Goal: Task Accomplishment & Management: Complete application form

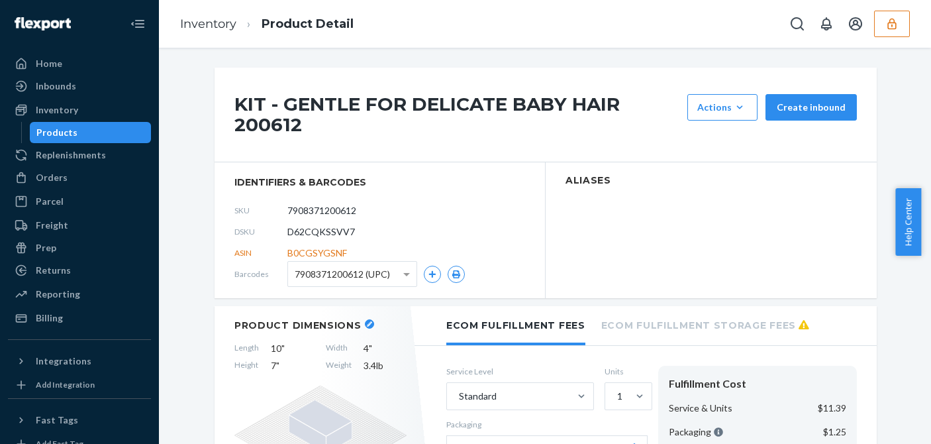
click at [576, 138] on div "KIT - GENTLE FOR DELICATE BABY HAIR 200612 Actions Add components Hide Request …" at bounding box center [546, 115] width 662 height 95
click at [894, 21] on icon "button" at bounding box center [892, 23] width 9 height 11
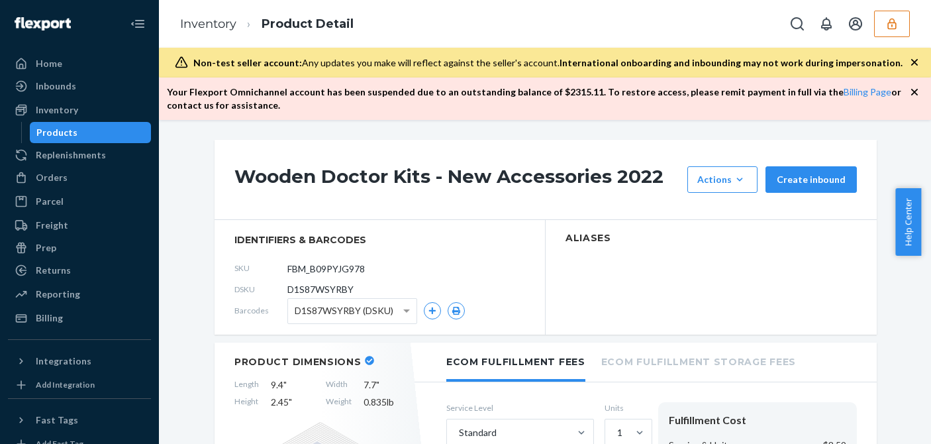
click at [890, 18] on icon "button" at bounding box center [892, 23] width 13 height 13
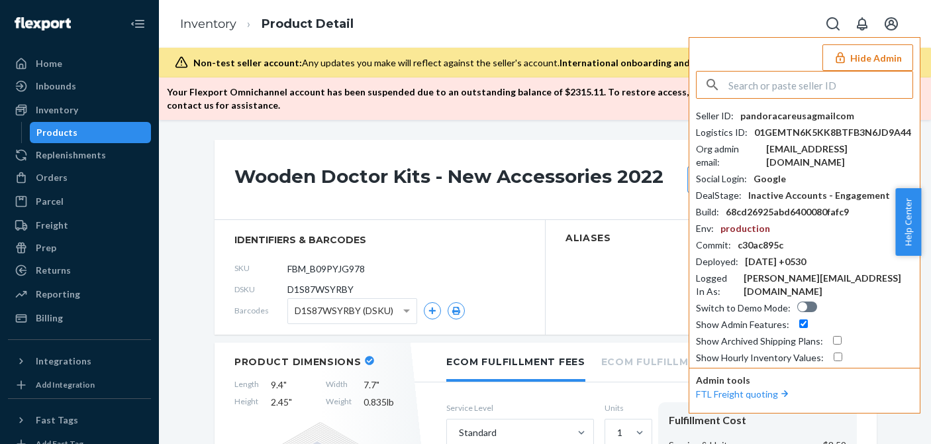
click at [851, 62] on button "Hide Admin" at bounding box center [868, 57] width 91 height 26
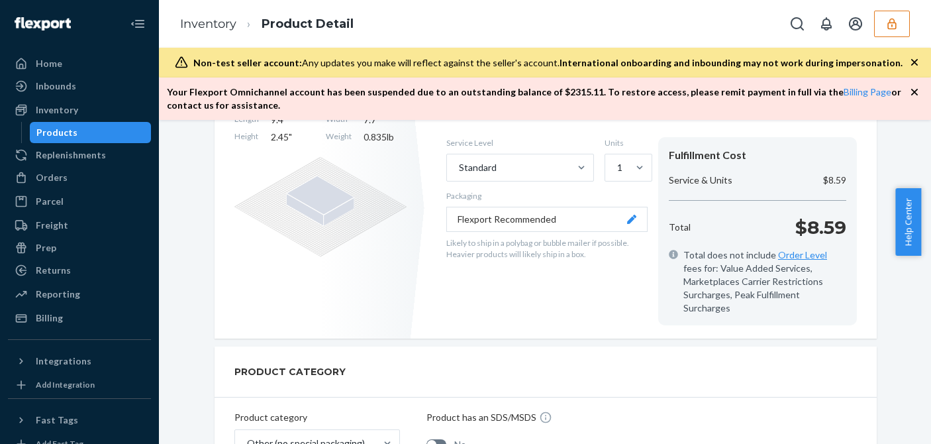
scroll to position [132, 0]
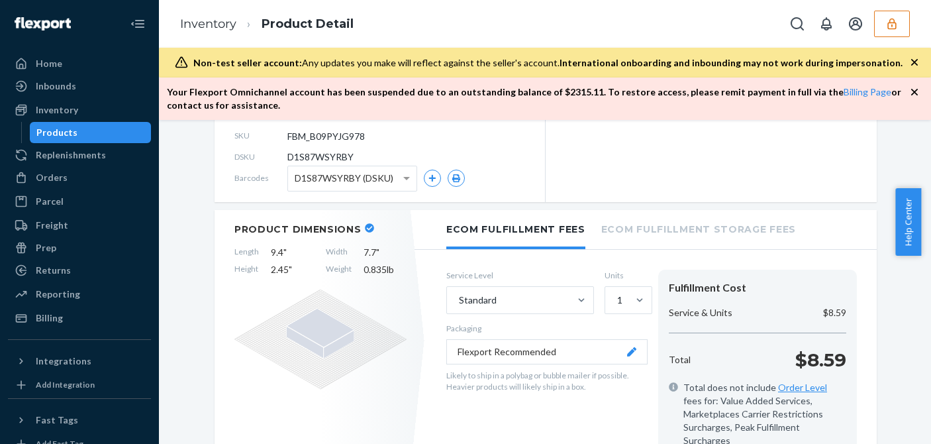
click at [684, 235] on li "Ecom Fulfillment Storage Fees" at bounding box center [699, 228] width 195 height 36
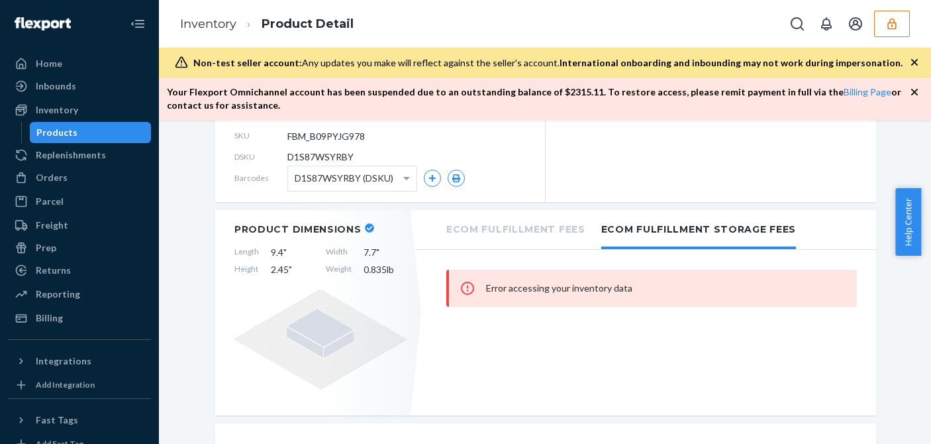
click at [643, 231] on li "Ecom Fulfillment Storage Fees" at bounding box center [699, 229] width 195 height 39
click at [533, 235] on li "Ecom Fulfillment Fees" at bounding box center [515, 228] width 139 height 36
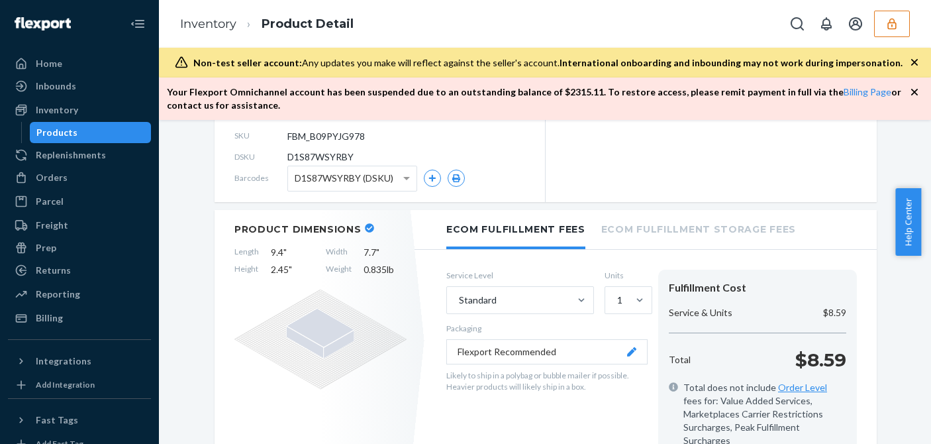
click at [684, 220] on li "Ecom Fulfillment Storage Fees" at bounding box center [699, 228] width 195 height 36
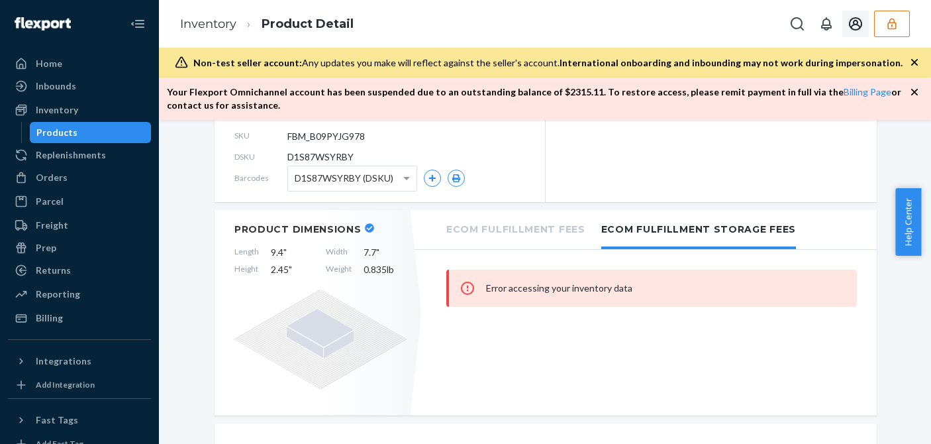
click at [899, 26] on button "button" at bounding box center [892, 24] width 36 height 26
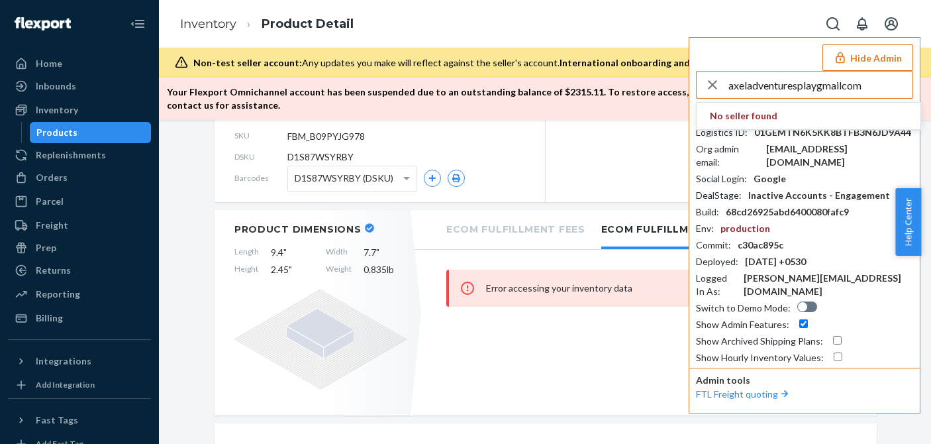
click at [864, 84] on input "axeladventuresplaygmailcom" at bounding box center [821, 85] width 184 height 26
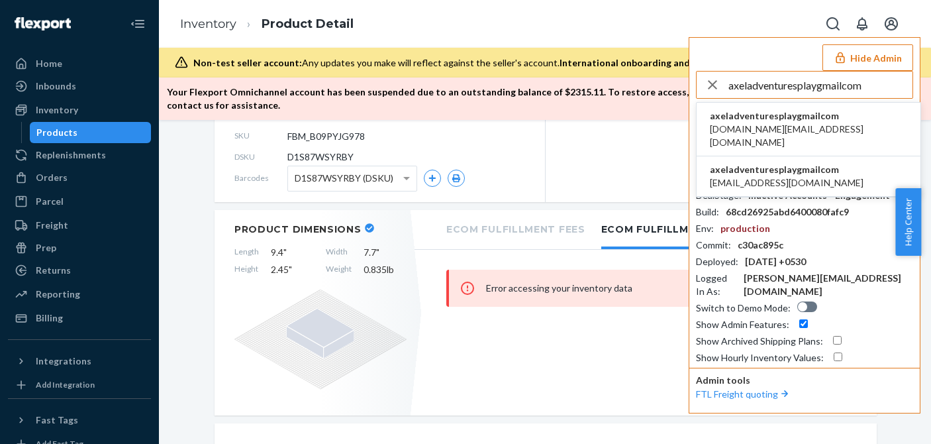
type input "axeladventuresplaygmailcom"
click at [770, 119] on span "axeladventuresplaygmailcom" at bounding box center [808, 115] width 197 height 13
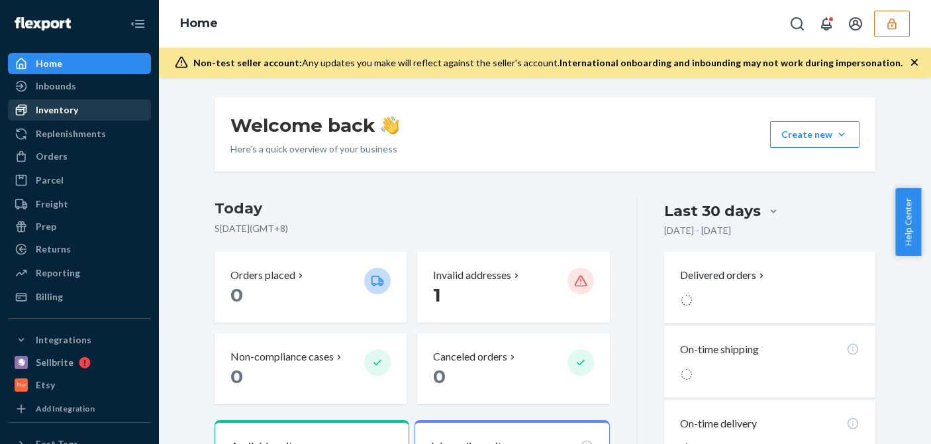
click at [65, 109] on div "Inventory" at bounding box center [57, 109] width 42 height 13
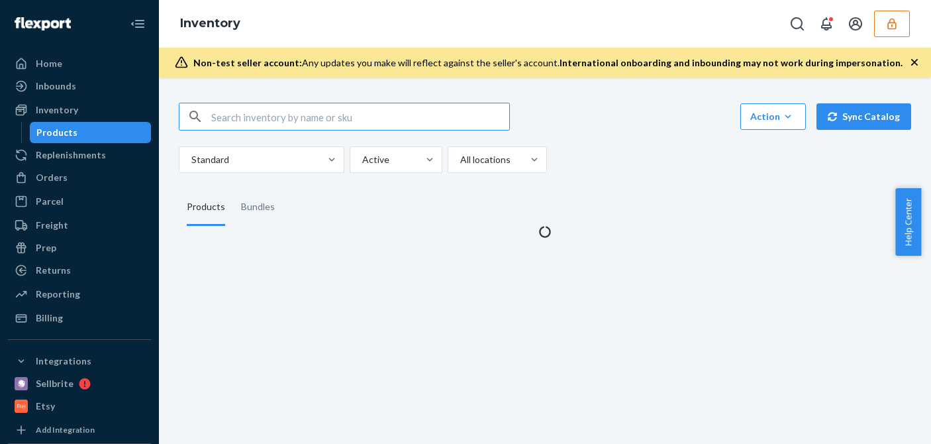
click at [220, 108] on input "text" at bounding box center [360, 116] width 298 height 26
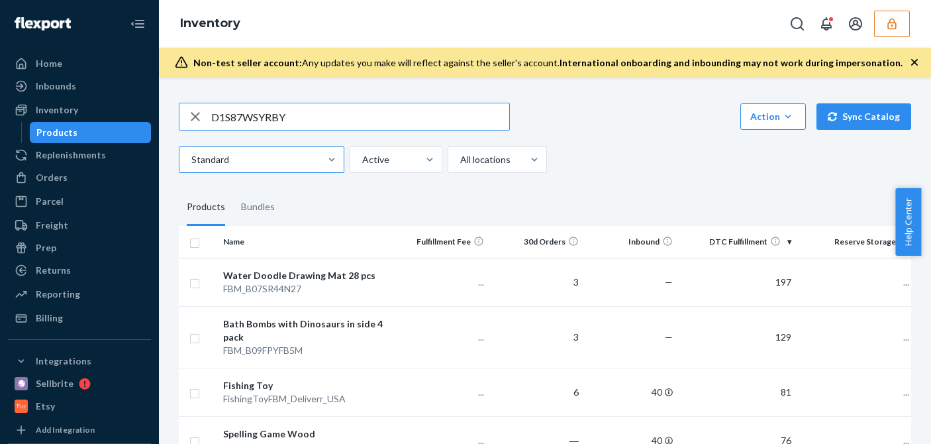
type input "D1S87WSYRBY"
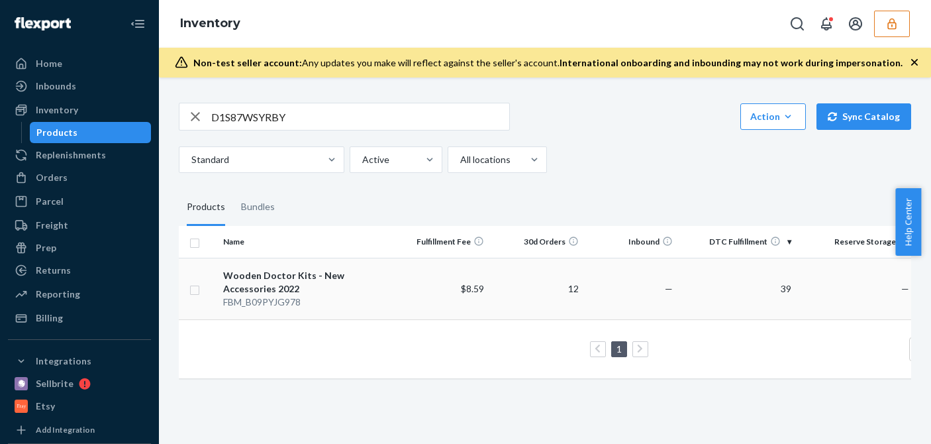
click at [392, 275] on td "Wooden Doctor Kits - New Accessories 2022 FBM_B09PYJG978" at bounding box center [306, 289] width 177 height 62
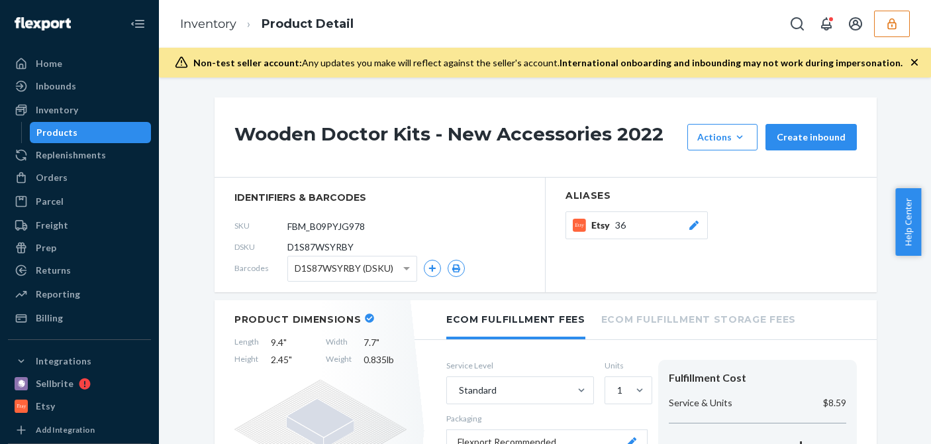
click at [665, 315] on li "Ecom Fulfillment Storage Fees" at bounding box center [699, 318] width 195 height 36
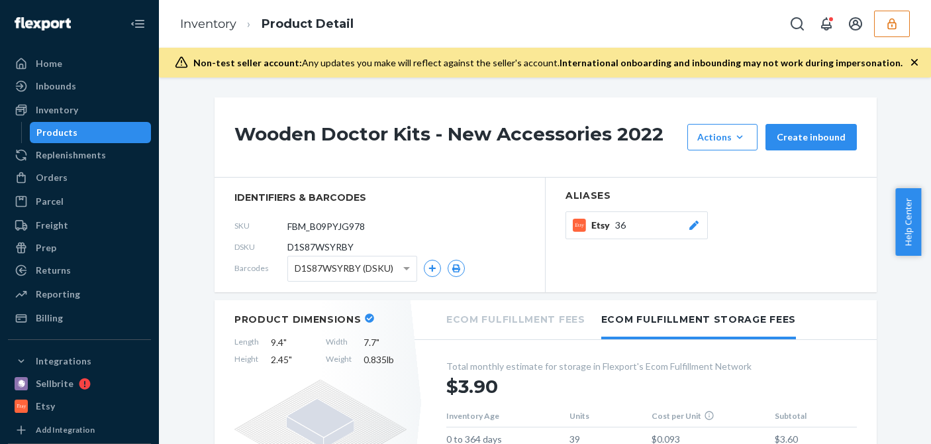
scroll to position [199, 0]
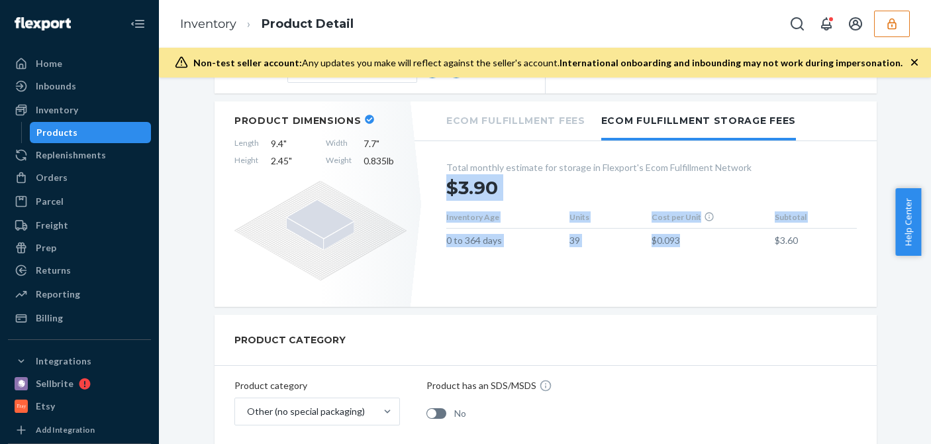
drag, startPoint x: 690, startPoint y: 245, endPoint x: 657, endPoint y: 266, distance: 38.8
click at [617, 248] on div "Total monthly estimate for storage in Flexport's Ecom Fulfillment Network $3.90…" at bounding box center [652, 209] width 450 height 123
click at [674, 272] on div "Ecom Fulfillment Fees Ecom Fulfillment Storage Fees Total monthly estimate for …" at bounding box center [652, 203] width 450 height 205
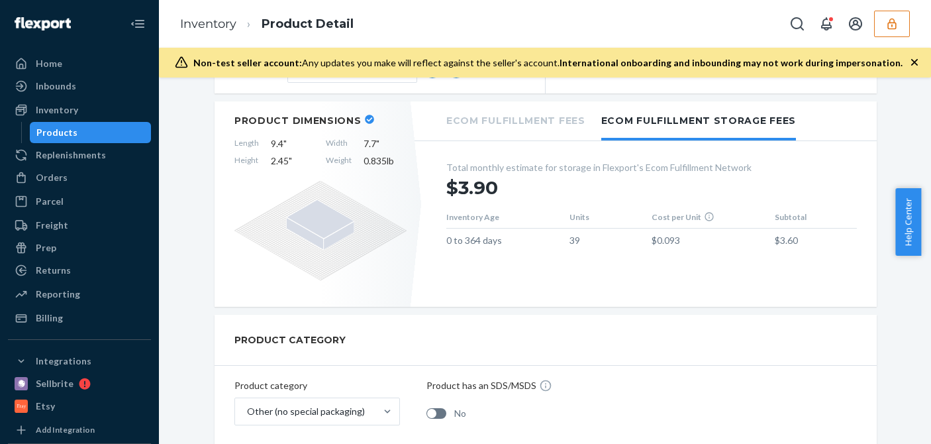
click at [699, 260] on div "Total monthly estimate for storage in Flexport's Ecom Fulfillment Network $3.90…" at bounding box center [652, 209] width 450 height 123
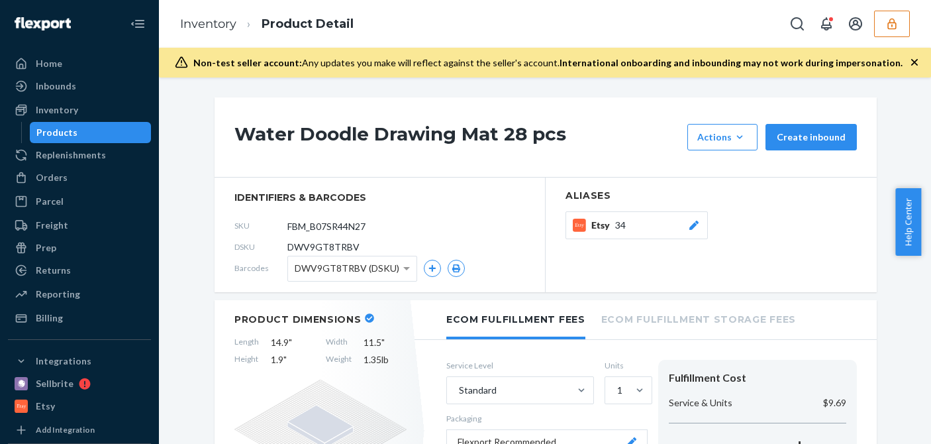
scroll to position [132, 0]
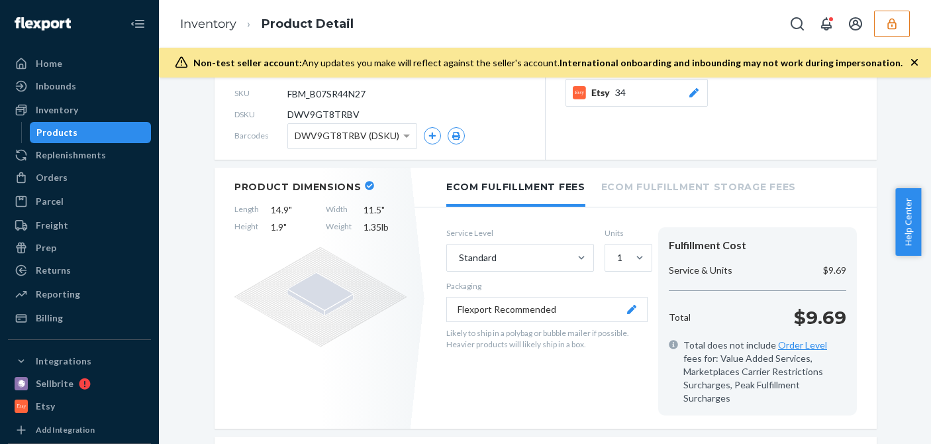
click at [676, 189] on li "Ecom Fulfillment Storage Fees" at bounding box center [699, 186] width 195 height 36
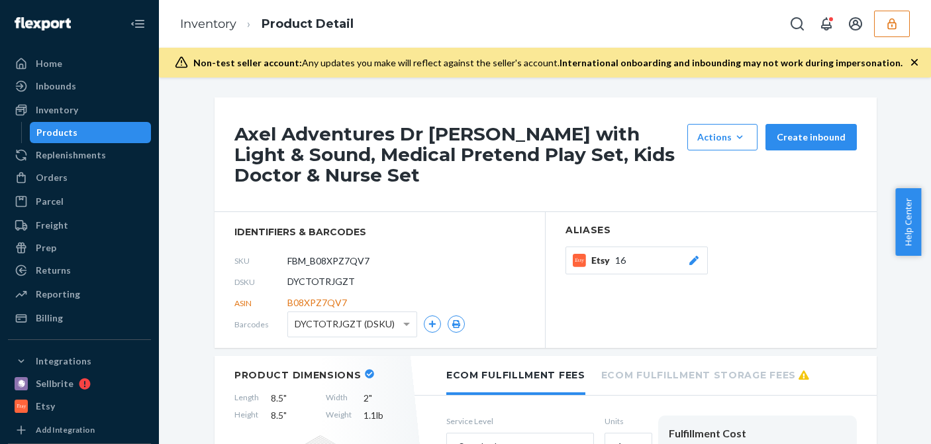
scroll to position [132, 0]
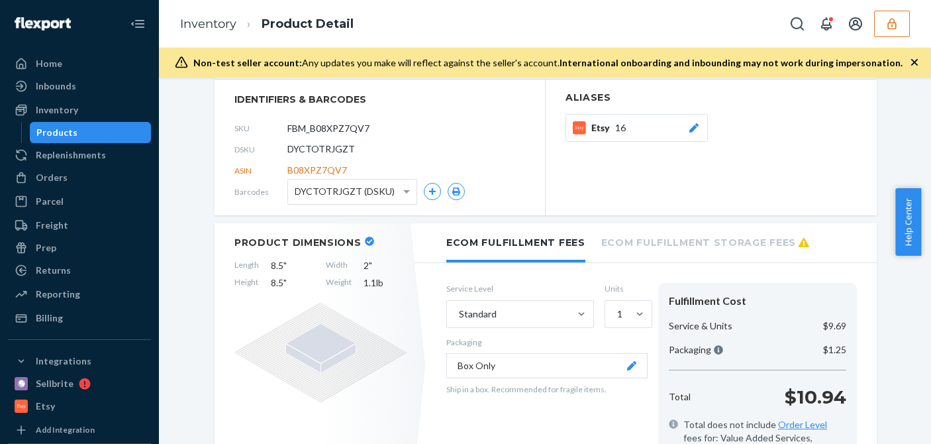
click at [691, 238] on li "Ecom Fulfillment Storage Fees" at bounding box center [706, 241] width 208 height 36
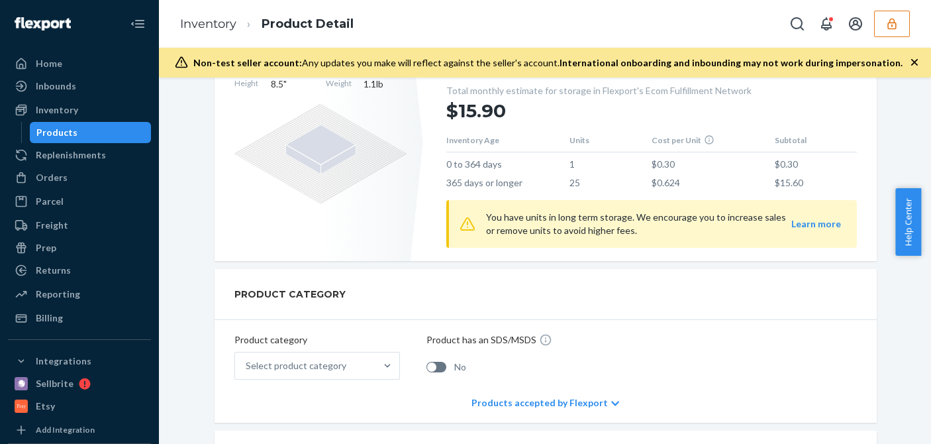
scroll to position [265, 0]
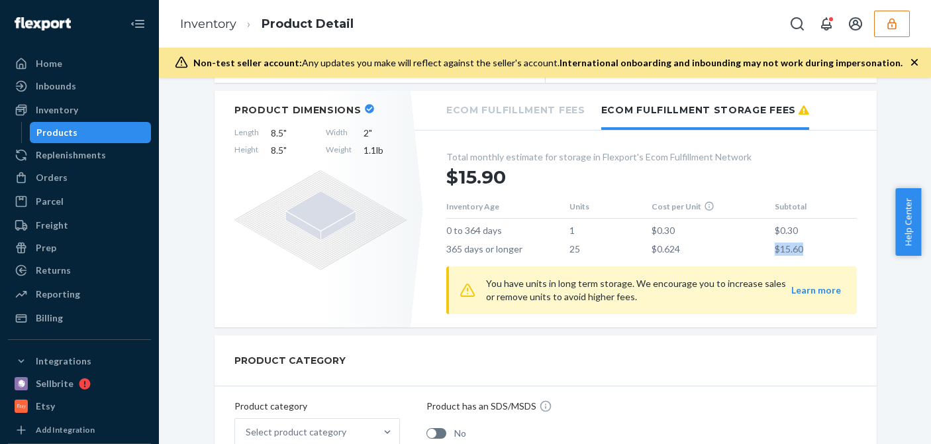
drag, startPoint x: 815, startPoint y: 245, endPoint x: 765, endPoint y: 244, distance: 49.7
click at [759, 244] on tr "365 days or longer 25 $0.624 $15.60" at bounding box center [651, 246] width 411 height 19
click at [769, 246] on td "$0.624" at bounding box center [713, 246] width 123 height 19
drag, startPoint x: 762, startPoint y: 251, endPoint x: 790, endPoint y: 247, distance: 27.4
click at [790, 247] on tr "365 days or longer 25 $0.624 $15.60" at bounding box center [651, 246] width 411 height 19
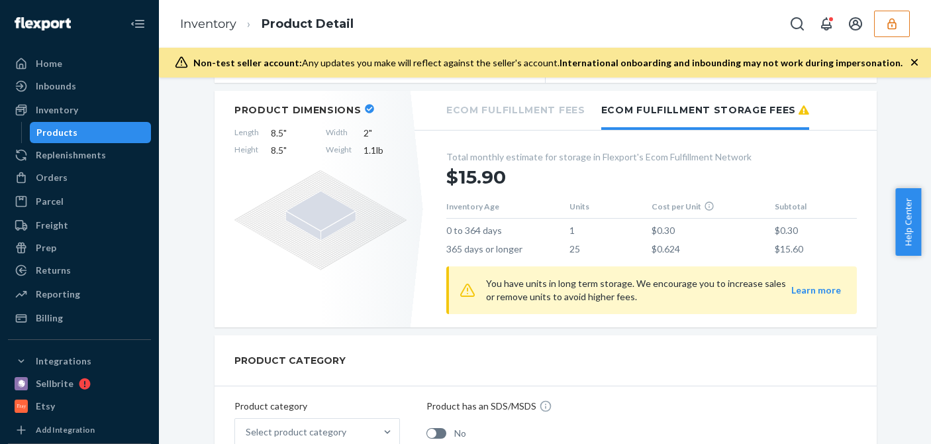
click at [797, 247] on td "$15.60" at bounding box center [816, 246] width 82 height 19
click at [797, 246] on td "$15.60" at bounding box center [816, 246] width 82 height 19
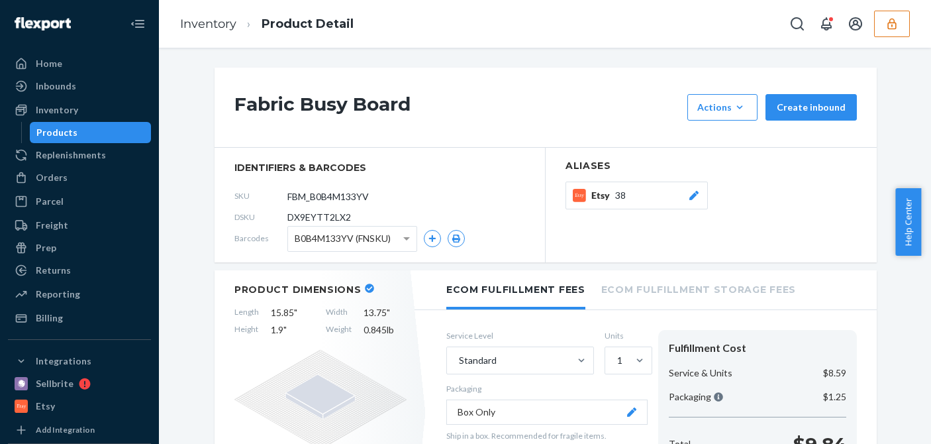
click at [661, 288] on li "Ecom Fulfillment Storage Fees" at bounding box center [699, 288] width 195 height 36
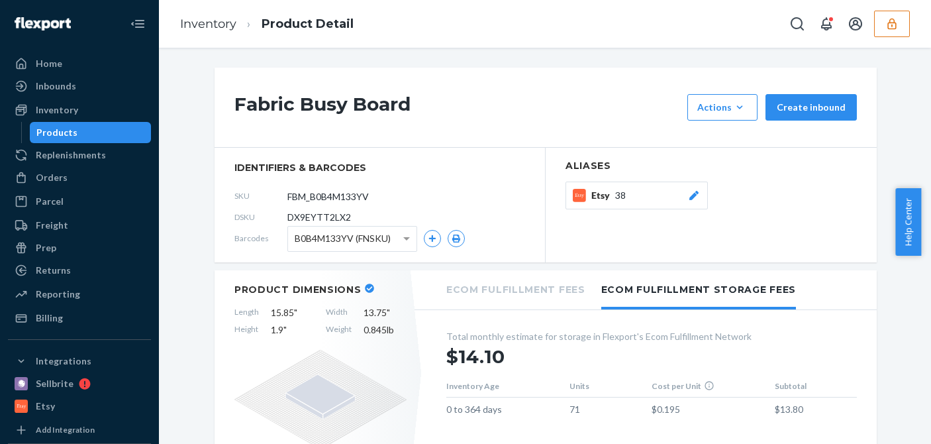
scroll to position [199, 0]
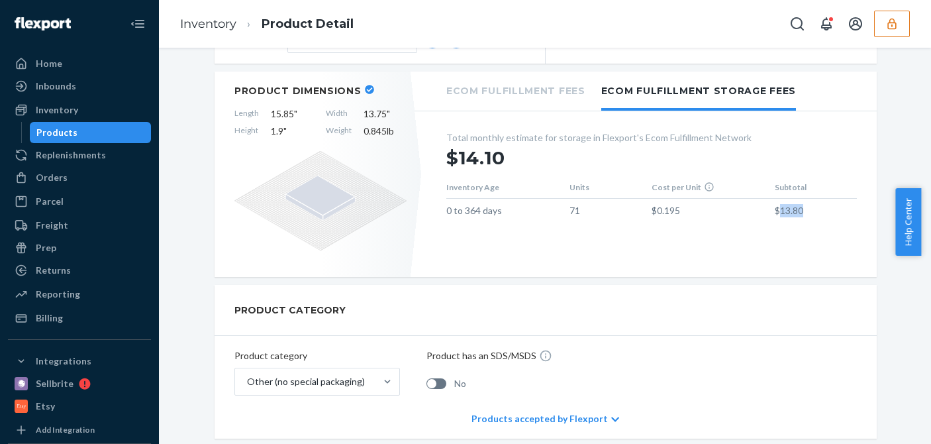
drag, startPoint x: 814, startPoint y: 205, endPoint x: 774, endPoint y: 215, distance: 41.0
click at [775, 206] on td "$13.80" at bounding box center [816, 208] width 82 height 19
click at [769, 229] on div "Total monthly estimate for storage in Flexport's Ecom Fulfillment Network $14.1…" at bounding box center [652, 179] width 450 height 123
drag, startPoint x: 802, startPoint y: 209, endPoint x: 750, endPoint y: 210, distance: 51.7
click at [749, 209] on tr "0 to 364 days 71 $0.195 $13.80" at bounding box center [651, 208] width 411 height 19
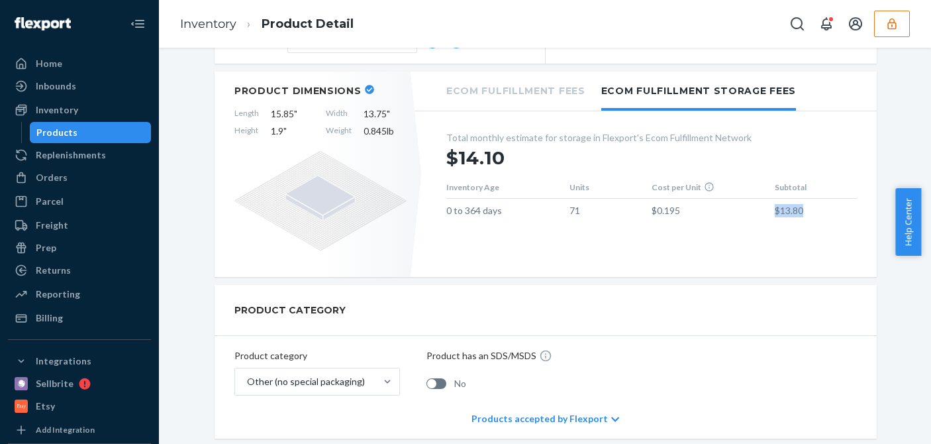
click at [785, 228] on div "Total monthly estimate for storage in Flexport's Ecom Fulfillment Network $14.1…" at bounding box center [652, 179] width 450 height 123
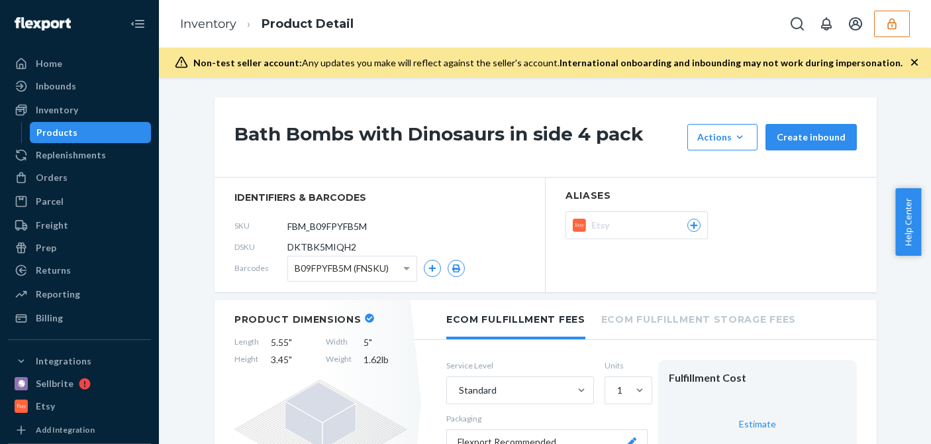
click at [578, 276] on section "Aliases Etsy" at bounding box center [711, 235] width 331 height 115
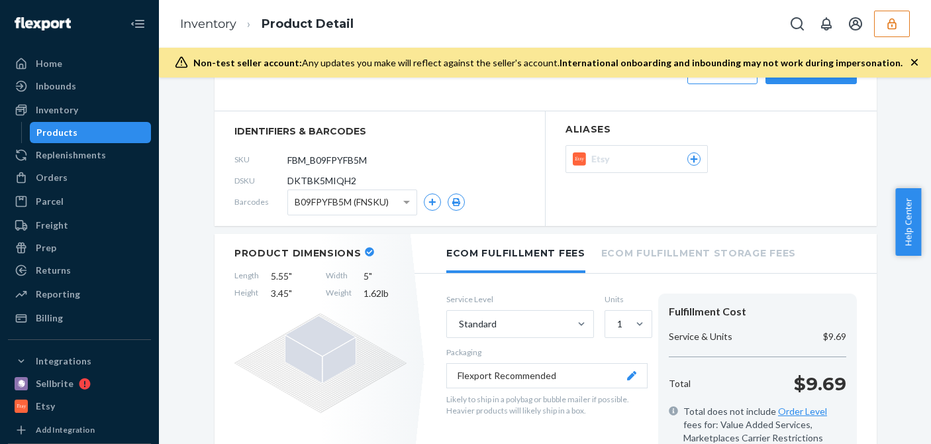
click at [669, 305] on div "Fulfillment Cost" at bounding box center [758, 311] width 178 height 15
click at [694, 256] on li "Ecom Fulfillment Storage Fees" at bounding box center [699, 252] width 195 height 36
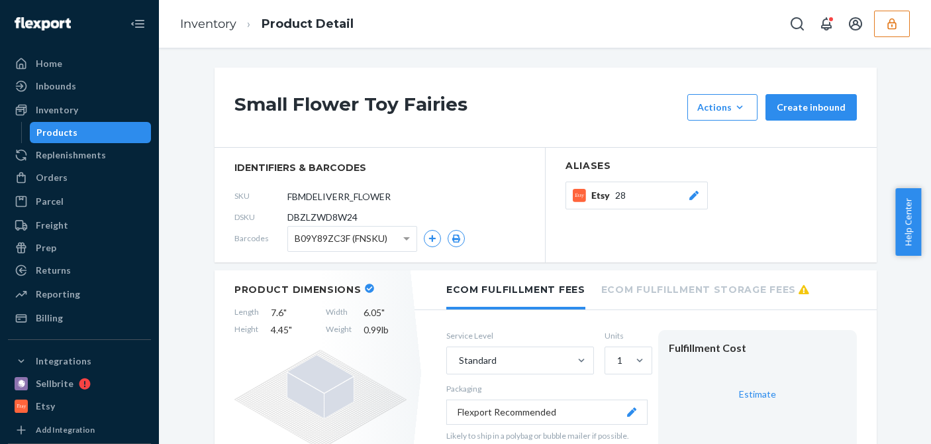
scroll to position [132, 0]
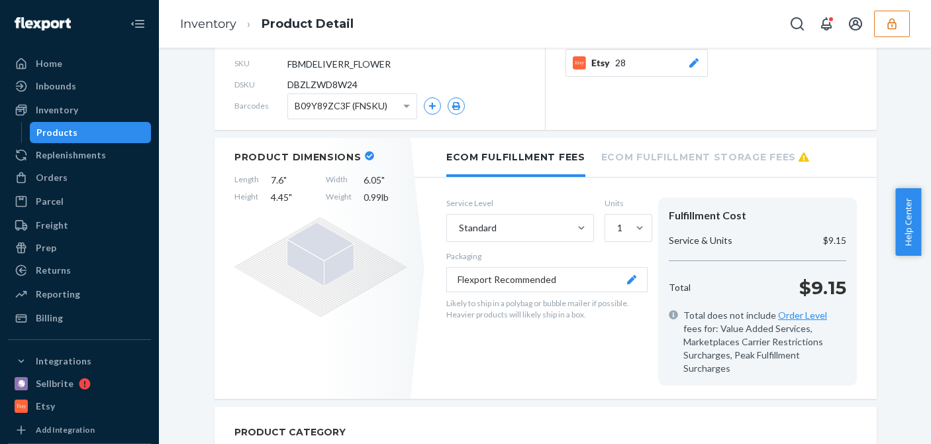
click at [720, 160] on li "Ecom Fulfillment Storage Fees" at bounding box center [706, 156] width 208 height 36
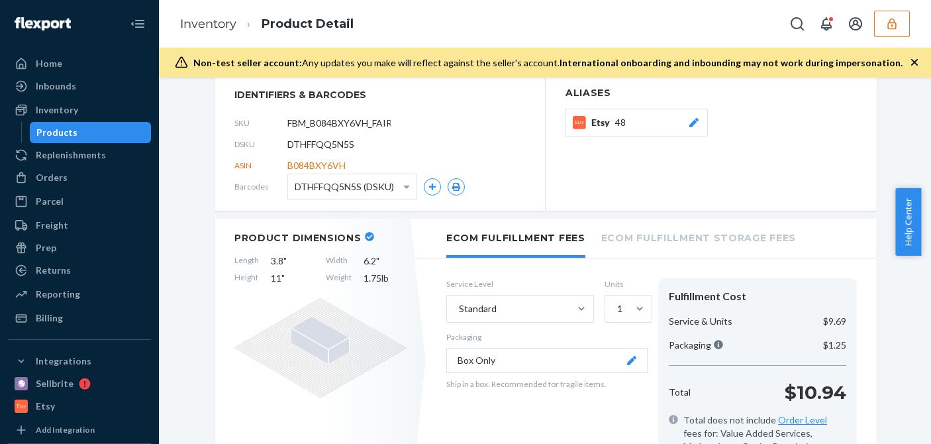
scroll to position [331, 0]
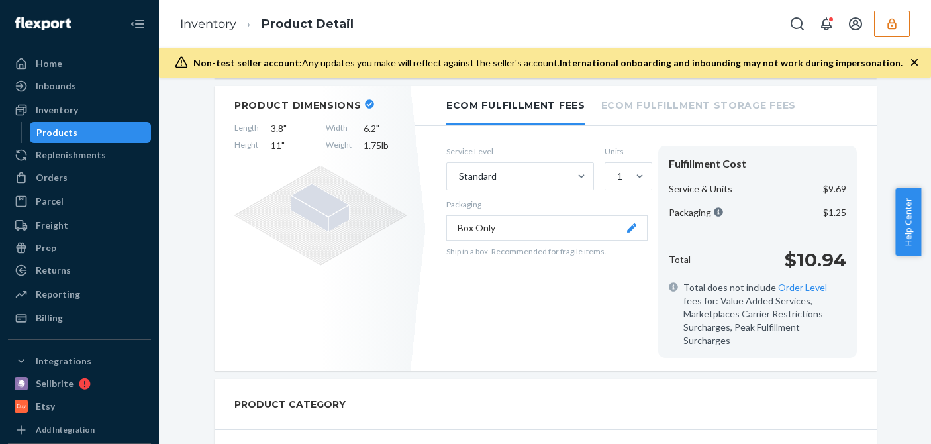
click at [684, 89] on li "Ecom Fulfillment Storage Fees" at bounding box center [699, 104] width 195 height 36
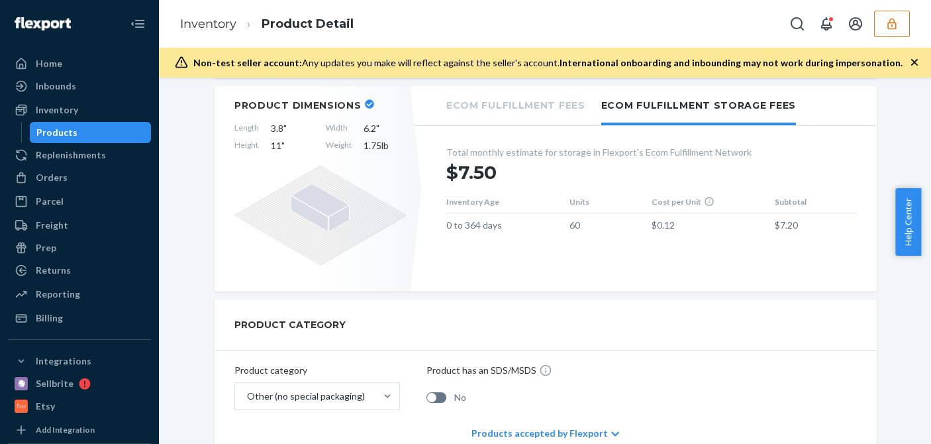
click at [751, 254] on div "Ecom Fulfillment Fees Ecom Fulfillment Storage Fees Total monthly estimate for …" at bounding box center [652, 188] width 450 height 205
drag, startPoint x: 794, startPoint y: 199, endPoint x: 743, endPoint y: 194, distance: 51.2
click at [753, 213] on tr "0 to 364 days 60 $0.12 $7.20" at bounding box center [651, 222] width 411 height 19
click at [783, 299] on div "PRODUCT CATEGORY" at bounding box center [546, 324] width 662 height 51
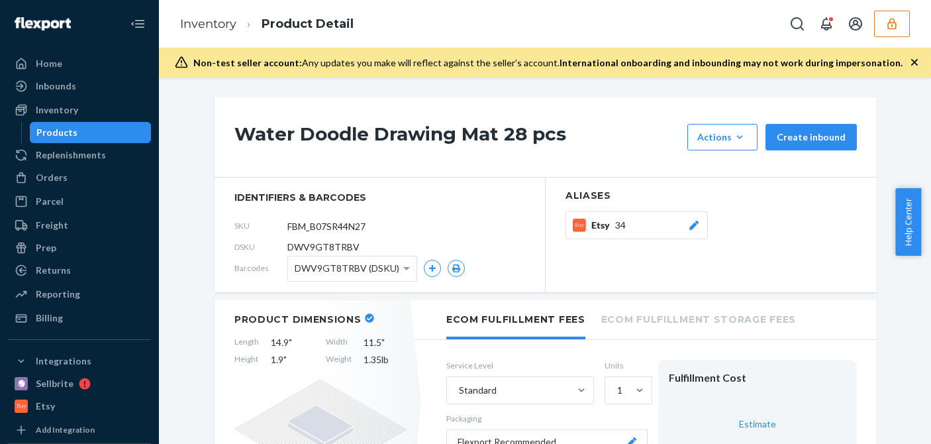
click at [916, 59] on icon "button" at bounding box center [914, 62] width 13 height 13
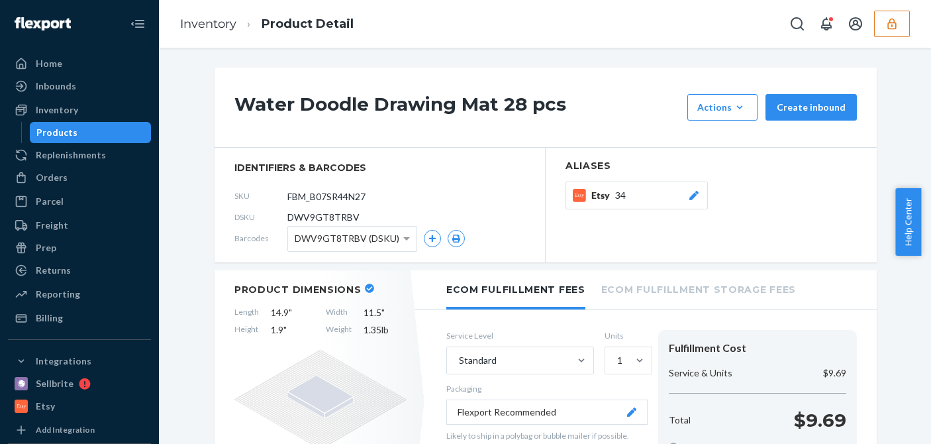
click at [666, 289] on li "Ecom Fulfillment Storage Fees" at bounding box center [699, 288] width 195 height 36
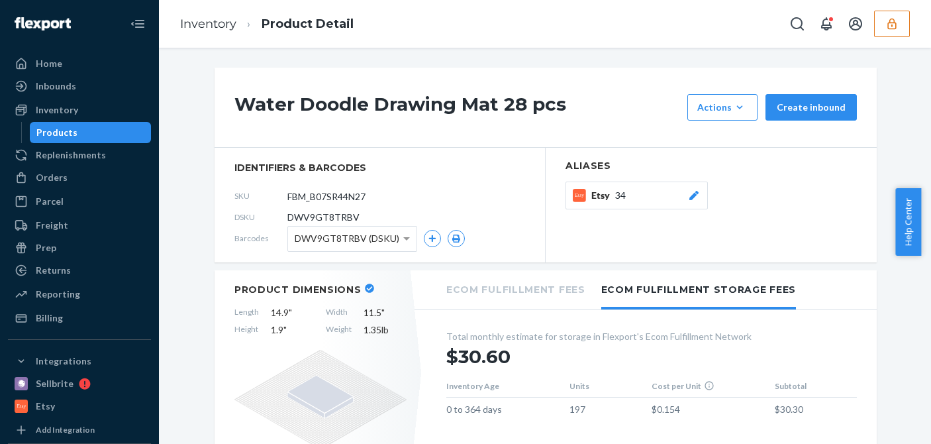
scroll to position [199, 0]
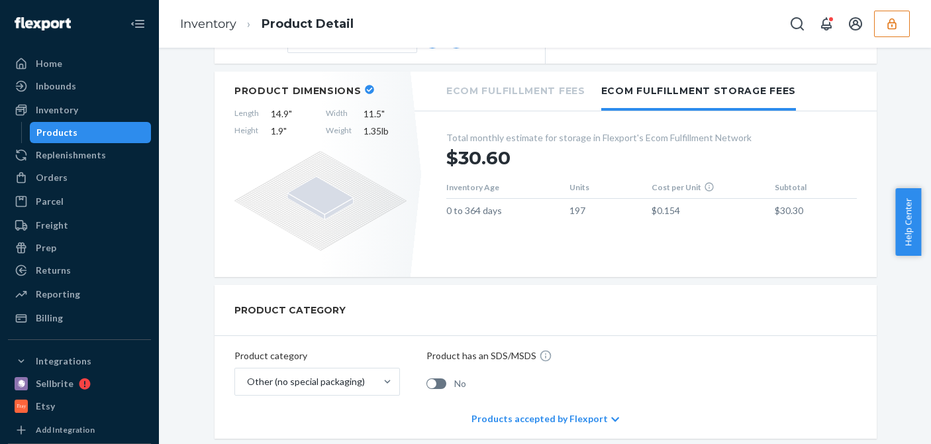
click at [892, 19] on icon "button" at bounding box center [892, 23] width 9 height 11
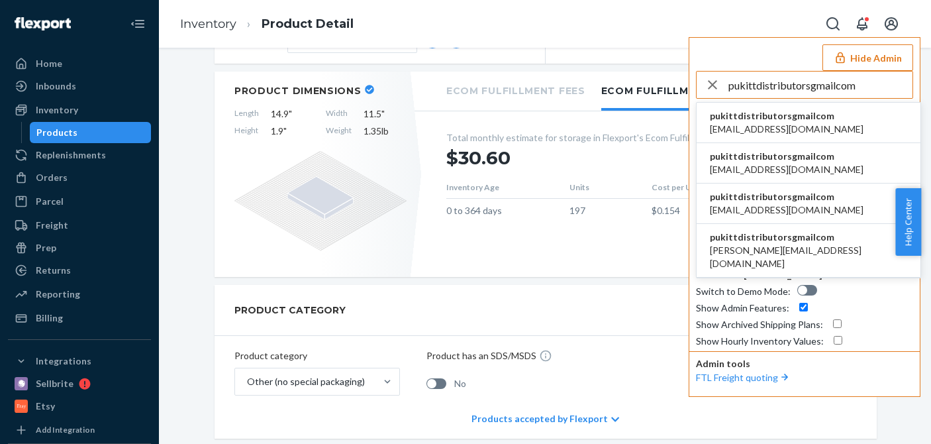
click at [873, 85] on input "pukittdistributorsgmailcom" at bounding box center [821, 85] width 184 height 26
type input "pukittdistributorsgmailcom"
click at [752, 119] on span "pukittdistributorsgmailcom" at bounding box center [787, 115] width 154 height 13
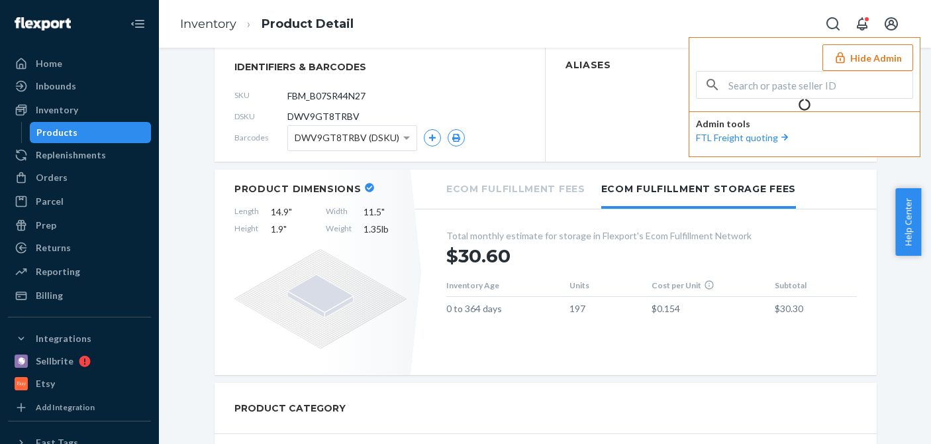
scroll to position [297, 0]
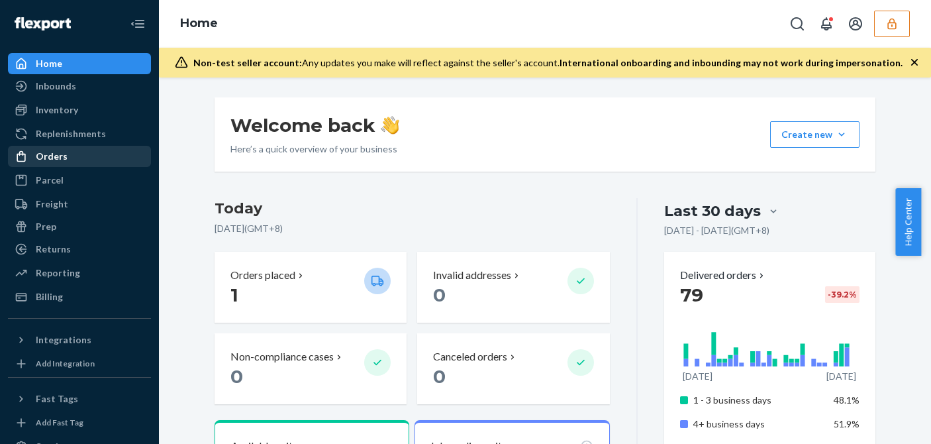
drag, startPoint x: 44, startPoint y: 146, endPoint x: 52, endPoint y: 154, distance: 10.8
click at [45, 146] on link "Orders" at bounding box center [79, 156] width 143 height 21
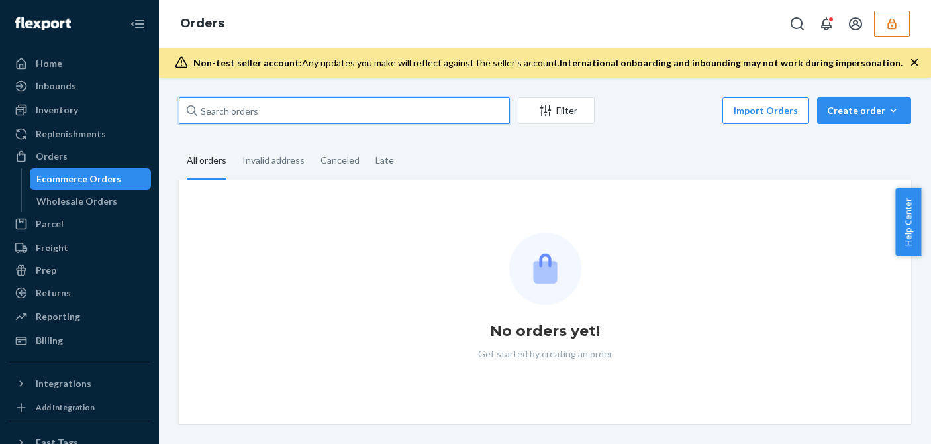
click at [233, 109] on input "text" at bounding box center [344, 110] width 331 height 26
paste input "133828294"
type input "133828294"
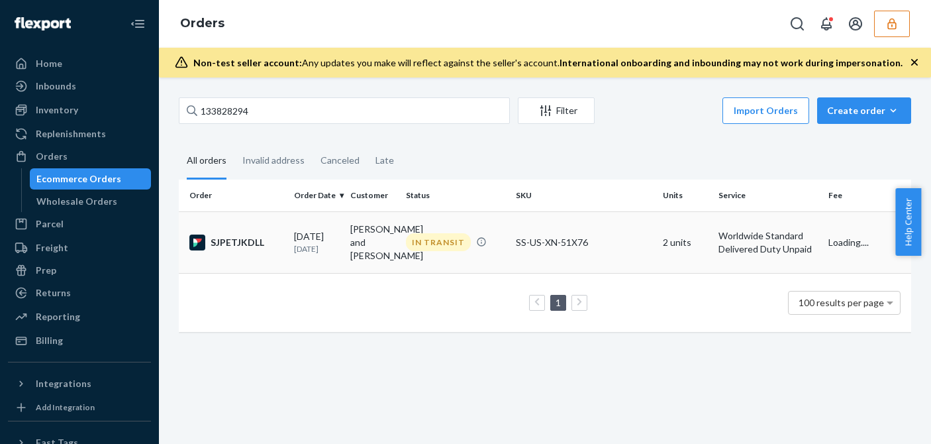
click at [299, 250] on p "[DATE]" at bounding box center [317, 248] width 46 height 11
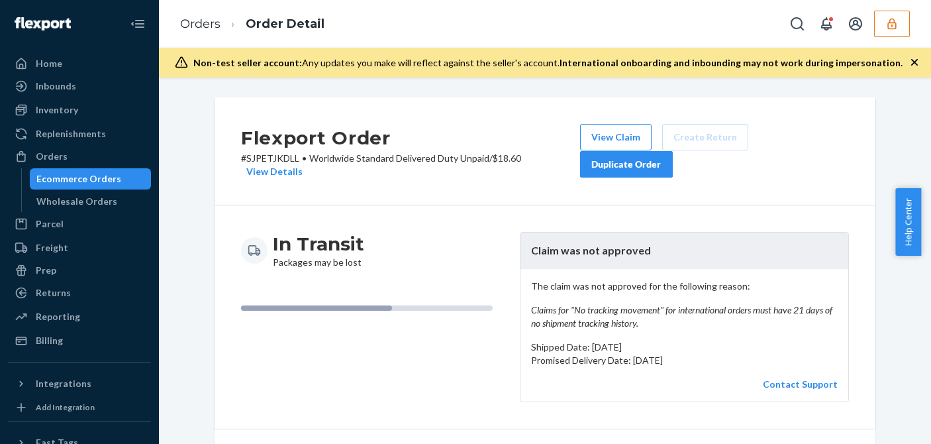
click at [578, 233] on header "Claim was not approved" at bounding box center [685, 251] width 328 height 36
click at [589, 137] on button "View Claim" at bounding box center [616, 137] width 72 height 26
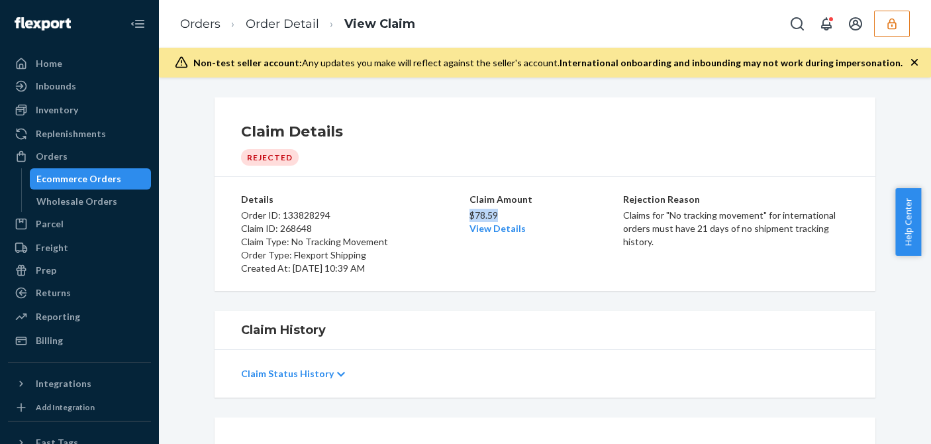
drag, startPoint x: 496, startPoint y: 216, endPoint x: 467, endPoint y: 215, distance: 28.5
click at [470, 215] on p "$78.59" at bounding box center [545, 215] width 151 height 13
copy p "$78.59"
click at [50, 342] on div "Billing" at bounding box center [49, 340] width 27 height 13
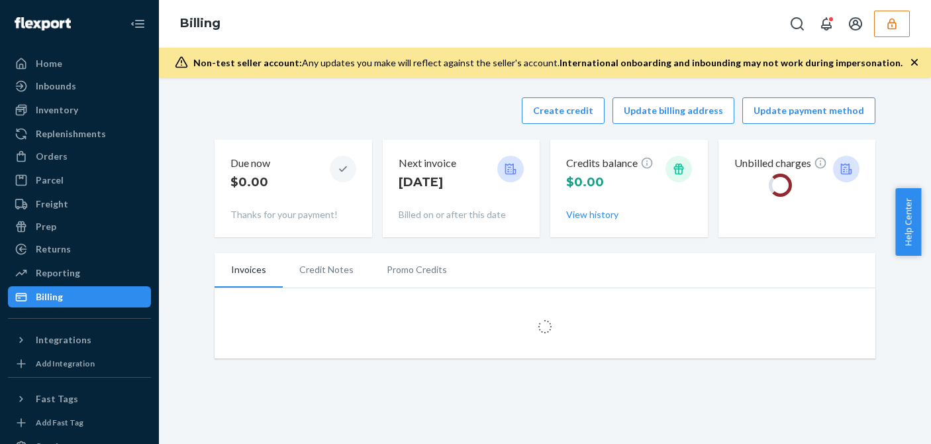
click at [376, 116] on div "Create credit Update billing address Update payment method" at bounding box center [545, 110] width 661 height 26
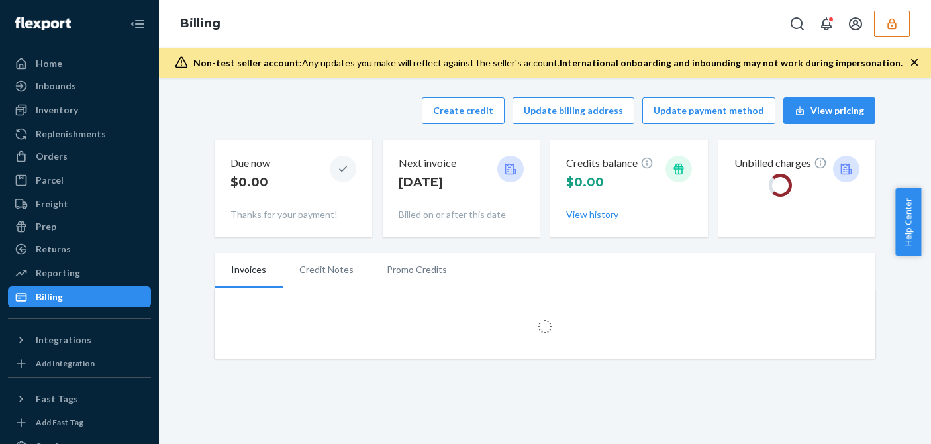
click at [393, 119] on div "Create credit Update billing address Update payment method View pricing" at bounding box center [545, 110] width 661 height 26
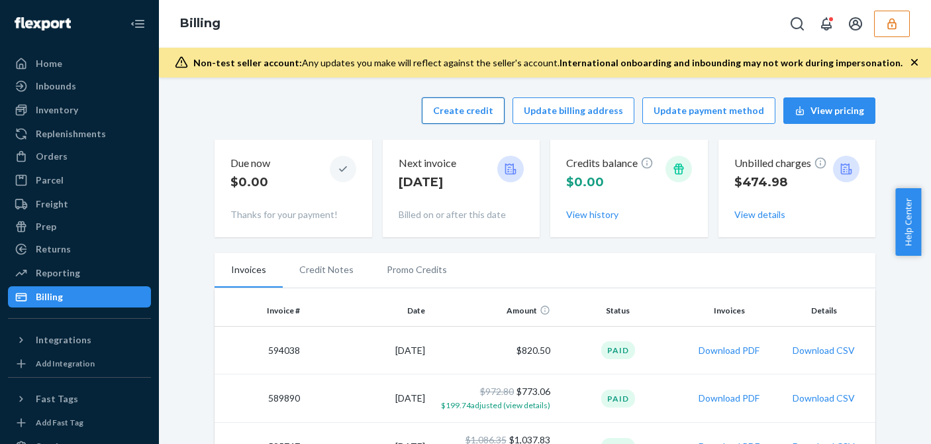
click at [454, 110] on button "Create credit" at bounding box center [463, 110] width 83 height 26
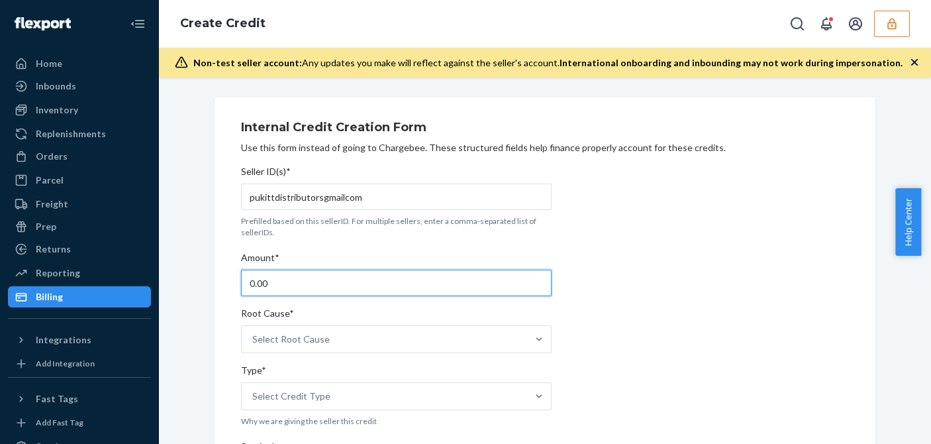
click at [267, 289] on input "0.00" at bounding box center [396, 283] width 311 height 26
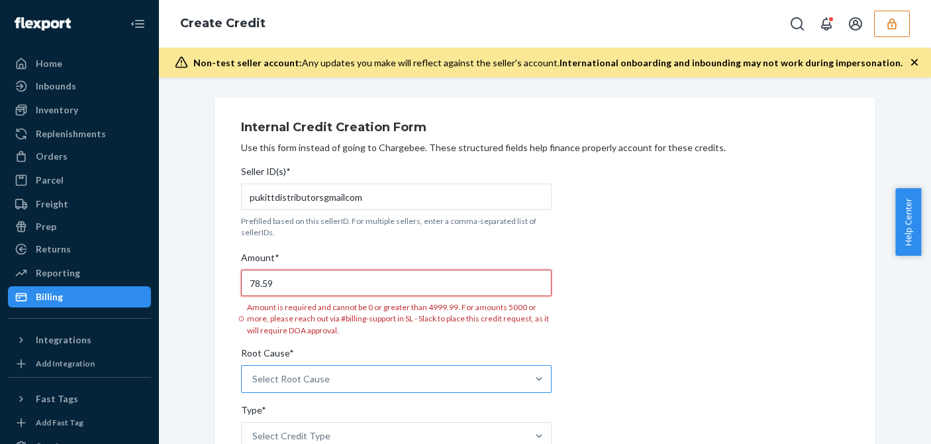
type input "78.59"
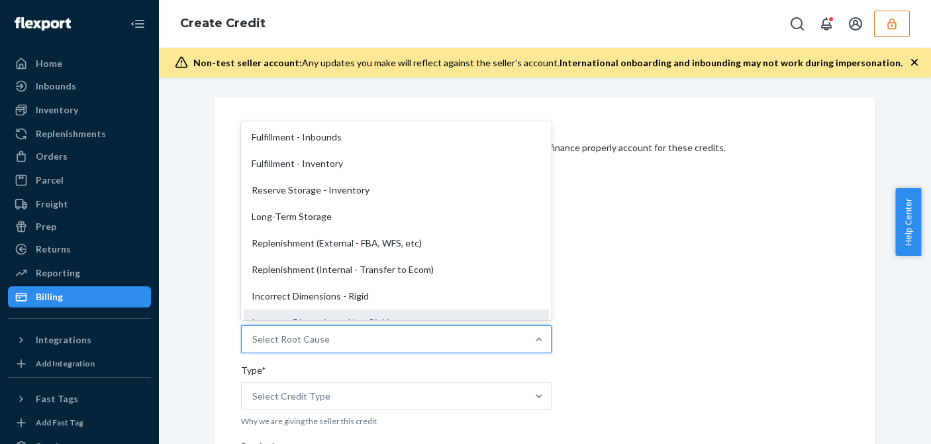
scroll to position [265, 0]
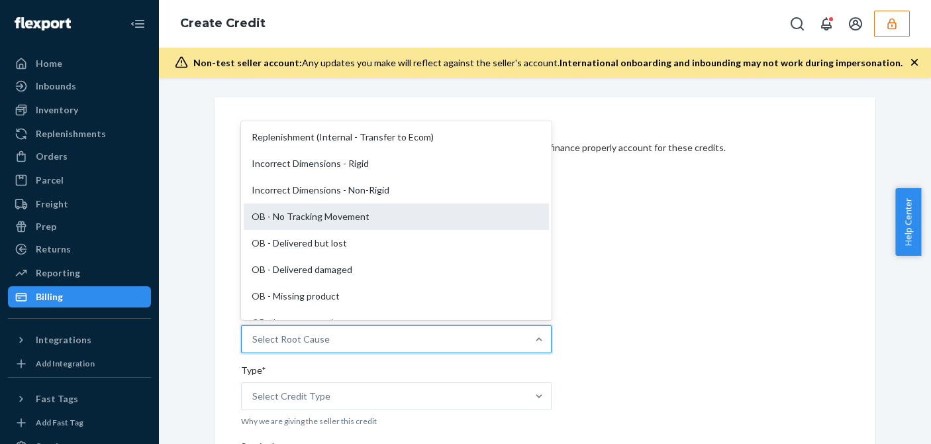
click at [317, 219] on div "OB - No Tracking Movement" at bounding box center [396, 216] width 305 height 26
click at [254, 333] on input "Root Cause* option OB - No Tracking Movement focused, 14 of 29. 29 results avai…" at bounding box center [252, 339] width 1 height 13
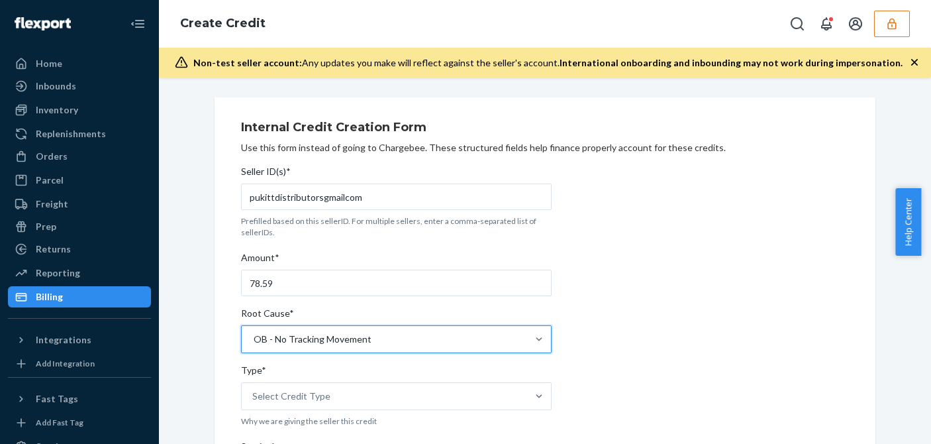
scroll to position [199, 0]
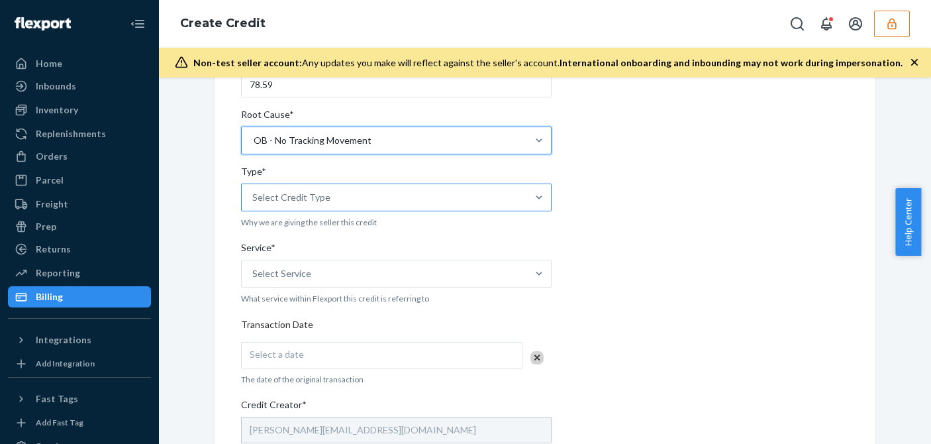
click at [298, 192] on div "Select Credit Type" at bounding box center [291, 197] width 78 height 13
click at [254, 192] on input "Type* Select Credit Type" at bounding box center [252, 197] width 1 height 13
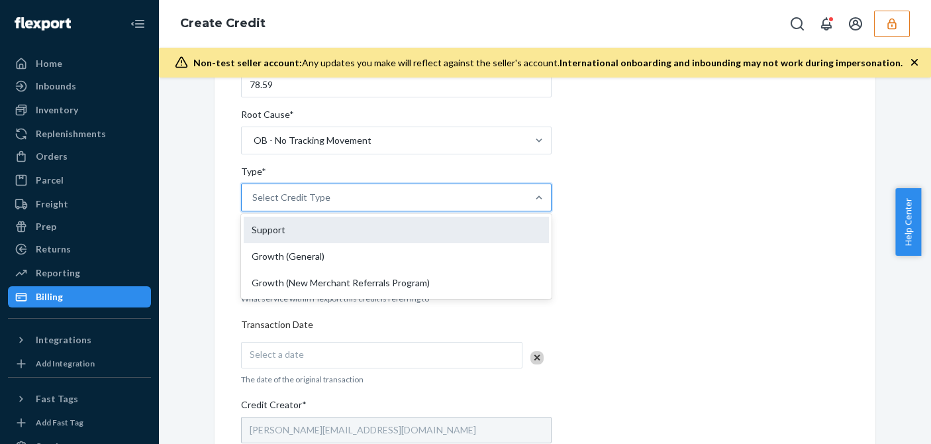
click at [307, 235] on div "Support" at bounding box center [396, 230] width 305 height 26
click at [254, 204] on input "Type* option Support focused, 1 of 3. 3 results available. Use Up and Down to c…" at bounding box center [252, 197] width 1 height 13
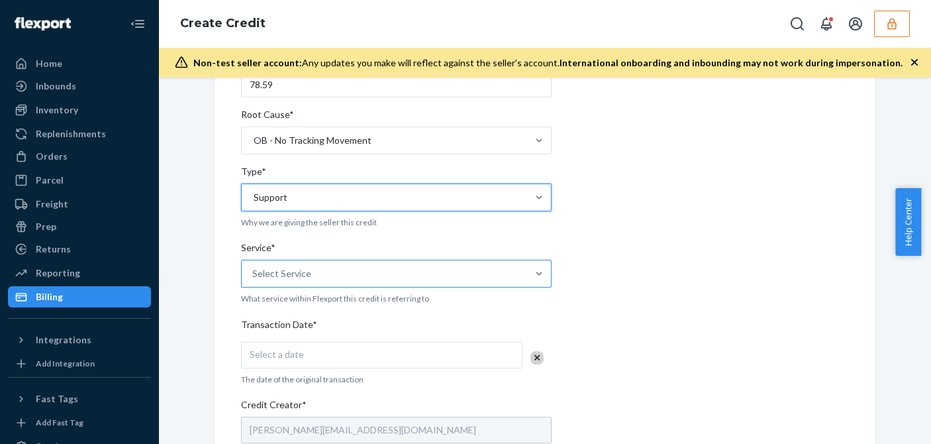
click at [293, 270] on div "Select Service" at bounding box center [281, 273] width 59 height 13
click at [254, 270] on input "Service* Select Service" at bounding box center [252, 273] width 1 height 13
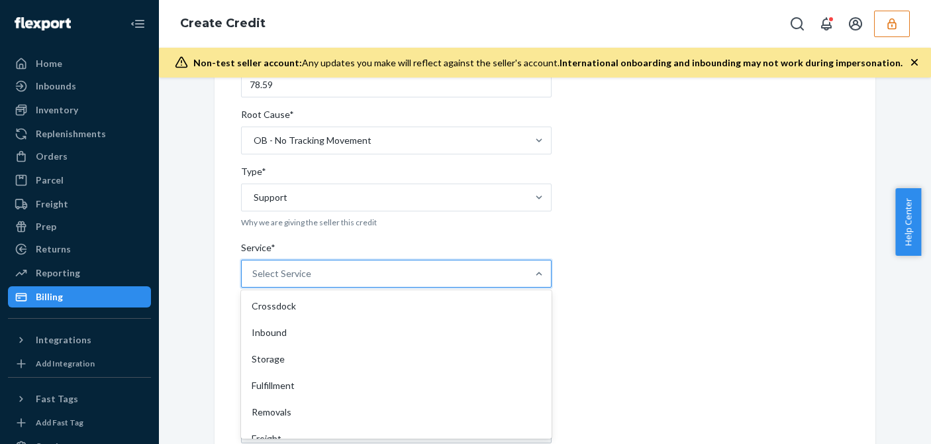
click at [270, 386] on div "Fulfillment" at bounding box center [396, 385] width 305 height 26
click at [254, 280] on input "Service* option Fulfillment focused, 4 of 10. 10 results available. Use Up and …" at bounding box center [252, 273] width 1 height 13
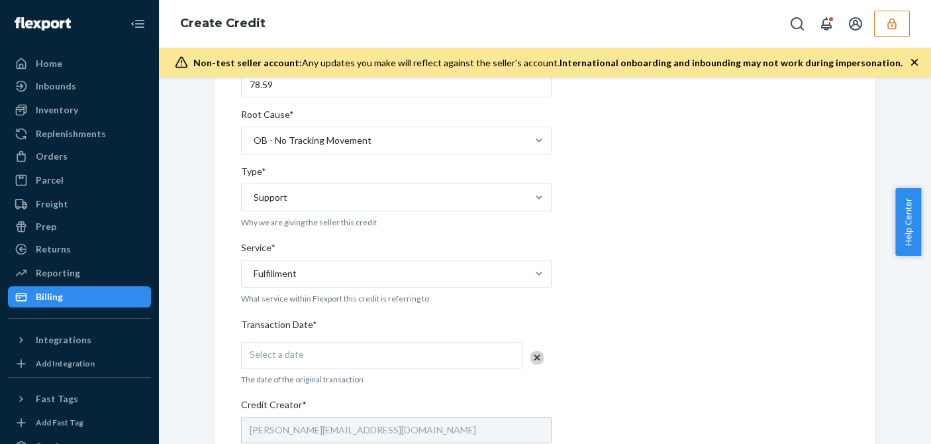
click at [215, 388] on div "Internal Credit Creation Form Use this form instead of going to Chargebee. Thes…" at bounding box center [545, 322] width 661 height 847
click at [316, 354] on div "Select a date" at bounding box center [382, 355] width 282 height 26
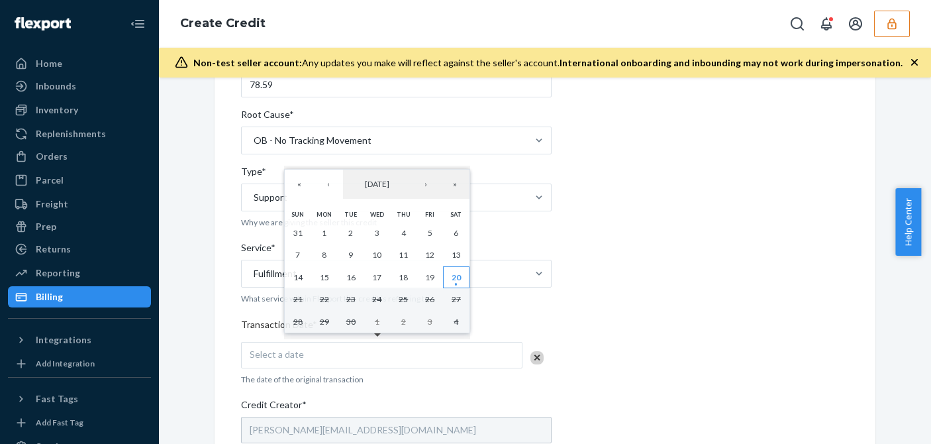
click at [460, 278] on abbr "20" at bounding box center [456, 277] width 9 height 10
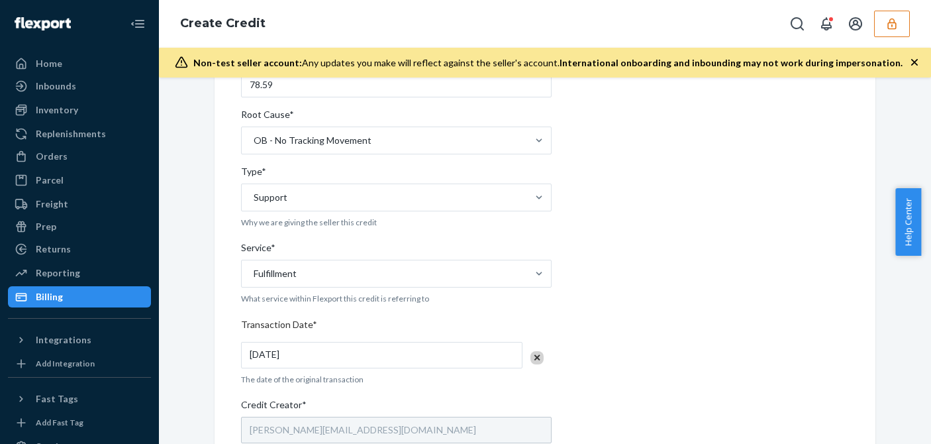
scroll to position [464, 0]
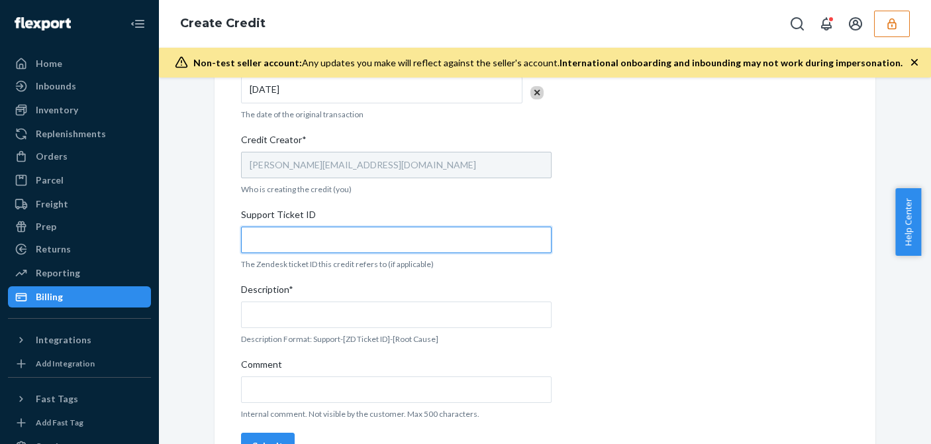
click at [313, 245] on input "Support Ticket ID" at bounding box center [396, 240] width 311 height 26
paste input "822827"
type input "822827"
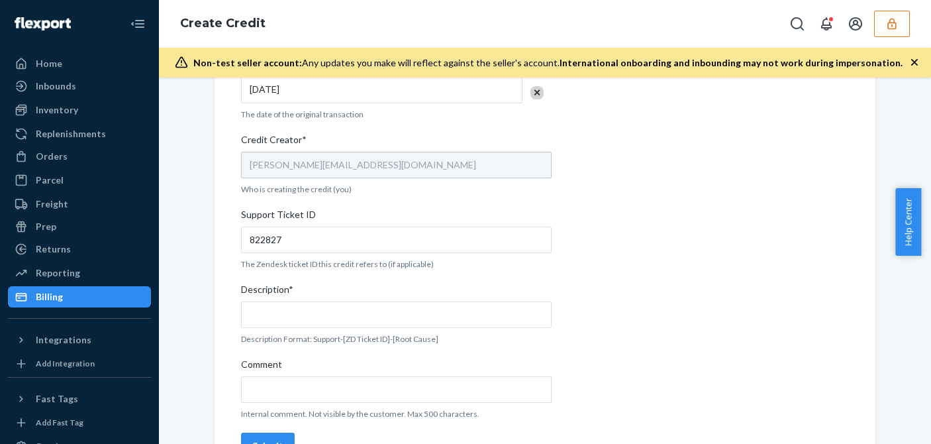
click at [282, 300] on span "Description*" at bounding box center [267, 292] width 52 height 19
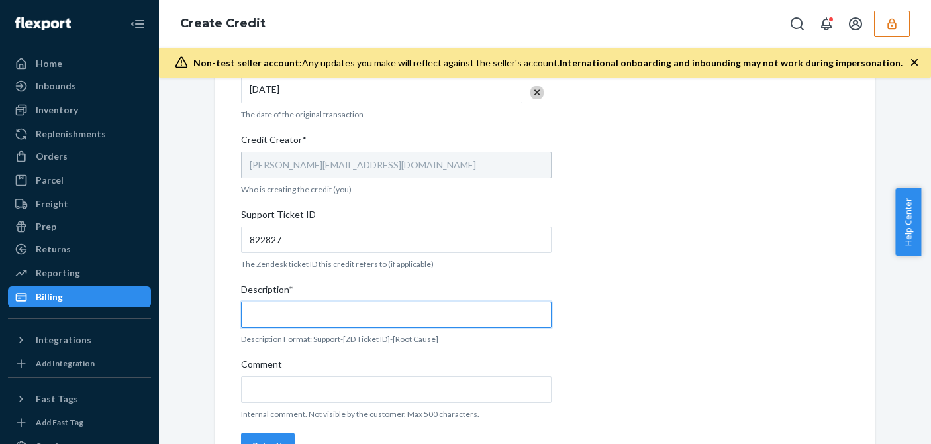
click at [282, 301] on input "Description*" at bounding box center [396, 314] width 311 height 26
paste input "822827"
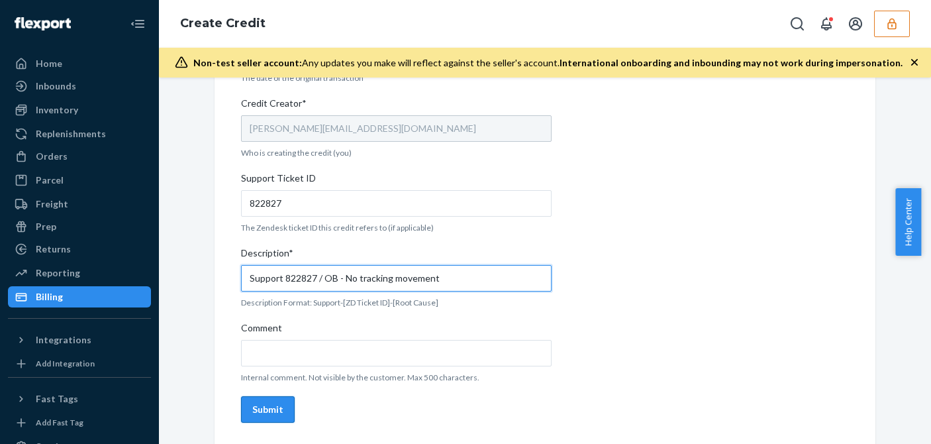
type input "Support 822827 / OB - No tracking movement"
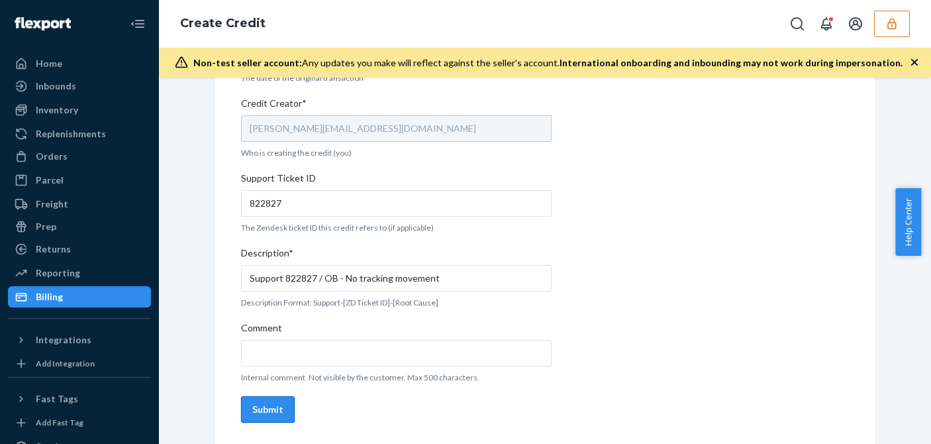
click at [271, 411] on div "Submit" at bounding box center [267, 409] width 31 height 13
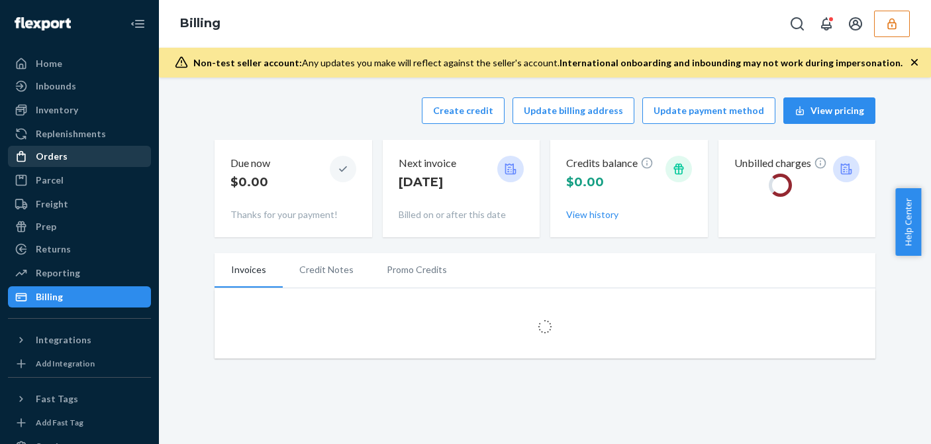
click at [54, 158] on div "Orders" at bounding box center [52, 156] width 32 height 13
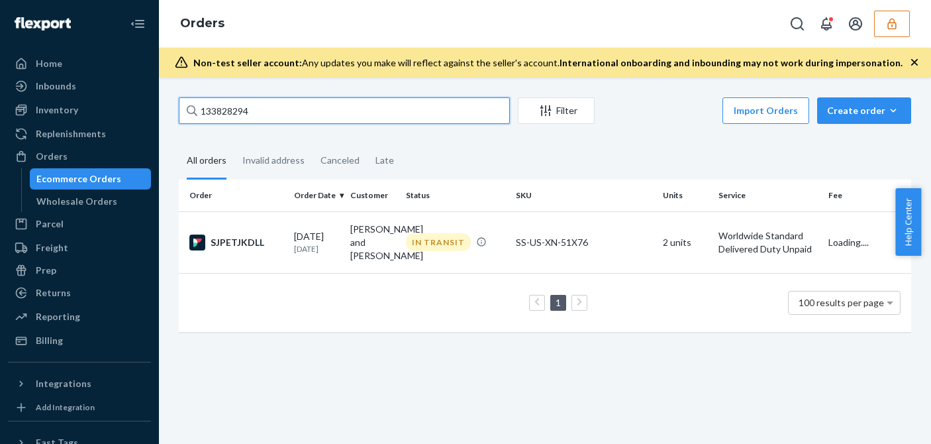
click at [222, 115] on input "133828294" at bounding box center [344, 110] width 331 height 26
paste input "4330642"
type input "134330642"
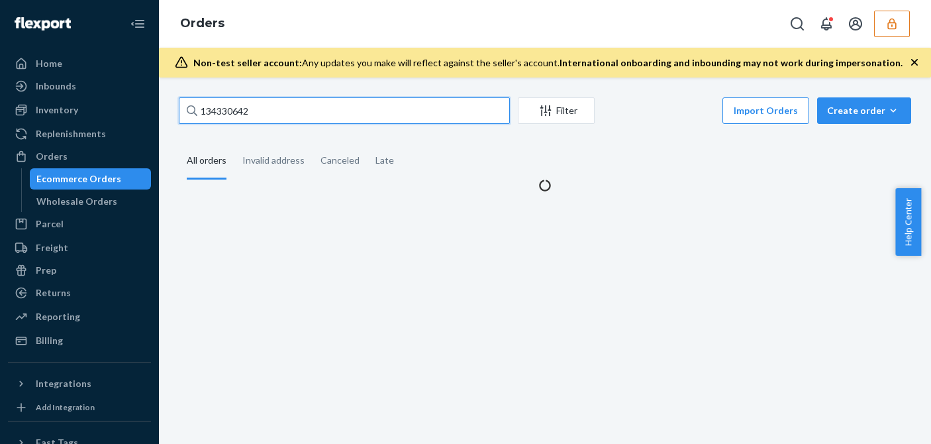
click at [291, 117] on input "134330642" at bounding box center [344, 110] width 331 height 26
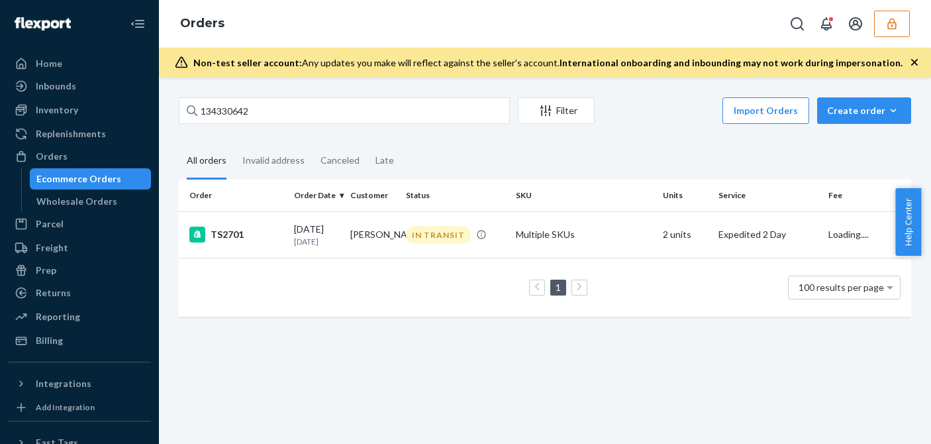
click at [291, 246] on td "08/14/2025 1 month ago" at bounding box center [317, 234] width 56 height 46
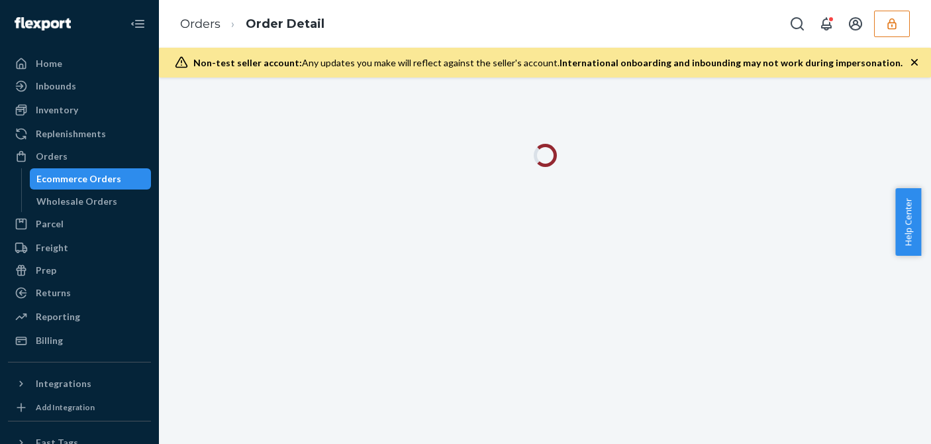
click at [913, 62] on icon "button" at bounding box center [914, 62] width 13 height 13
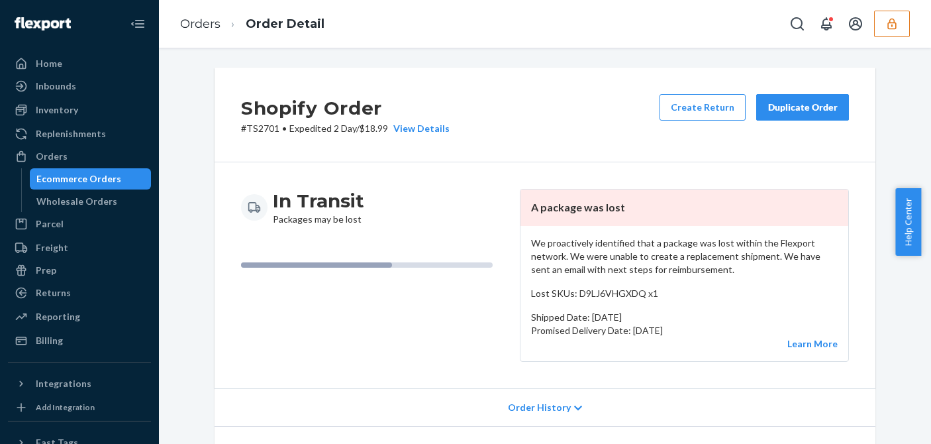
drag, startPoint x: 541, startPoint y: 122, endPoint x: 628, endPoint y: 203, distance: 118.6
click at [543, 122] on div "Shopify Order # TS2701 • Expedited 2 Day / $18.99 View Details Create Return Du…" at bounding box center [545, 115] width 661 height 95
click at [637, 264] on p "We proactively identified that a package was lost within the Flexport network. …" at bounding box center [684, 256] width 307 height 40
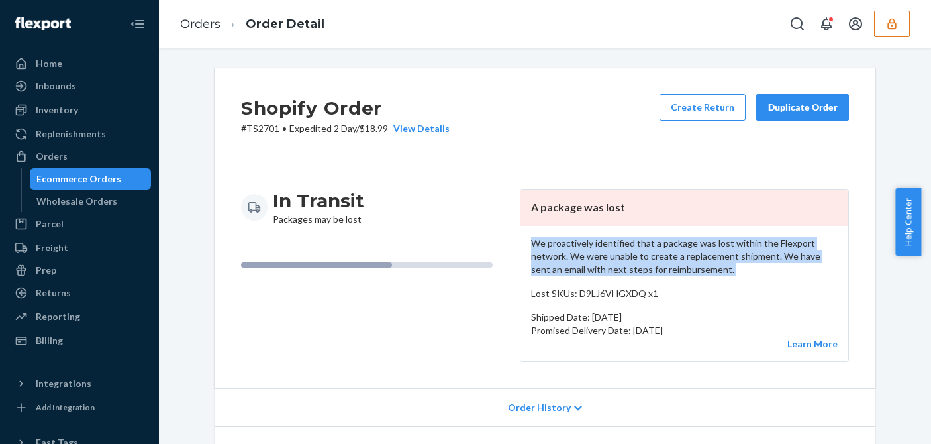
click at [637, 264] on p "We proactively identified that a package was lost within the Flexport network. …" at bounding box center [684, 256] width 307 height 40
drag, startPoint x: 88, startPoint y: 341, endPoint x: 99, endPoint y: 329, distance: 16.9
click at [88, 341] on div "Billing" at bounding box center [79, 340] width 140 height 19
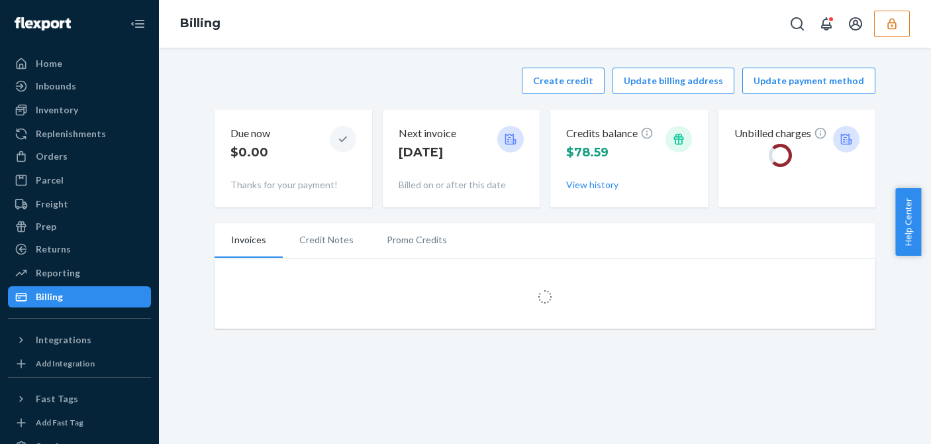
click at [345, 73] on div "Create credit Update billing address Update payment method" at bounding box center [545, 81] width 661 height 26
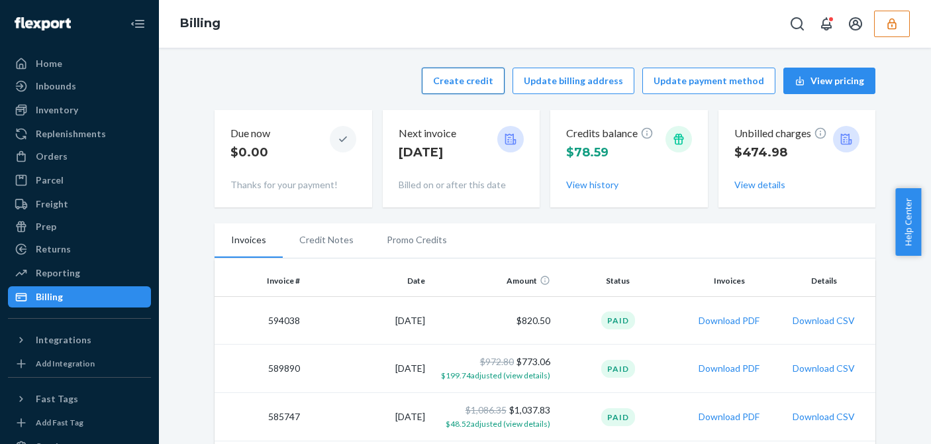
click at [454, 79] on button "Create credit" at bounding box center [463, 81] width 83 height 26
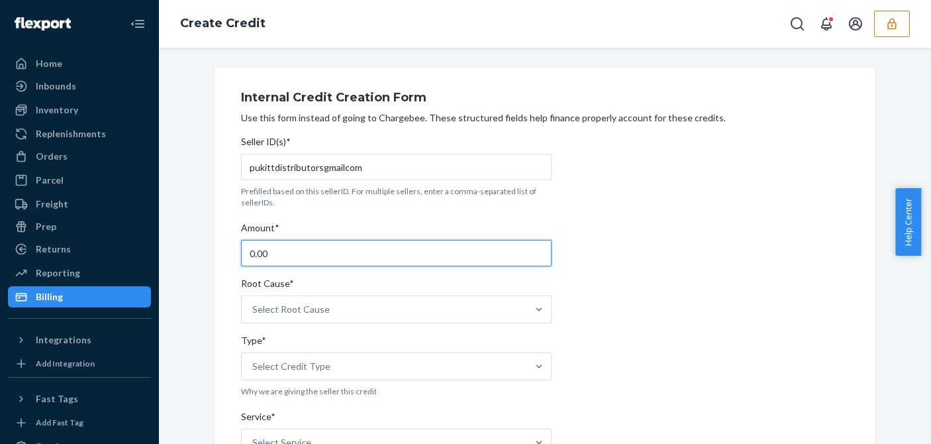
click at [278, 254] on input "0.00" at bounding box center [396, 253] width 311 height 26
click at [279, 253] on input "0.00" at bounding box center [396, 253] width 311 height 26
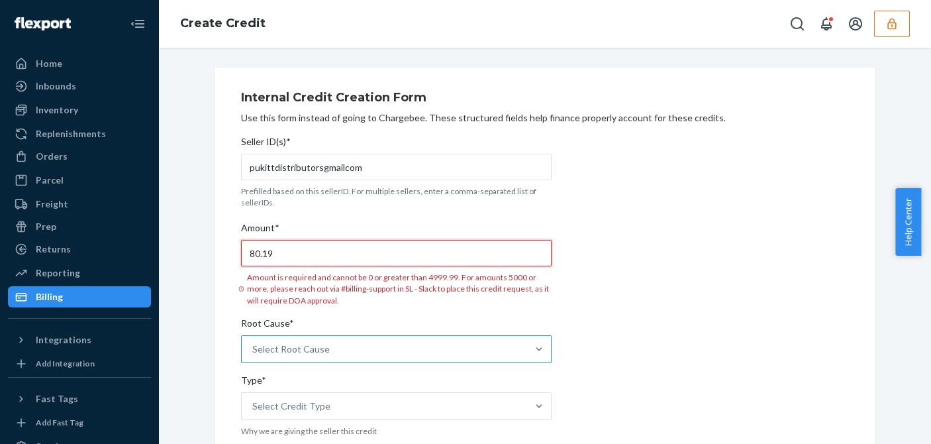
type input "80.19"
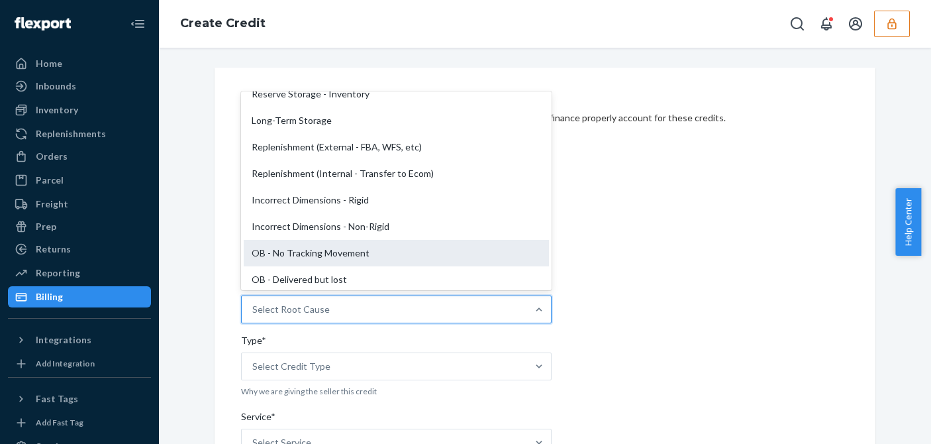
click at [303, 248] on div "OB - No Tracking Movement" at bounding box center [396, 253] width 305 height 26
click at [254, 303] on input "Root Cause* option OB - No Tracking Movement focused, 14 of 29. 29 results avai…" at bounding box center [252, 309] width 1 height 13
click at [303, 248] on input "80.19" at bounding box center [396, 253] width 311 height 26
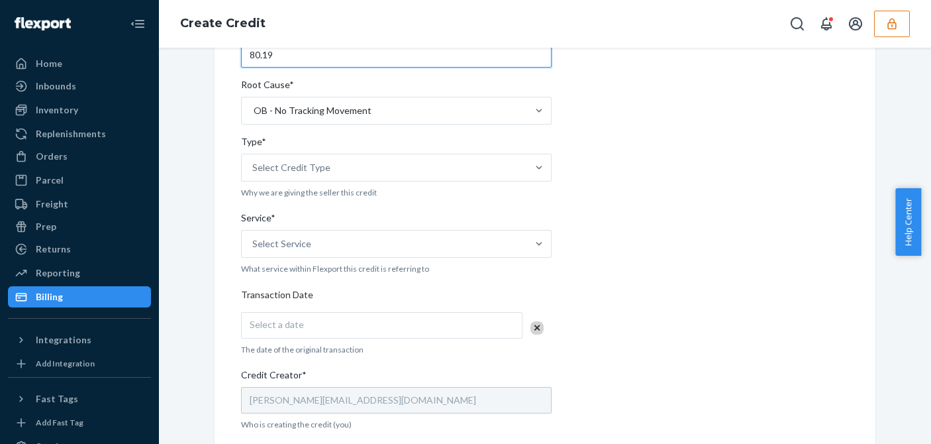
scroll to position [265, 0]
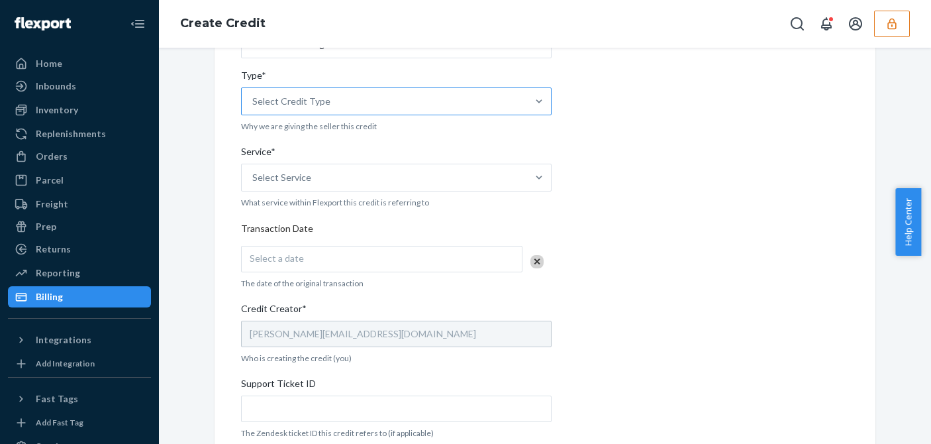
click at [305, 103] on div "Select Credit Type" at bounding box center [291, 101] width 78 height 13
click at [254, 103] on input "Type* Select Credit Type" at bounding box center [252, 101] width 1 height 13
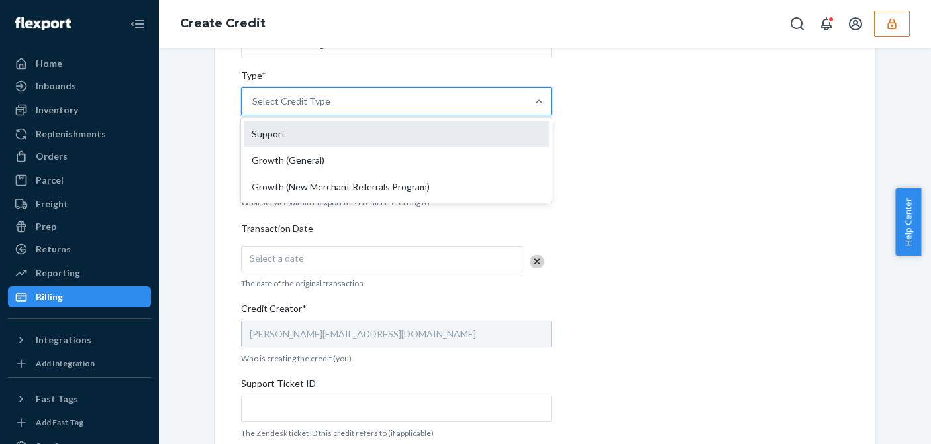
click at [284, 134] on div "Support" at bounding box center [396, 134] width 305 height 26
click at [254, 108] on input "Type* option Support focused, 1 of 3. 3 results available. Use Up and Down to c…" at bounding box center [252, 101] width 1 height 13
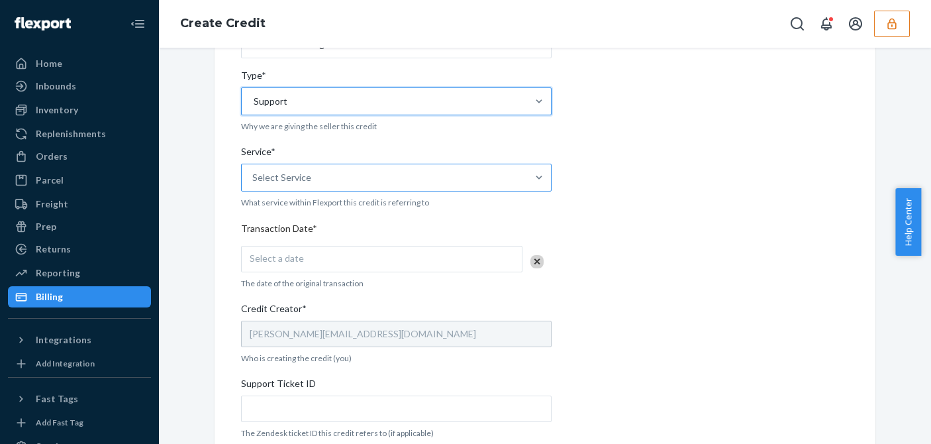
click at [281, 164] on label "Service* Select Service" at bounding box center [396, 168] width 311 height 46
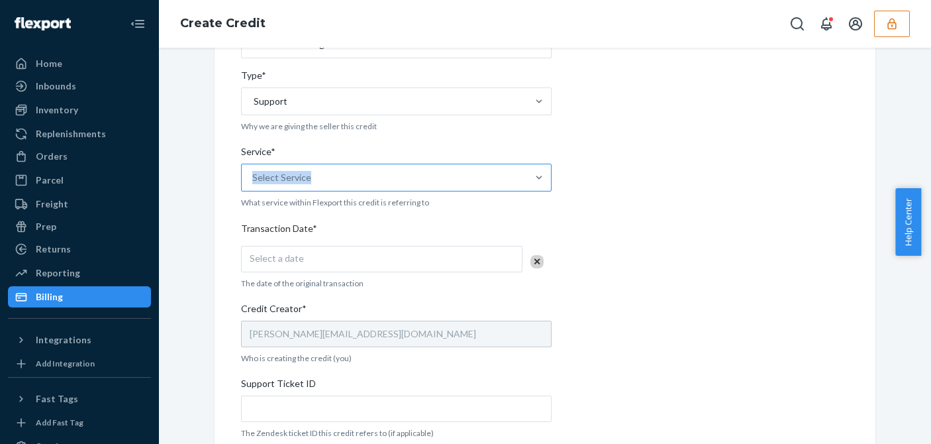
click at [326, 181] on div "Select Service" at bounding box center [385, 177] width 286 height 26
click at [254, 181] on input "Service* Select Service" at bounding box center [252, 177] width 1 height 13
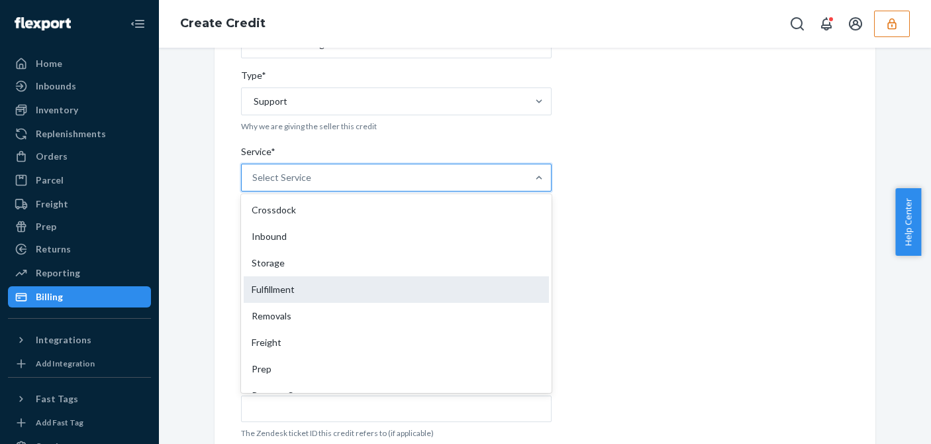
click at [276, 283] on div "Fulfillment" at bounding box center [396, 289] width 305 height 26
click at [254, 184] on input "Service* option Fulfillment focused, 4 of 10. 10 results available. Use Up and …" at bounding box center [252, 177] width 1 height 13
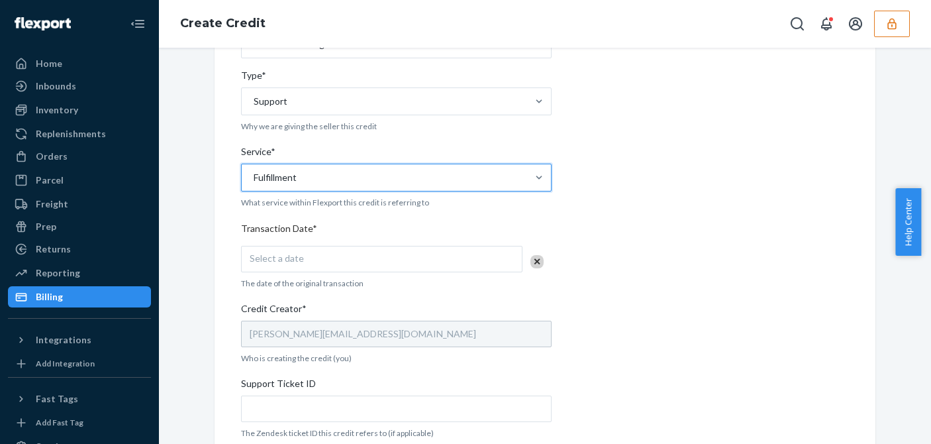
click at [349, 247] on div "Select a date" at bounding box center [382, 259] width 282 height 26
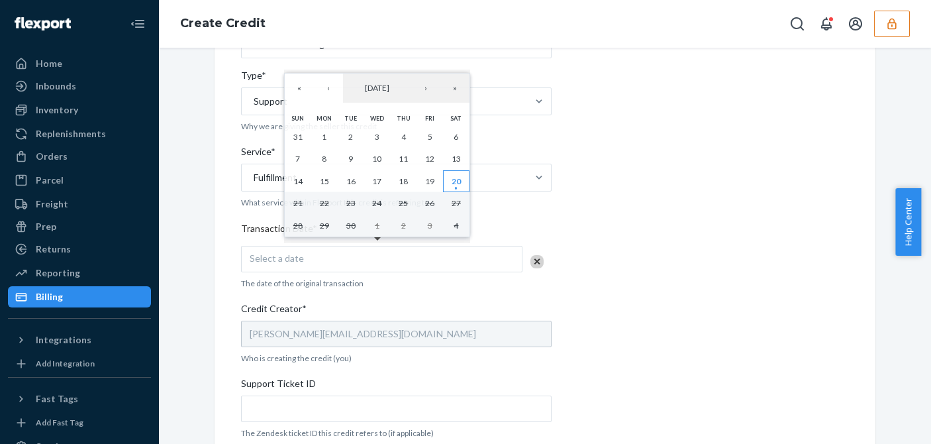
click at [461, 185] on abbr "20" at bounding box center [456, 181] width 9 height 10
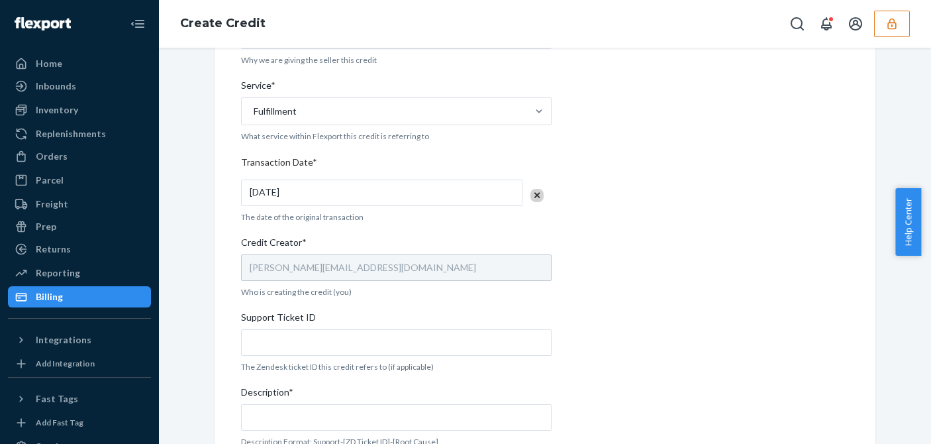
scroll to position [470, 0]
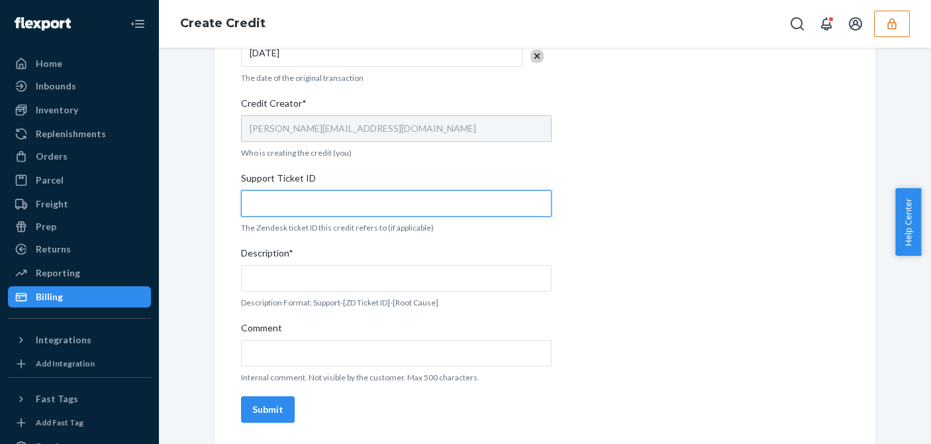
click at [269, 199] on input "Support Ticket ID" at bounding box center [396, 203] width 311 height 26
paste input "822826"
type input "822826"
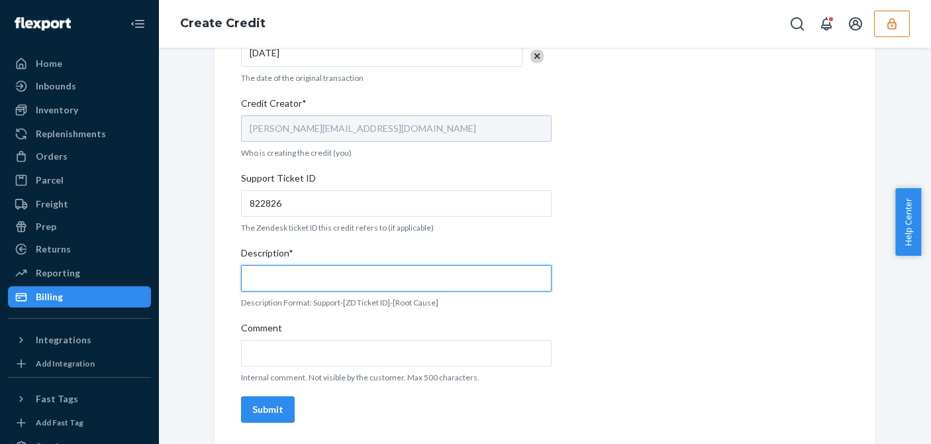
click at [267, 282] on input "Description*" at bounding box center [396, 278] width 311 height 26
paste input "822826"
type input "Support 822826 / OB - No tracking movement"
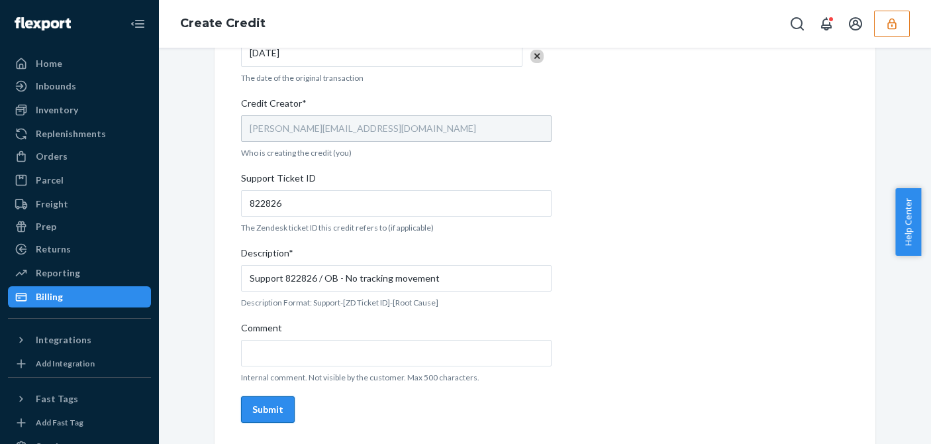
click at [268, 401] on button "Submit" at bounding box center [268, 409] width 54 height 26
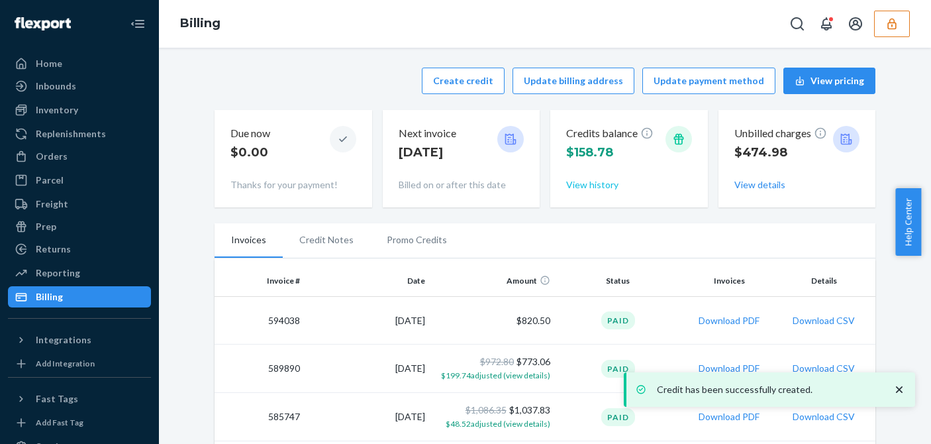
click at [574, 186] on button "View history" at bounding box center [592, 184] width 52 height 13
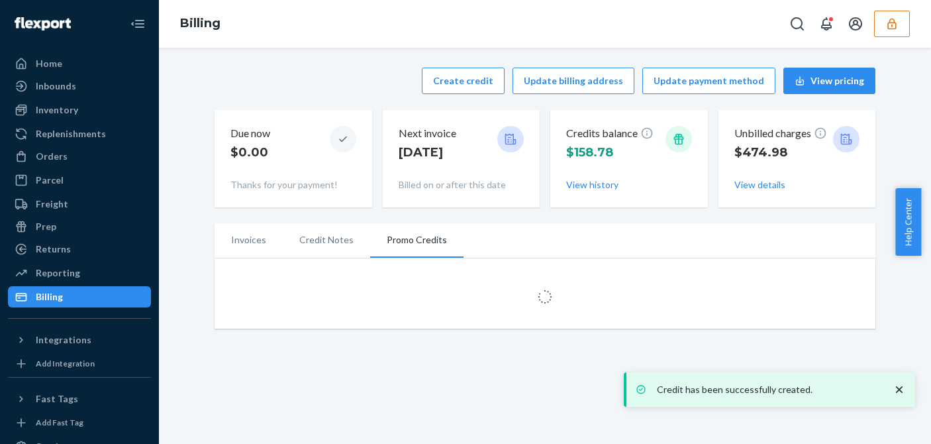
click at [899, 393] on icon "close toast" at bounding box center [899, 389] width 13 height 13
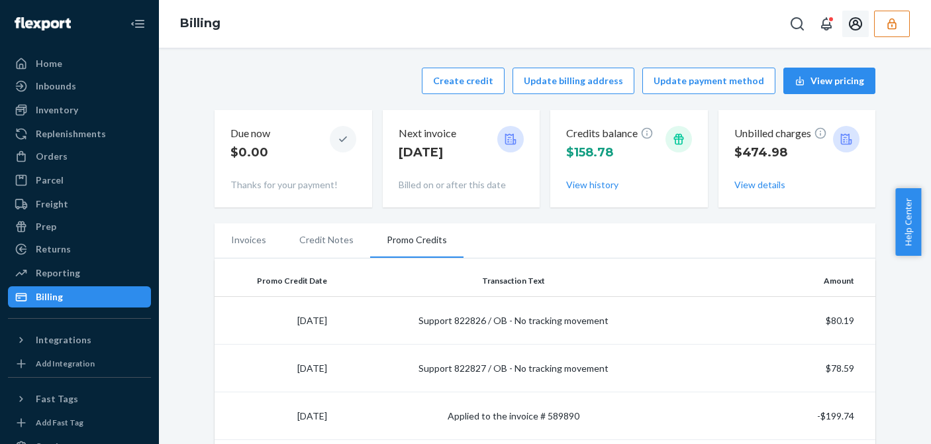
click at [889, 18] on icon "button" at bounding box center [892, 23] width 13 height 13
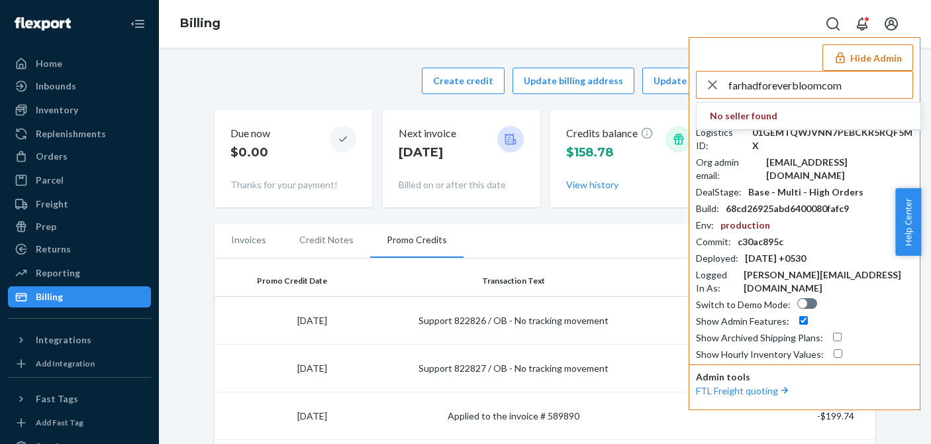
click at [869, 81] on input "farhadforeverbloomcom" at bounding box center [821, 85] width 184 height 26
click at [855, 88] on input "farhadforeverbloomcom" at bounding box center [821, 85] width 184 height 26
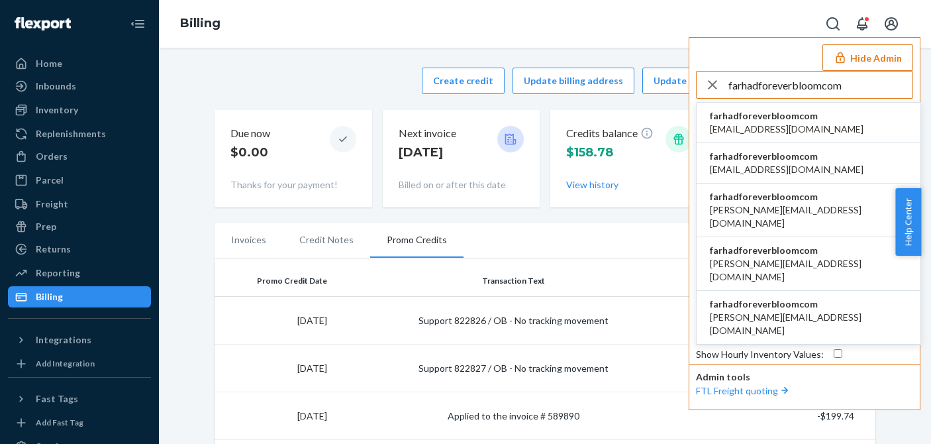
type input "farhadforeverbloomcom"
click at [774, 117] on span "farhadforeverbloomcom" at bounding box center [787, 115] width 154 height 13
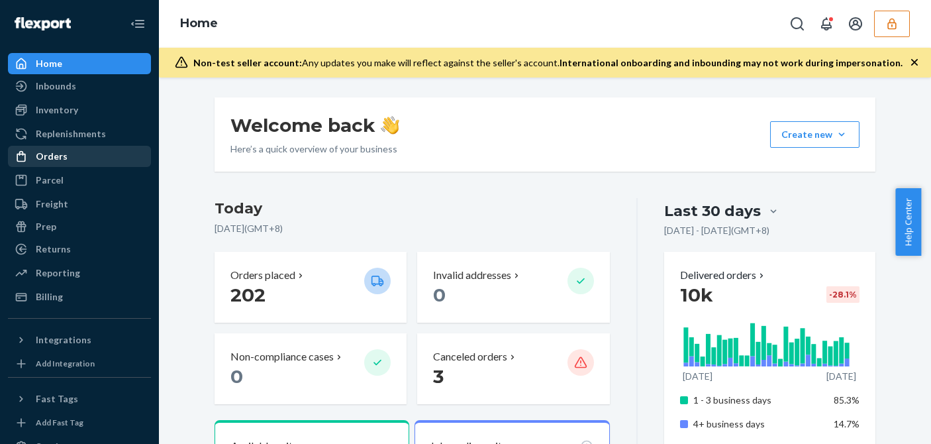
click at [53, 152] on div "Orders" at bounding box center [52, 156] width 32 height 13
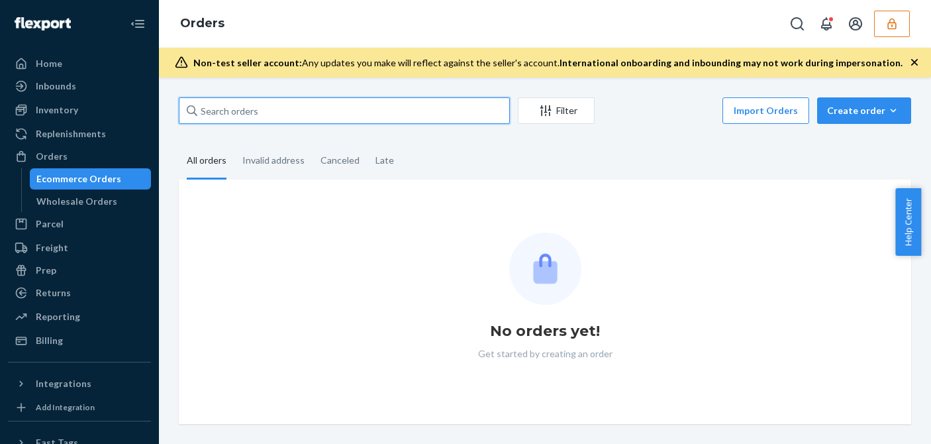
click at [240, 116] on input "text" at bounding box center [344, 110] width 331 height 26
paste input "136651211"
type input "136651211"
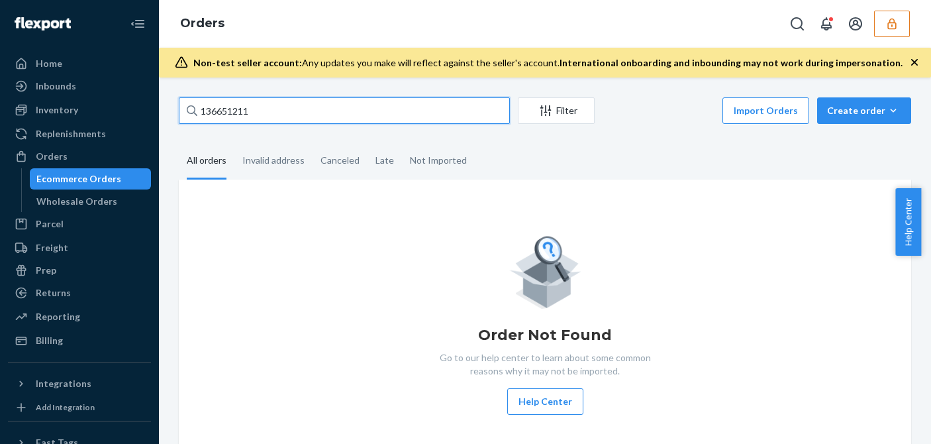
click at [272, 115] on input "136651211" at bounding box center [344, 110] width 331 height 26
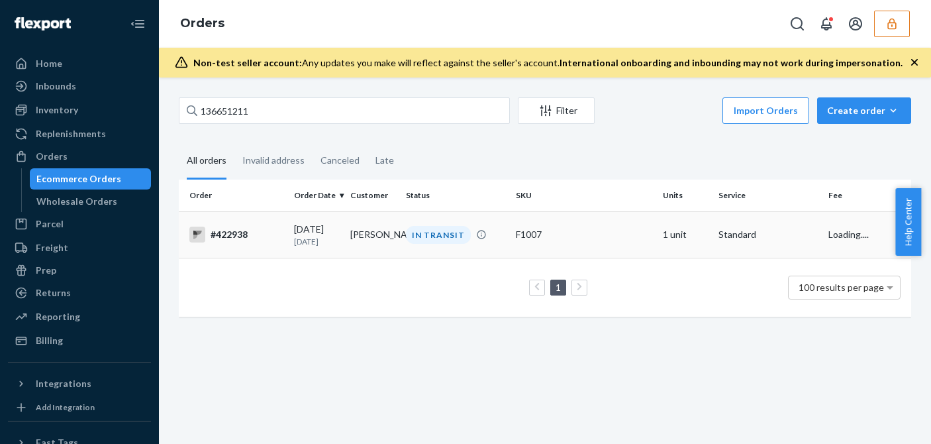
click at [268, 231] on div "#422938" at bounding box center [236, 235] width 94 height 16
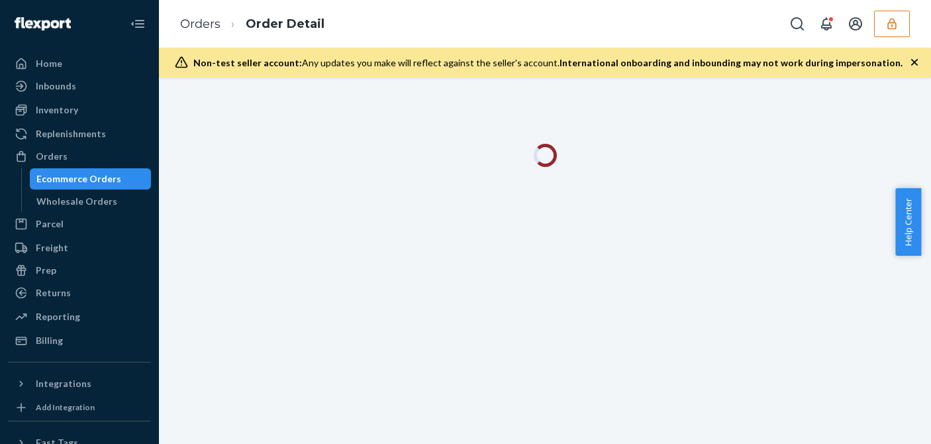
click at [915, 64] on icon "button" at bounding box center [914, 62] width 13 height 13
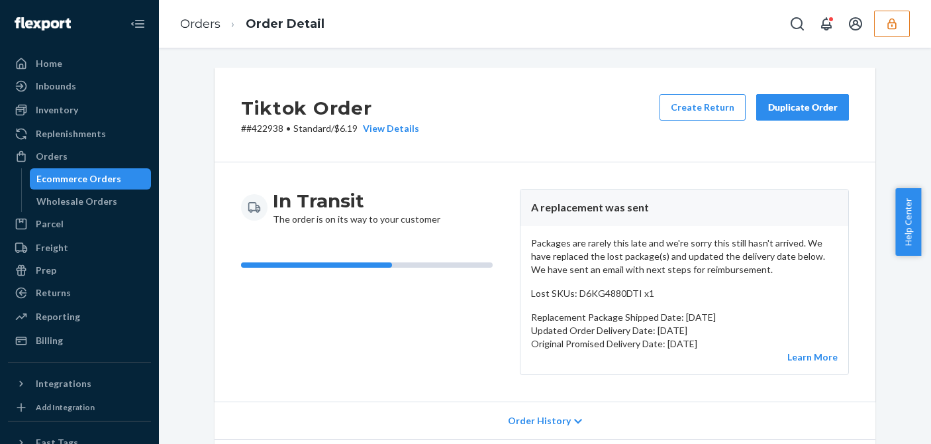
click at [110, 185] on div "Ecommerce Orders" at bounding box center [90, 179] width 119 height 19
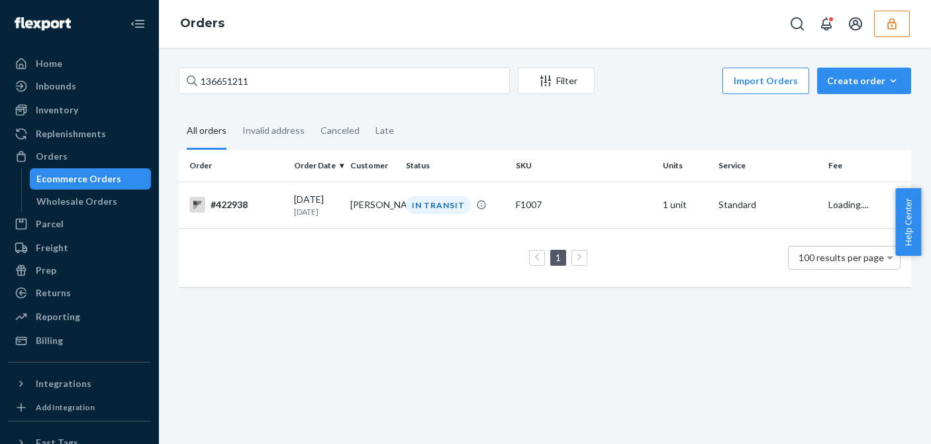
click at [215, 94] on div "136651211 Filter Import Orders Create order Ecommerce order Removal order" at bounding box center [545, 83] width 733 height 30
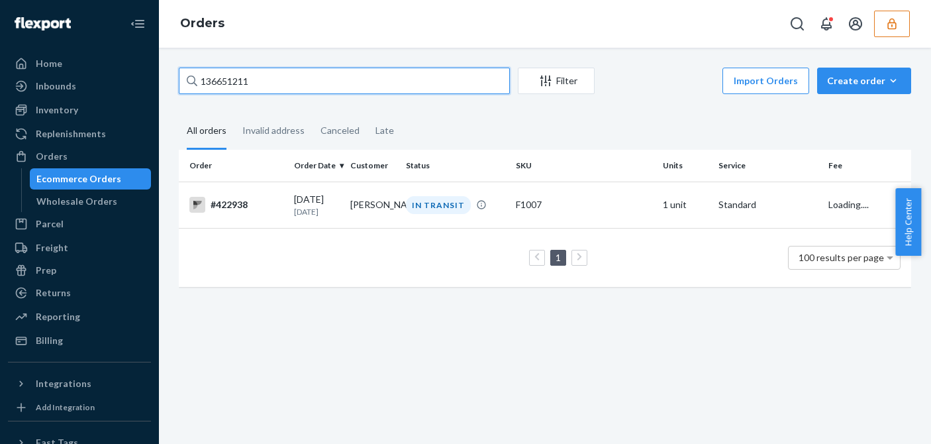
click at [219, 92] on input "136651211" at bounding box center [344, 81] width 331 height 26
paste input "365698751"
click at [227, 87] on input "136651365698751211" at bounding box center [344, 81] width 331 height 26
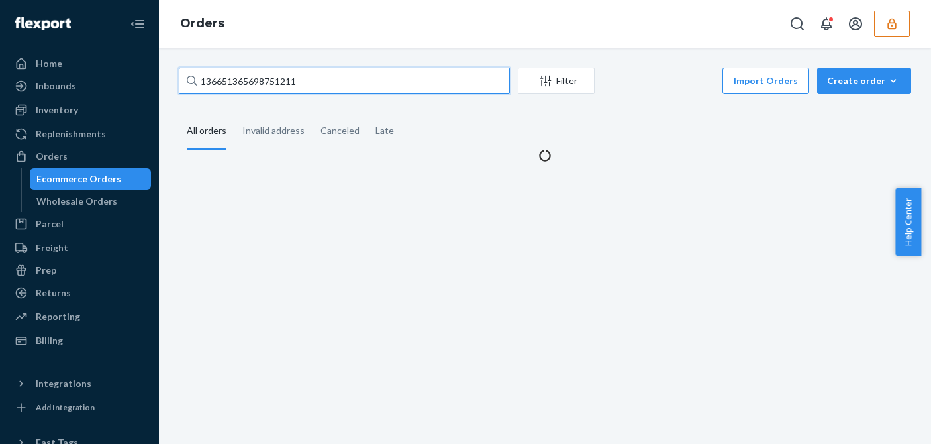
paste input "569875"
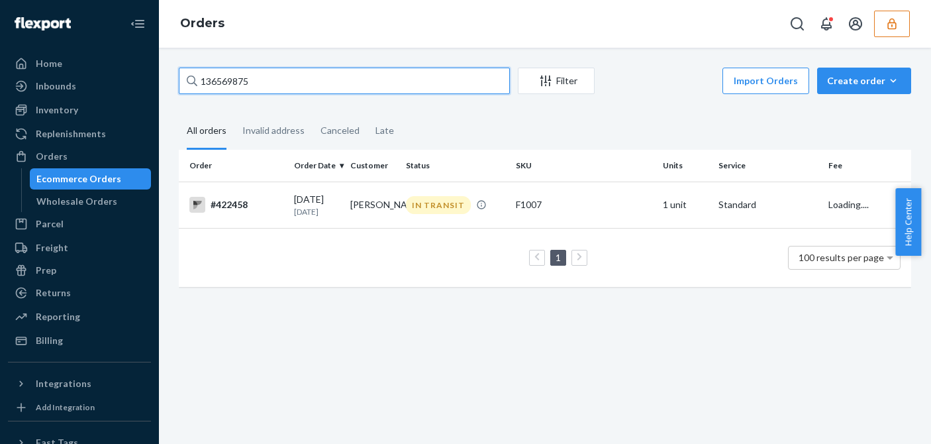
click at [268, 84] on input "136569875" at bounding box center [344, 81] width 331 height 26
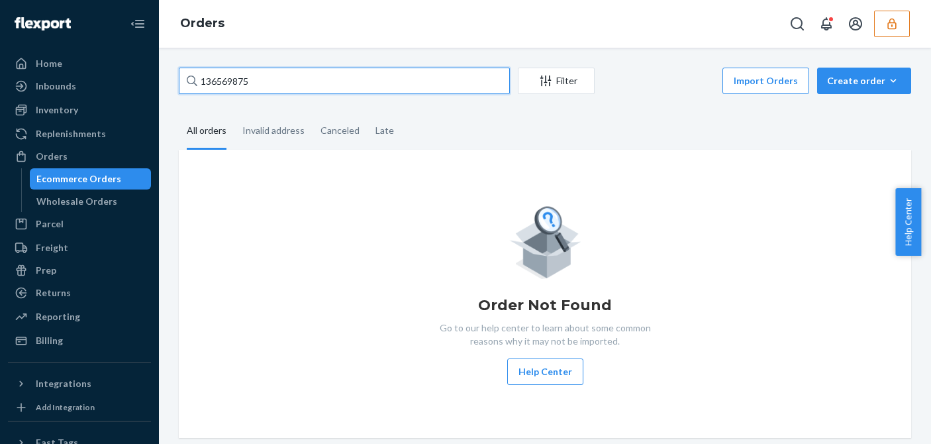
click at [285, 83] on input "136569875" at bounding box center [344, 81] width 331 height 26
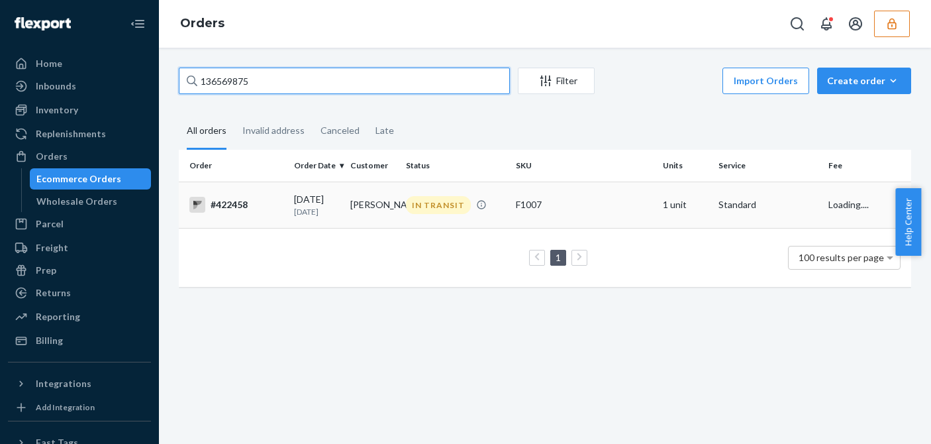
type input "136569875"
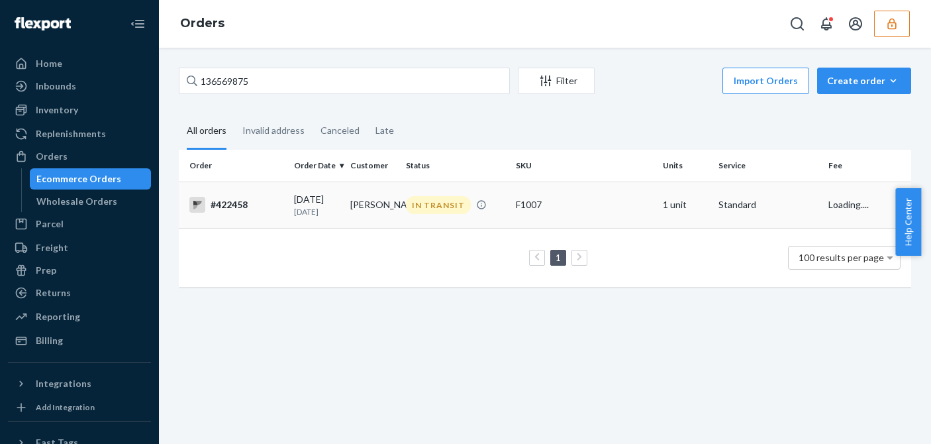
click at [366, 197] on td "Mandy Kulac" at bounding box center [373, 205] width 56 height 46
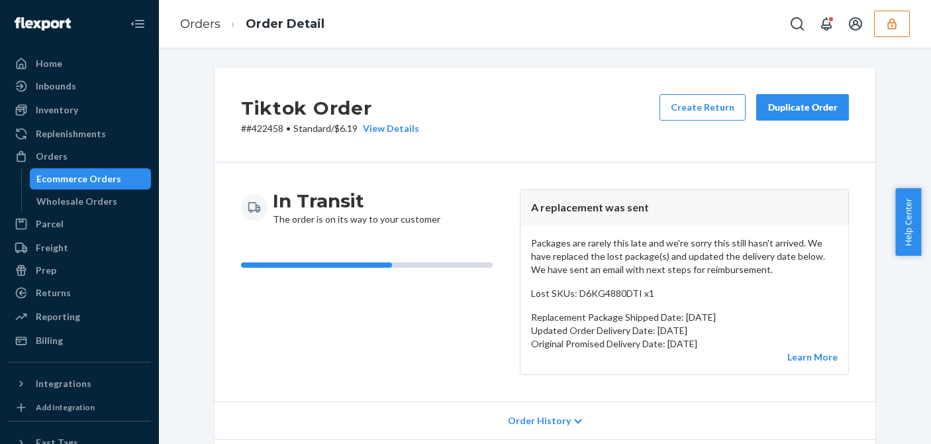
click at [552, 151] on div "Tiktok Order # #422458 • Standard / $6.19 View Details Create Return Duplicate …" at bounding box center [545, 115] width 661 height 95
click at [58, 344] on div "Billing" at bounding box center [49, 340] width 27 height 13
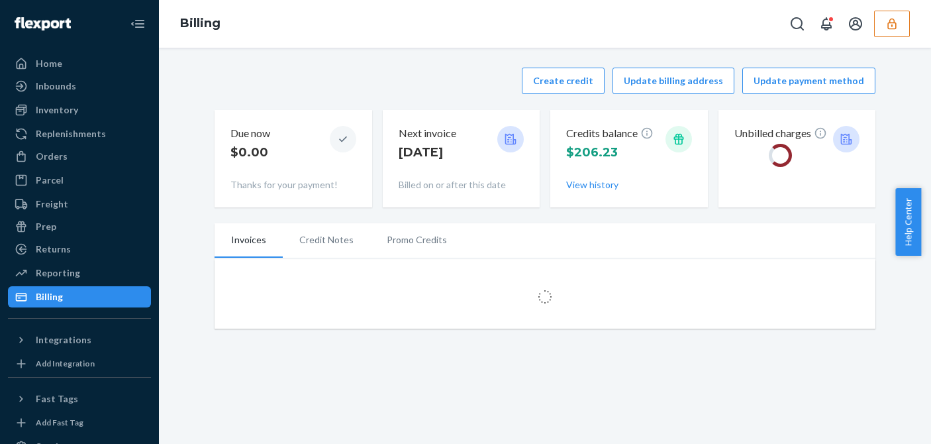
click at [396, 67] on div "Create credit Update billing address Update payment method Due now $0.00 Thanks…" at bounding box center [545, 138] width 661 height 156
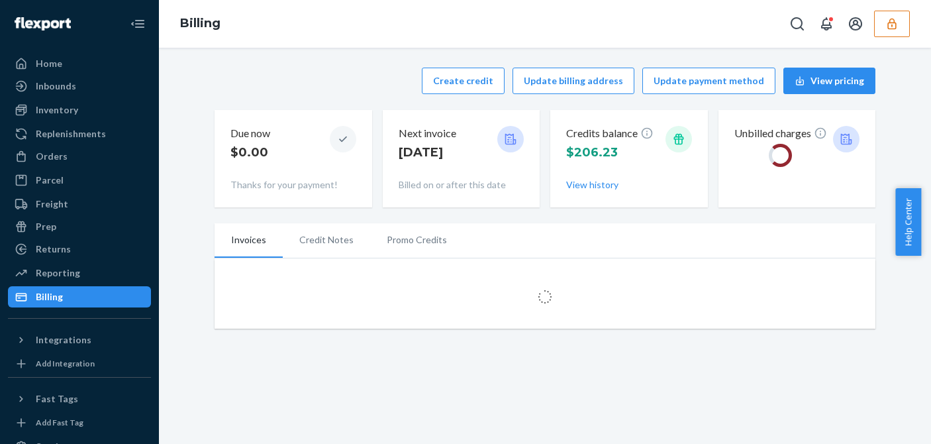
click at [421, 88] on div "Create credit Update billing address Update payment method View pricing" at bounding box center [545, 81] width 661 height 26
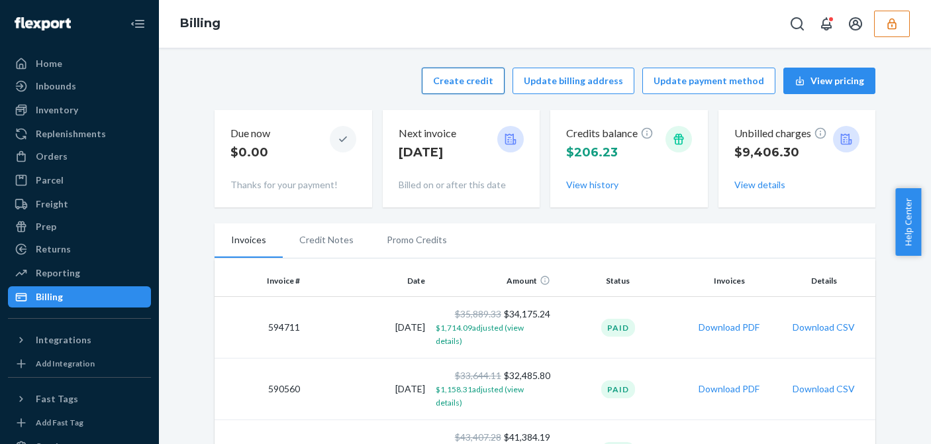
click at [467, 82] on button "Create credit" at bounding box center [463, 81] width 83 height 26
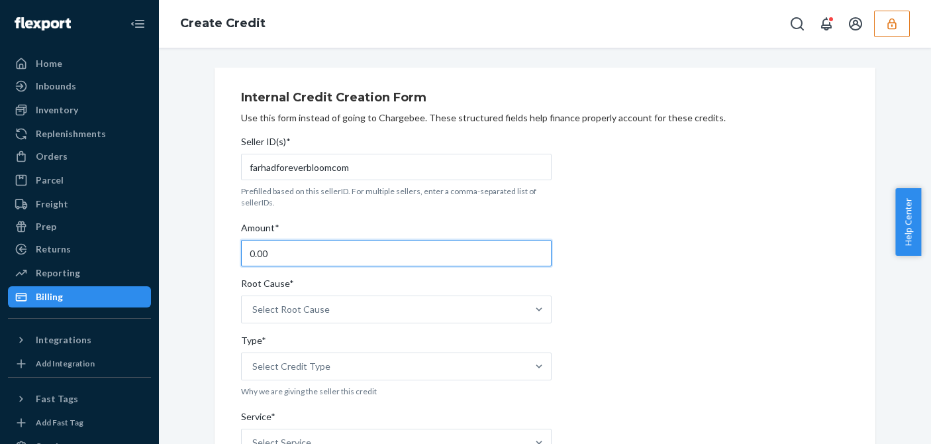
click at [300, 246] on input "0.00" at bounding box center [396, 253] width 311 height 26
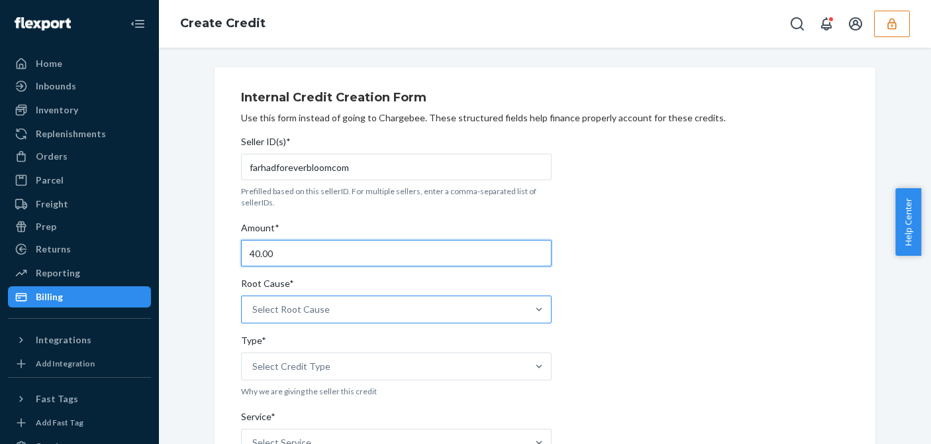
type input "40.00"
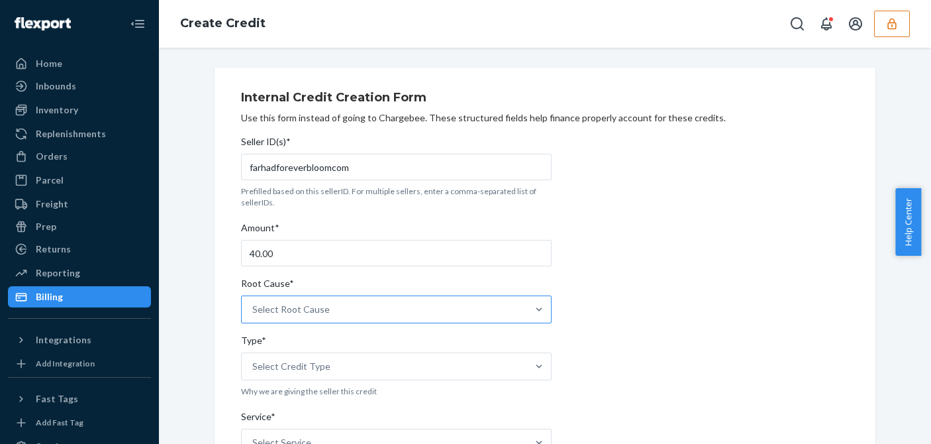
click at [363, 309] on div "Select Root Cause" at bounding box center [385, 309] width 286 height 26
click at [254, 309] on input "Root Cause* Select Root Cause" at bounding box center [252, 309] width 1 height 13
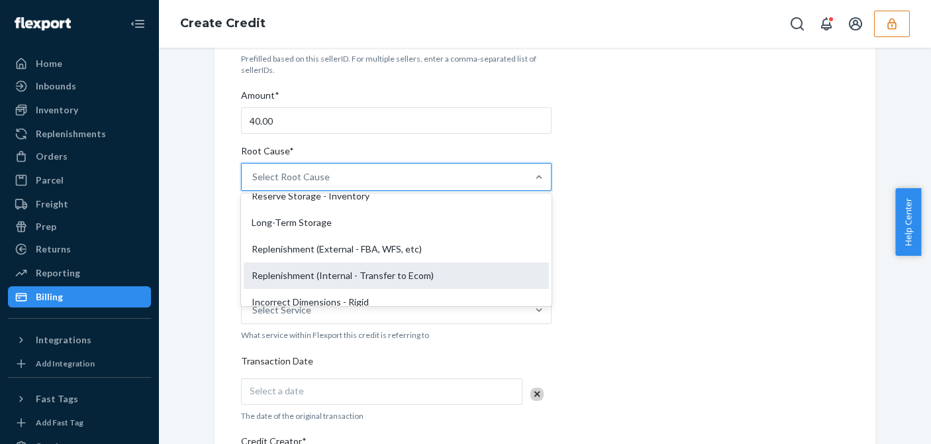
scroll to position [331, 0]
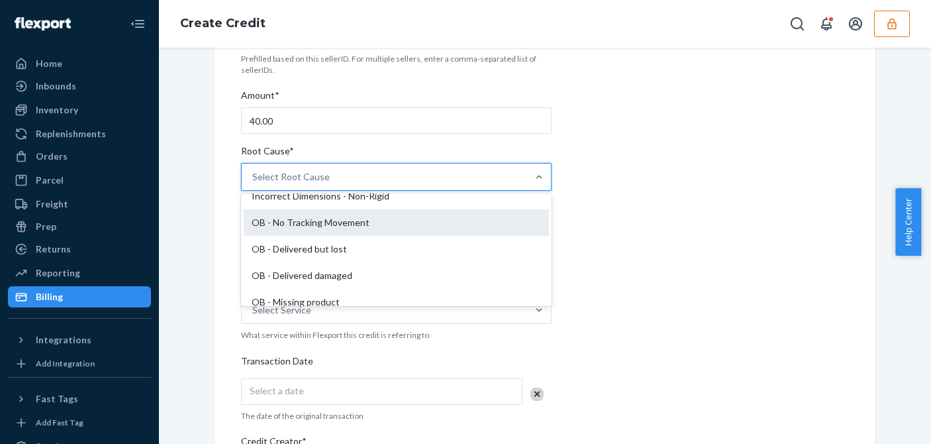
click at [323, 223] on div "OB - No Tracking Movement" at bounding box center [396, 222] width 305 height 26
click at [254, 183] on input "Root Cause* option OB - No Tracking Movement focused, 14 of 29. 29 results avai…" at bounding box center [252, 176] width 1 height 13
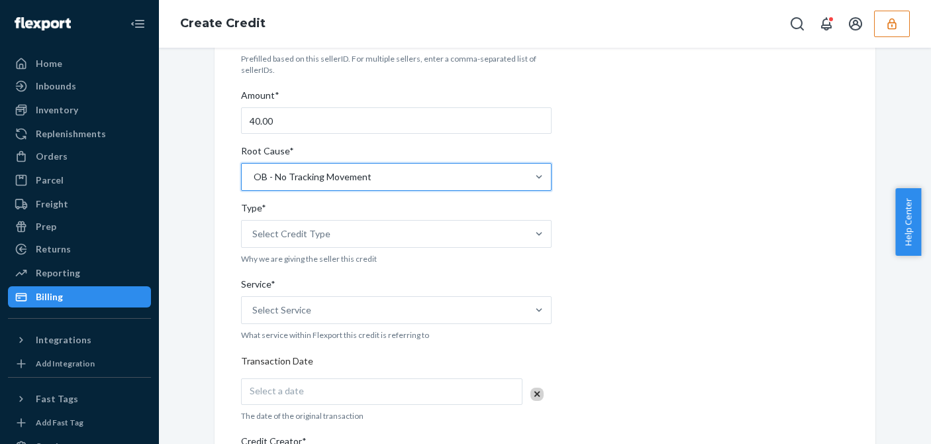
click at [700, 235] on div "Internal Credit Creation Form Use this form instead of going to Chargebee. Thes…" at bounding box center [545, 358] width 608 height 815
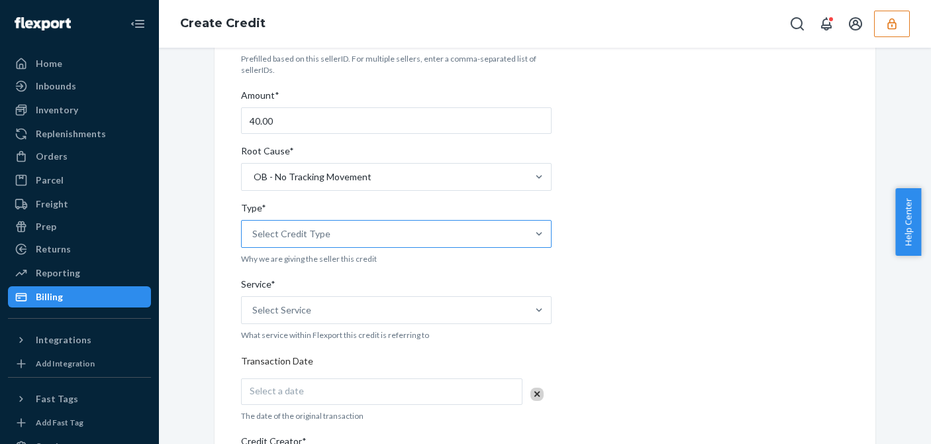
click at [341, 238] on div "Select Credit Type" at bounding box center [385, 234] width 286 height 26
click at [254, 238] on input "Type* Select Credit Type" at bounding box center [252, 233] width 1 height 13
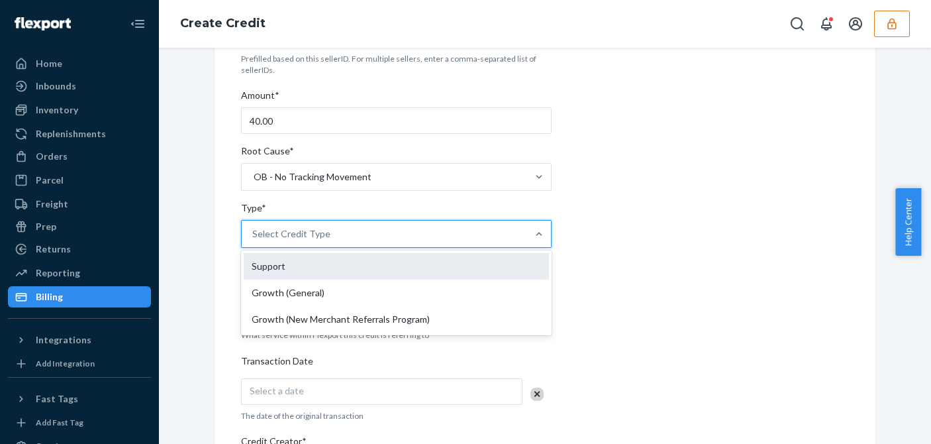
click at [289, 257] on div "Support" at bounding box center [396, 266] width 305 height 26
click at [254, 240] on input "Type* option Support focused, 1 of 3. 3 results available. Use Up and Down to c…" at bounding box center [252, 233] width 1 height 13
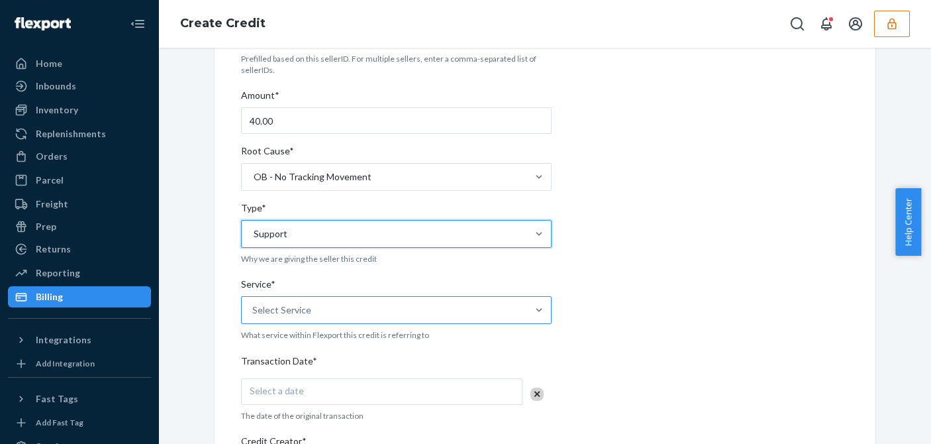
click at [270, 307] on div "Select Service" at bounding box center [281, 309] width 59 height 13
click at [254, 307] on input "Service* Select Service" at bounding box center [252, 309] width 1 height 13
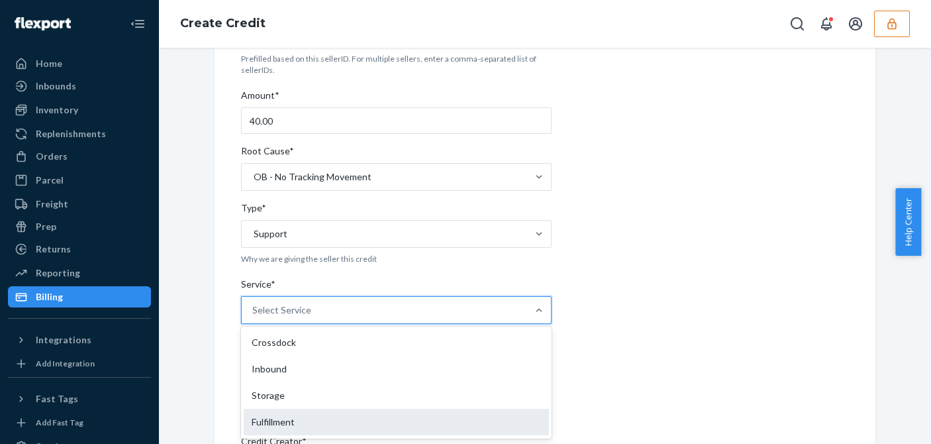
click at [272, 418] on div "Fulfillment" at bounding box center [396, 422] width 305 height 26
click at [254, 317] on input "Service* option Fulfillment focused, 4 of 10. 10 results available. Use Up and …" at bounding box center [252, 309] width 1 height 13
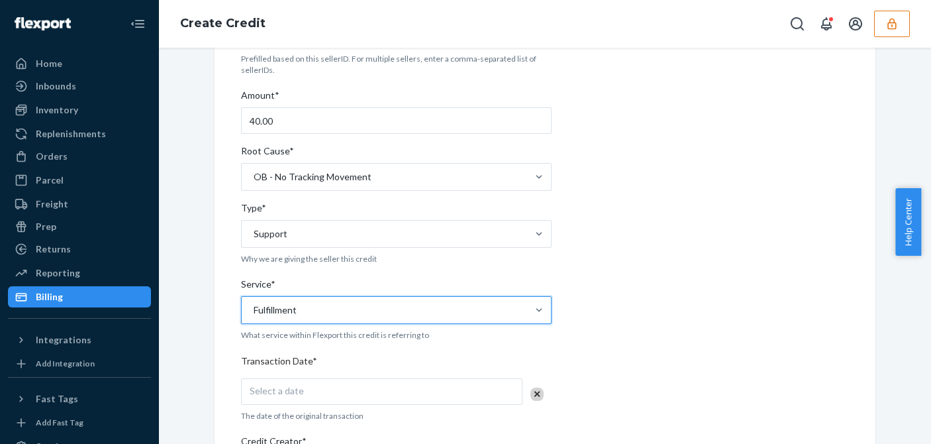
click at [191, 403] on div "Internal Credit Creation Form Use this form instead of going to Chargebee. Thes…" at bounding box center [545, 358] width 753 height 847
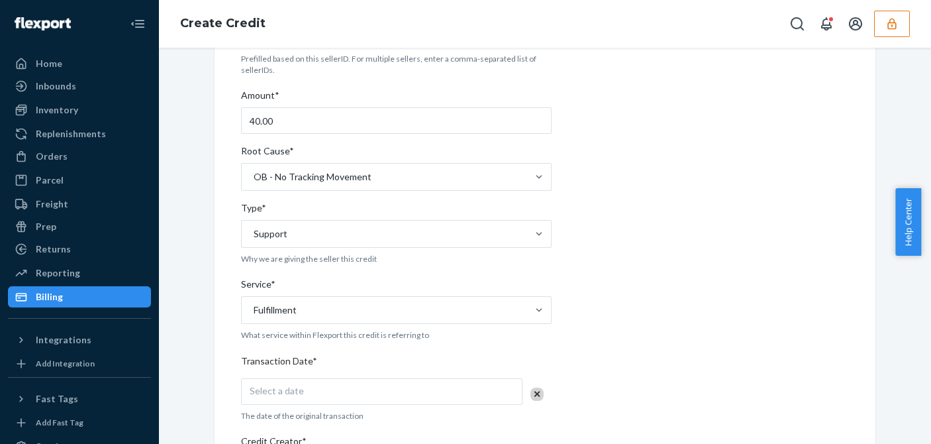
click at [268, 396] on div "Select a date" at bounding box center [382, 391] width 282 height 26
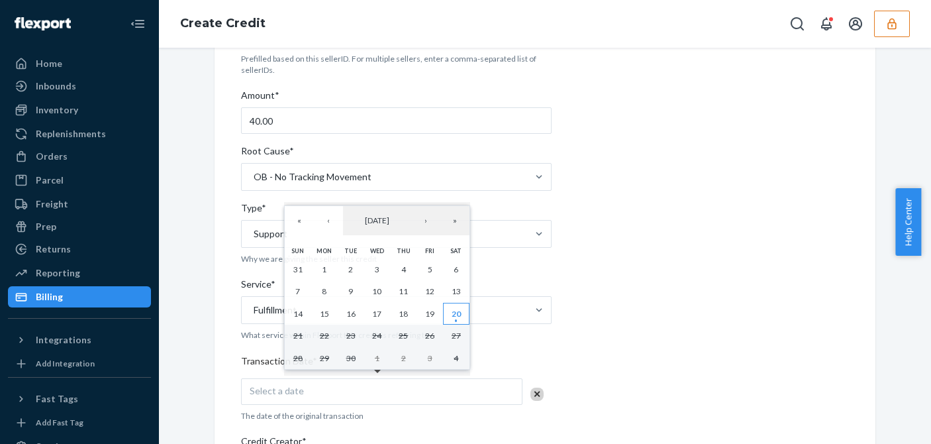
click at [460, 319] on abbr "20" at bounding box center [456, 314] width 9 height 10
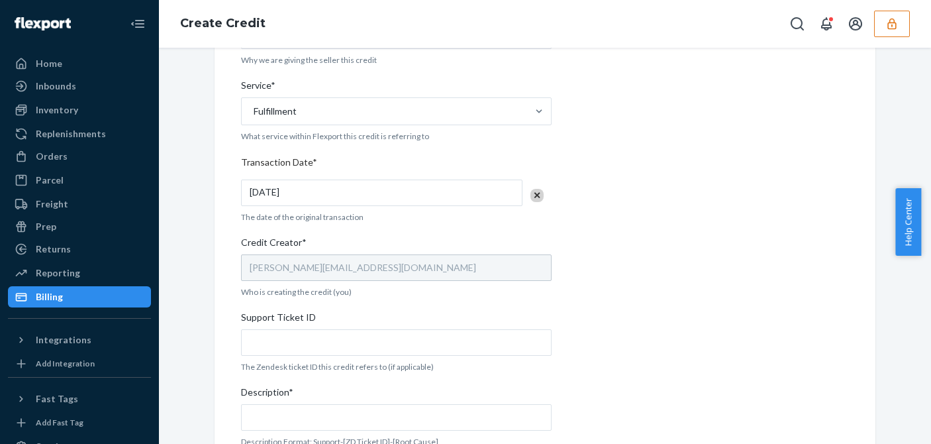
scroll to position [464, 0]
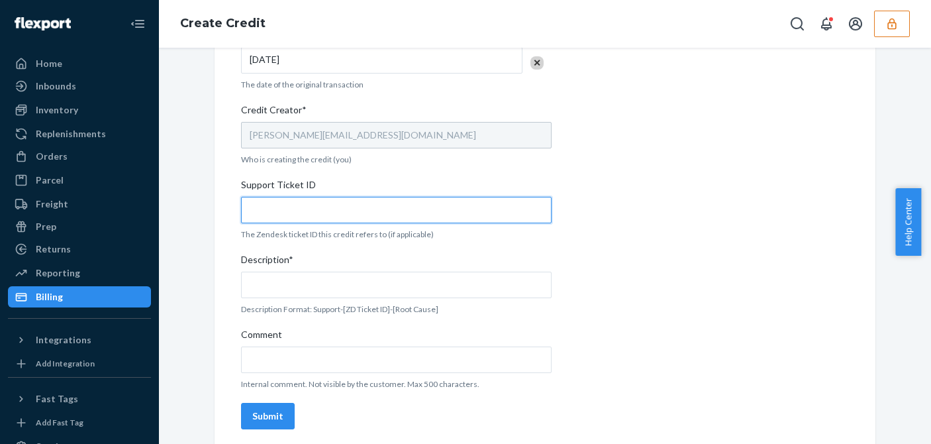
click at [258, 211] on input "Support Ticket ID" at bounding box center [396, 210] width 311 height 26
paste input "822726"
type input "822726"
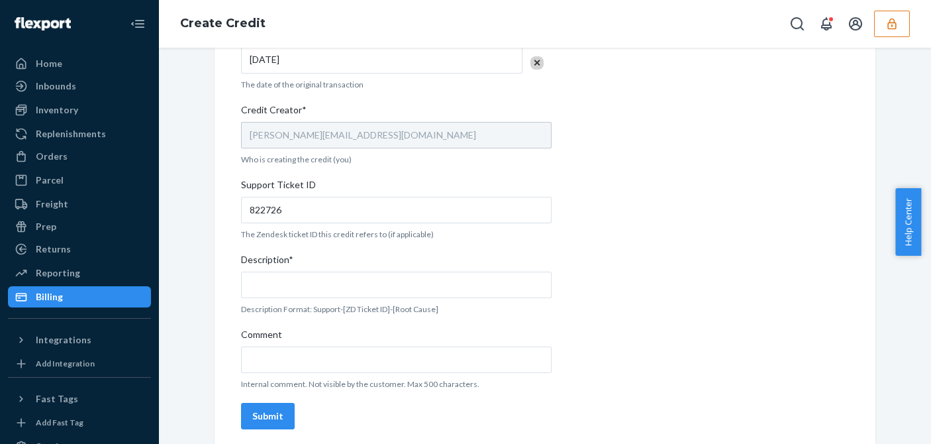
drag, startPoint x: 301, startPoint y: 303, endPoint x: 317, endPoint y: 297, distance: 17.2
click at [305, 302] on div "Seller ID(s)* farhadforeverbloomcom Prefilled based on this sellerID. For multi…" at bounding box center [396, 50] width 311 height 768
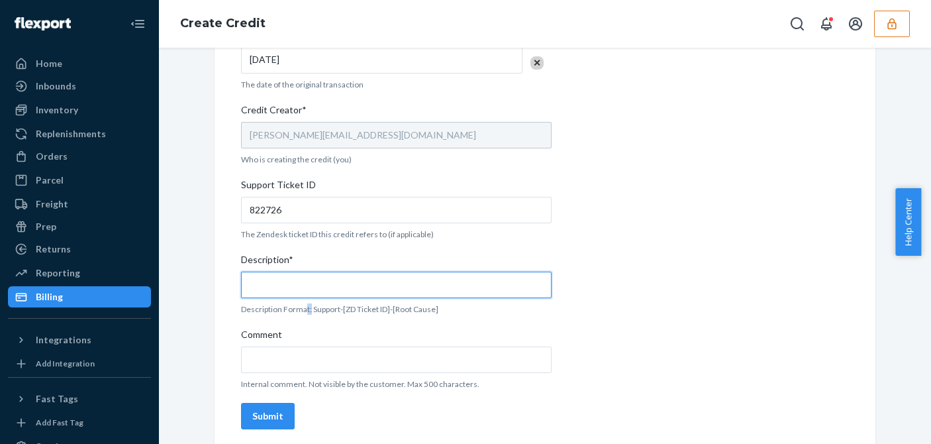
click at [345, 286] on input "Description*" at bounding box center [396, 285] width 311 height 26
paste input "822726"
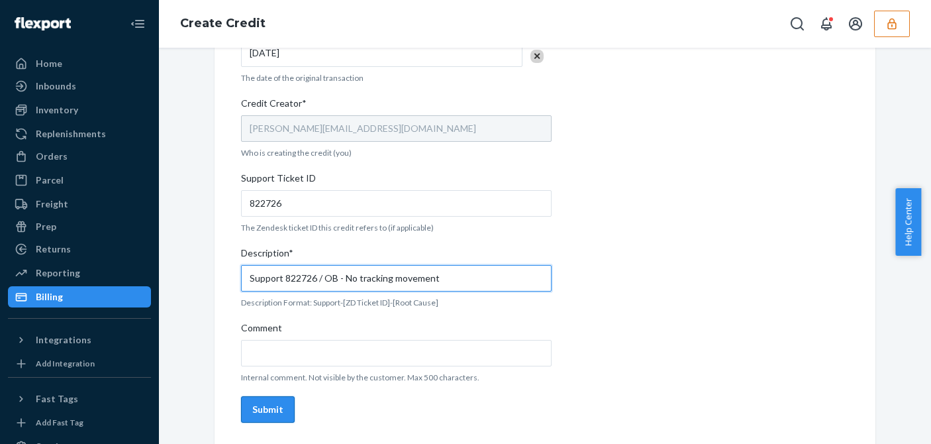
type input "Support 822726 / OB - No tracking movement"
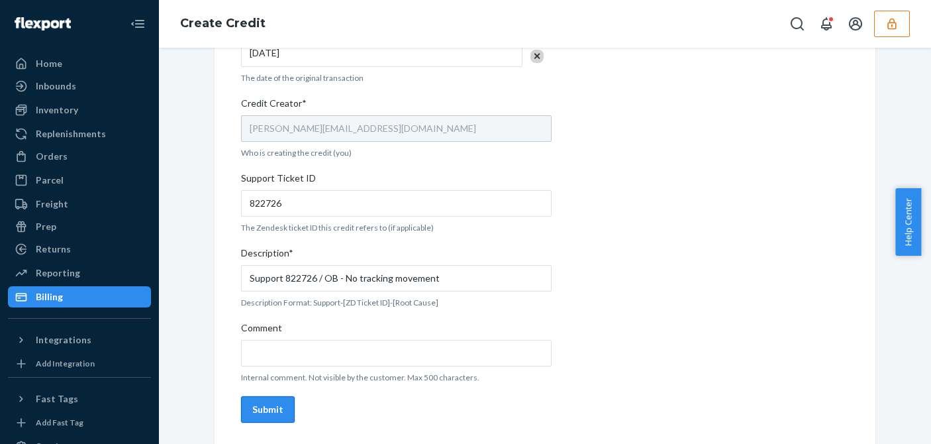
drag, startPoint x: 266, startPoint y: 409, endPoint x: 263, endPoint y: 403, distance: 7.1
click at [265, 409] on div "Submit" at bounding box center [267, 409] width 31 height 13
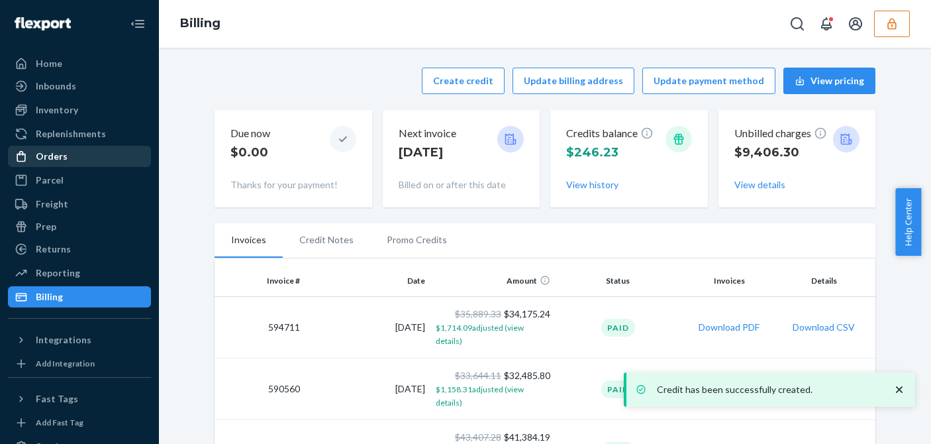
click at [77, 164] on div "Orders" at bounding box center [79, 156] width 140 height 19
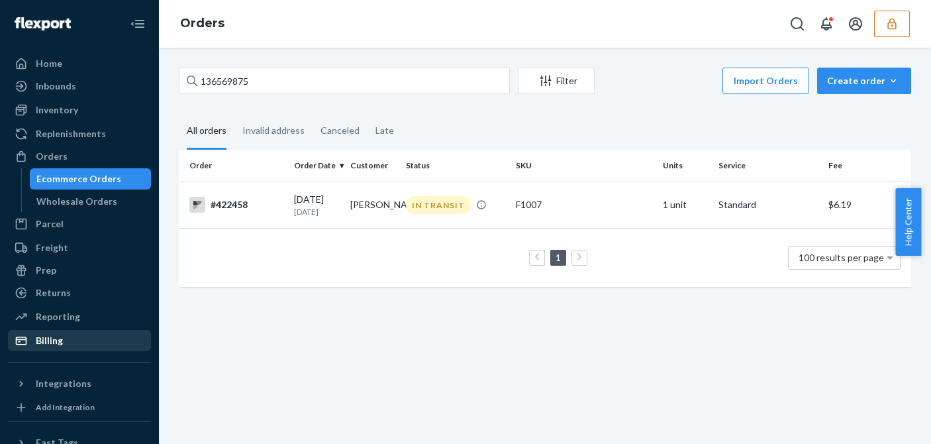
drag, startPoint x: 62, startPoint y: 337, endPoint x: 77, endPoint y: 342, distance: 16.1
click at [62, 337] on div "Billing" at bounding box center [49, 340] width 27 height 13
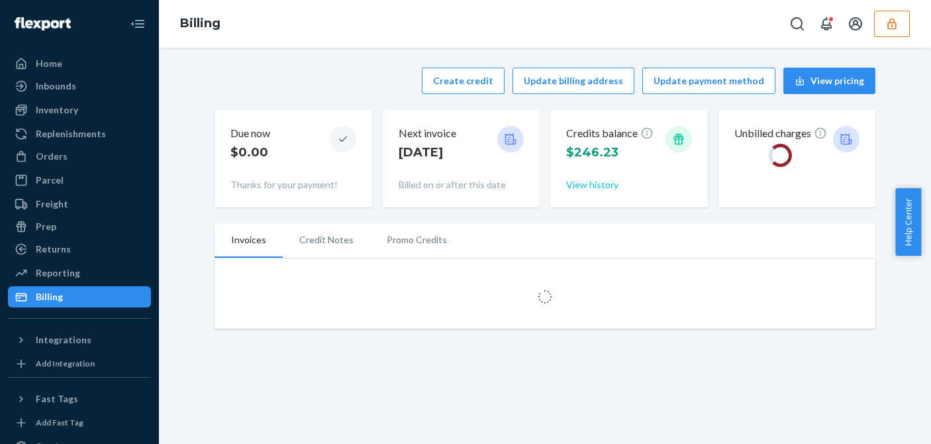
click at [590, 185] on button "View history" at bounding box center [592, 184] width 52 height 13
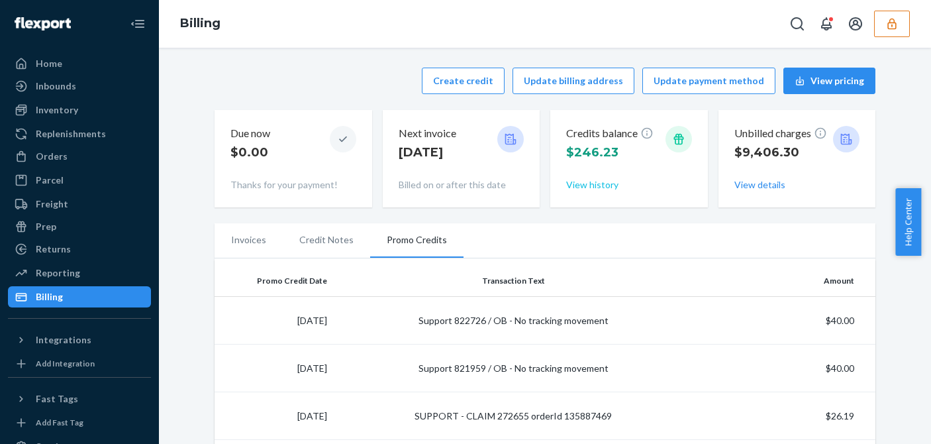
click at [575, 180] on button "View history" at bounding box center [592, 184] width 52 height 13
click at [595, 185] on button "View history" at bounding box center [592, 184] width 52 height 13
click at [898, 23] on icon "button" at bounding box center [892, 23] width 13 height 13
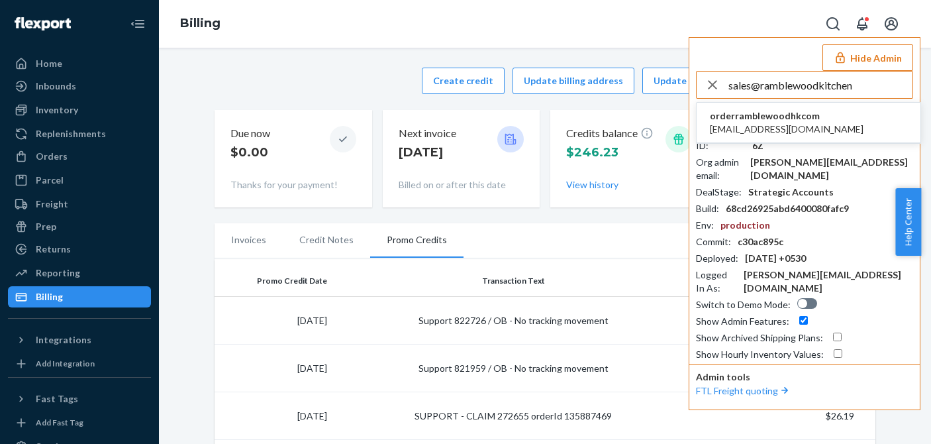
type input "sales@ramblewoodkitchen"
click at [790, 134] on span "sales@ramblewoodkitchen.com" at bounding box center [787, 129] width 154 height 13
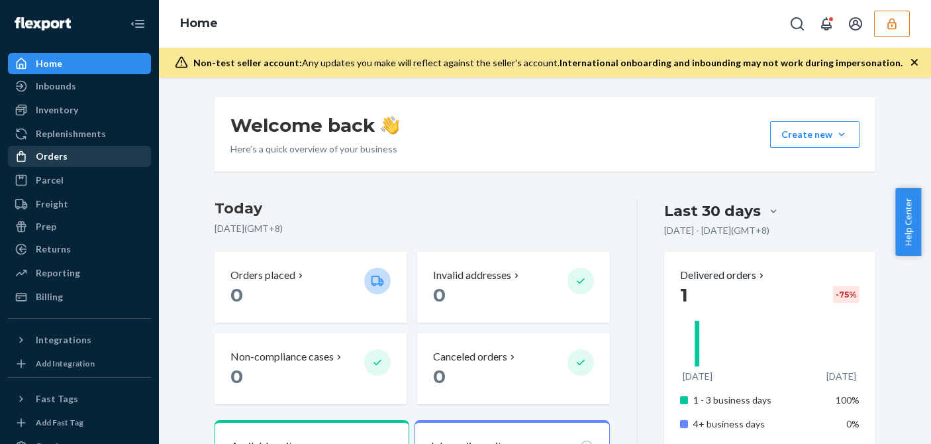
click at [67, 146] on link "Orders" at bounding box center [79, 156] width 143 height 21
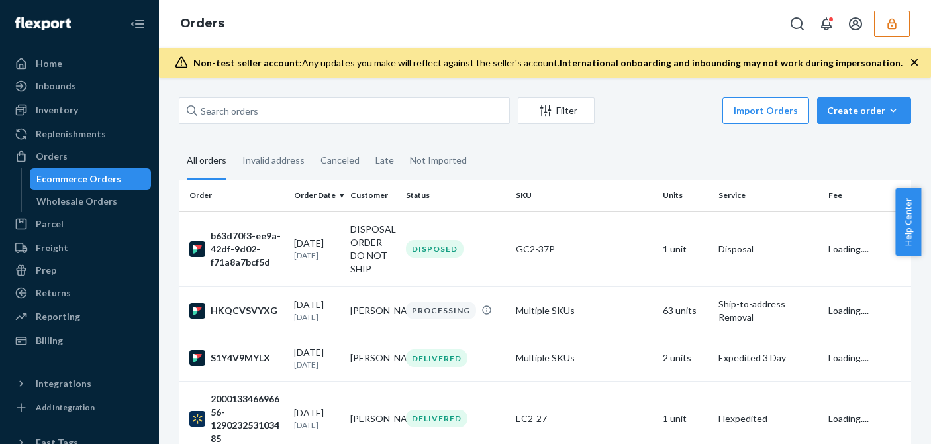
click at [233, 248] on div "b63d70f3-ee9a-42df-9d02-f71a8a7bcf5d" at bounding box center [236, 249] width 94 height 40
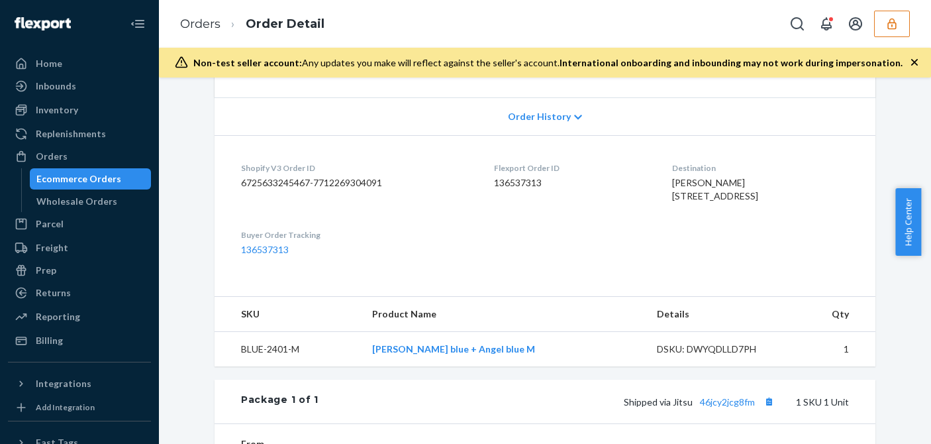
scroll to position [397, 0]
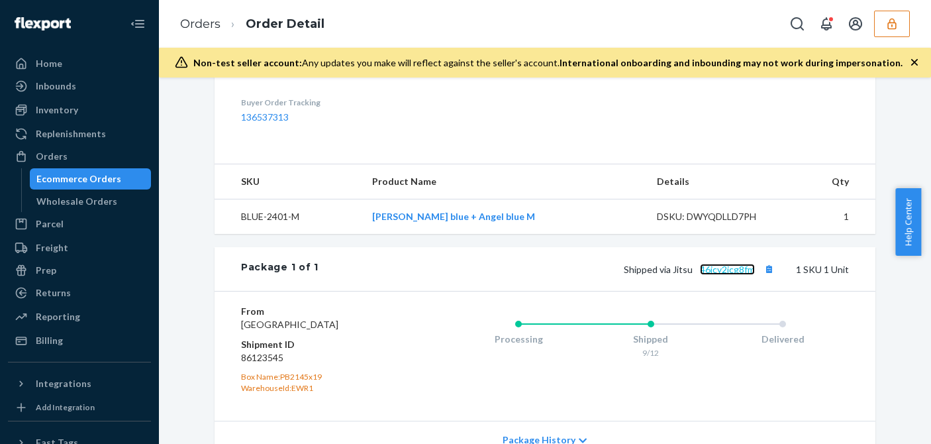
click at [723, 275] on link "46jcy2jcg8fm" at bounding box center [727, 269] width 55 height 11
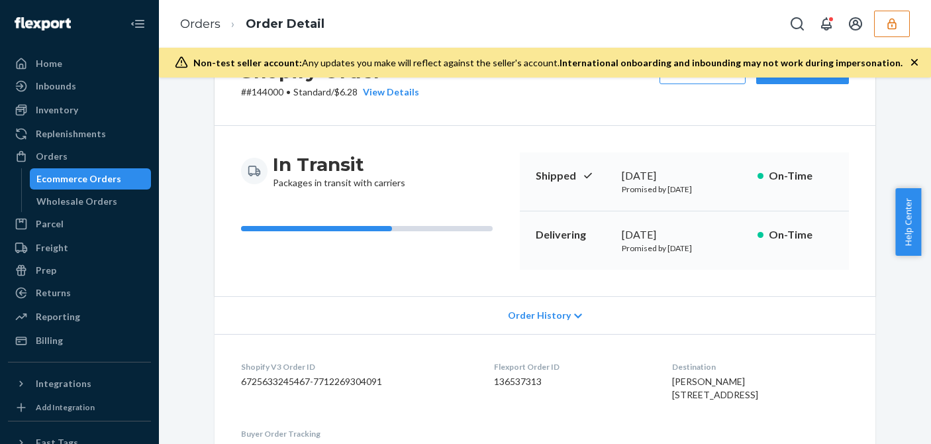
scroll to position [0, 0]
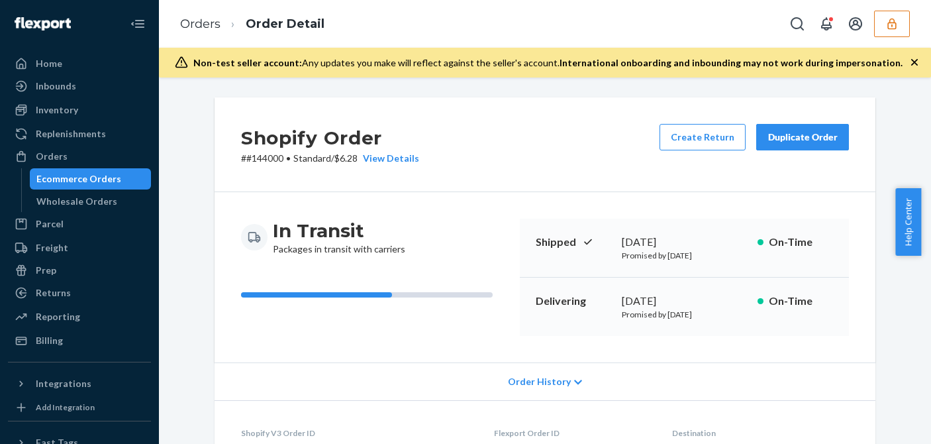
click at [636, 295] on div "Delivering September 14, 2025 Promised by September 22, 2025 On-Time" at bounding box center [684, 307] width 329 height 58
click at [834, 354] on div "In Transit Packages in transit with carriers Shipped September 11, 2025 Promise…" at bounding box center [545, 277] width 661 height 170
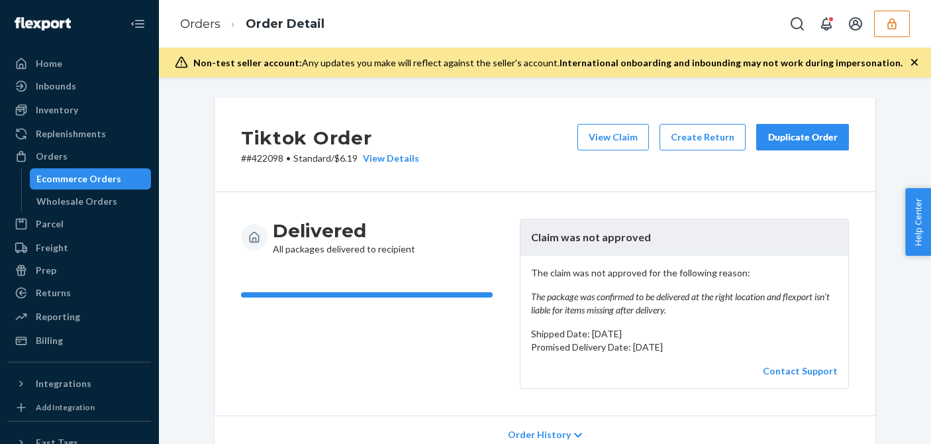
click at [532, 213] on div "Delivered All packages delivered to recipient Claim was not approved The claim …" at bounding box center [545, 303] width 661 height 223
click at [572, 295] on em "The package was confirmed to be delivered at the right location and flexport is…" at bounding box center [684, 303] width 307 height 26
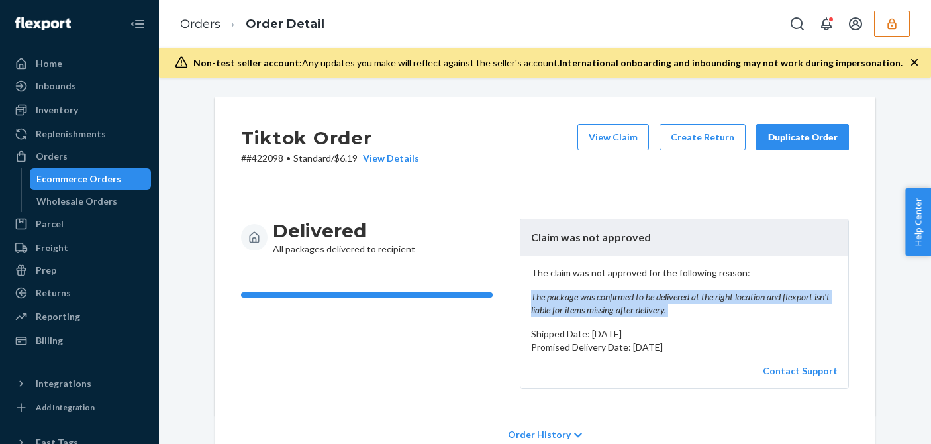
click at [572, 295] on em "The package was confirmed to be delivered at the right location and flexport is…" at bounding box center [684, 303] width 307 height 26
click at [574, 299] on em "The package was confirmed to be delivered at the right location and flexport is…" at bounding box center [684, 303] width 307 height 26
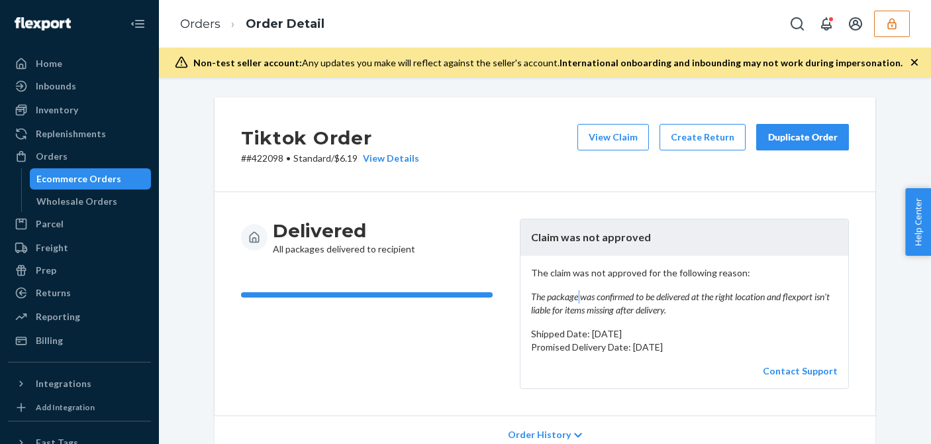
click at [574, 299] on em "The package was confirmed to be delivered at the right location and flexport is…" at bounding box center [684, 303] width 307 height 26
click at [625, 297] on em "The package was confirmed to be delivered at the right location and flexport is…" at bounding box center [684, 303] width 307 height 26
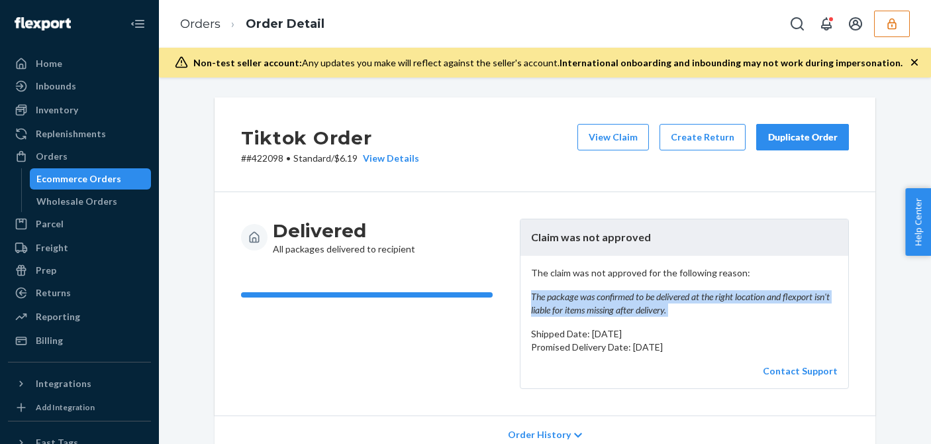
click at [625, 297] on em "The package was confirmed to be delivered at the right location and flexport is…" at bounding box center [684, 303] width 307 height 26
click at [631, 300] on em "The package was confirmed to be delivered at the right location and flexport is…" at bounding box center [684, 303] width 307 height 26
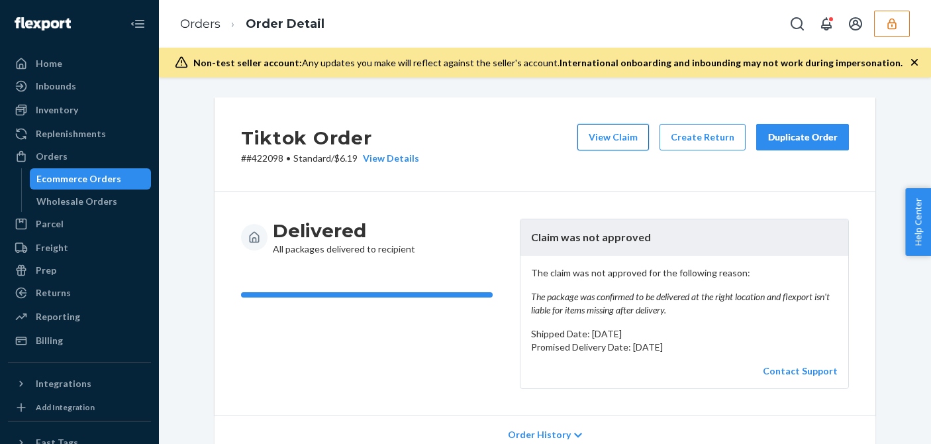
click at [605, 134] on button "View Claim" at bounding box center [614, 137] width 72 height 26
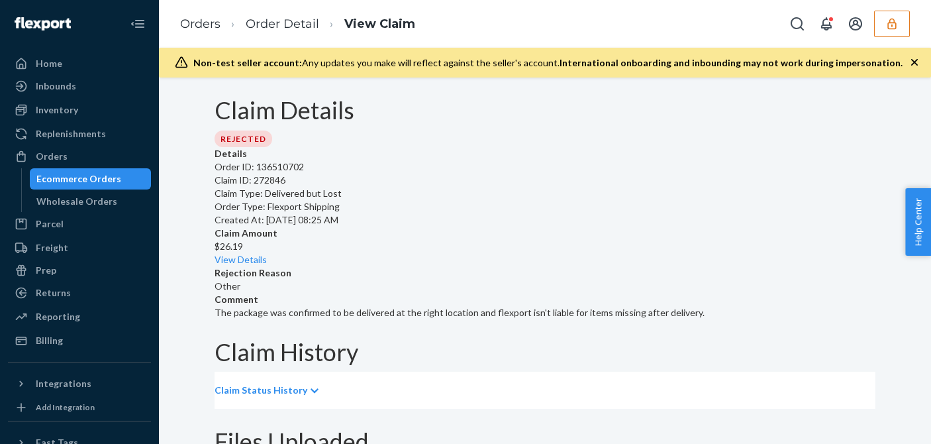
click at [465, 309] on div "Claim Details Rejected Details Order ID: 136510702 Claim ID: 272846 Claim Type:…" at bounding box center [545, 261] width 772 height 366
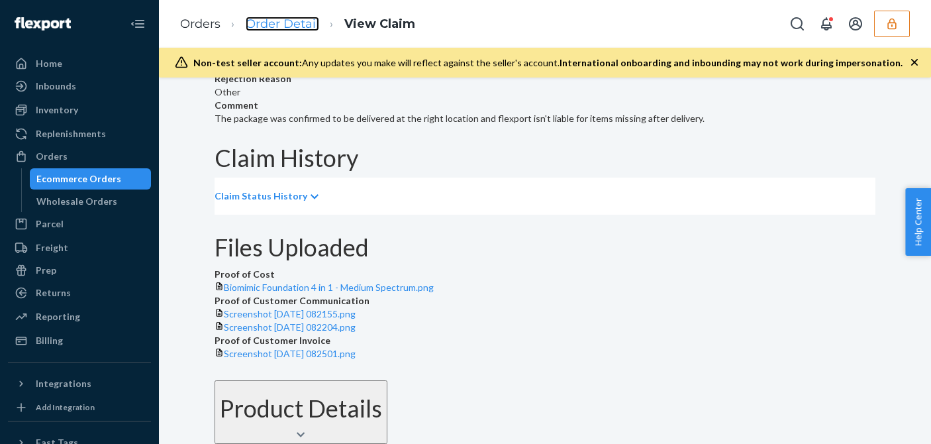
click at [280, 23] on link "Order Detail" at bounding box center [283, 24] width 74 height 15
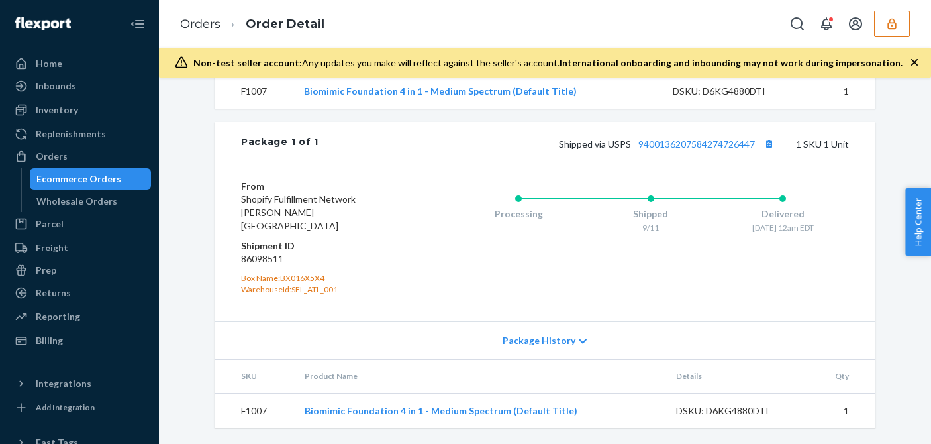
scroll to position [324, 0]
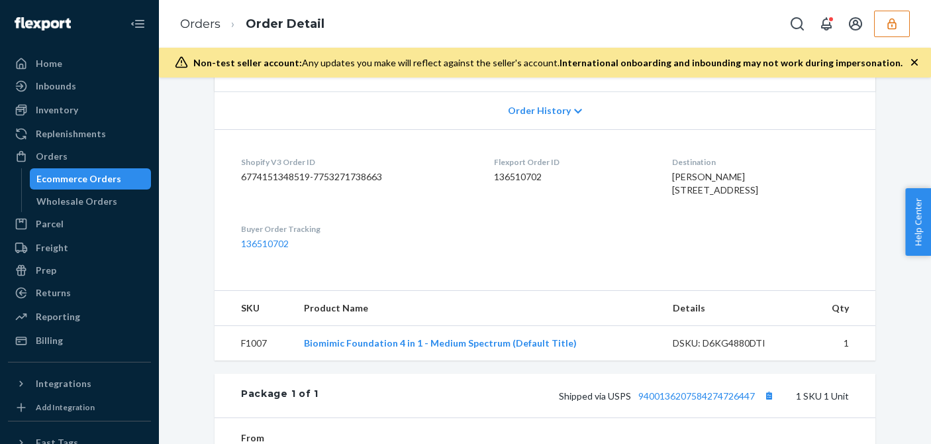
click at [887, 17] on icon "button" at bounding box center [892, 23] width 13 height 13
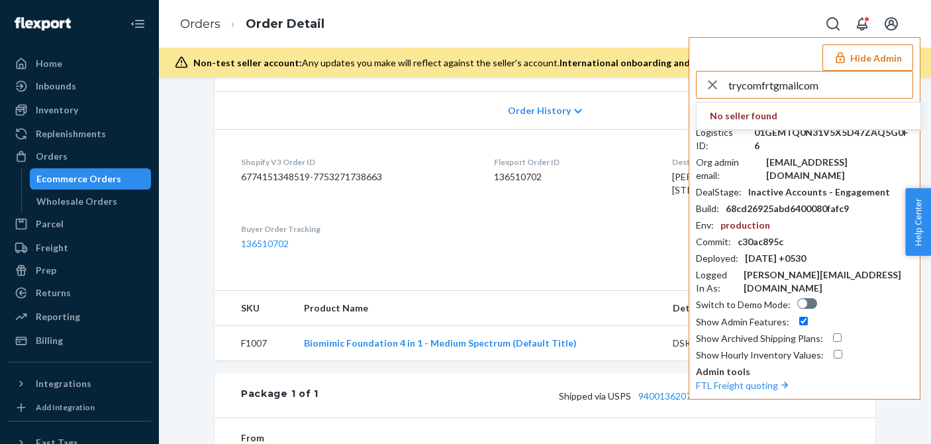
click at [825, 81] on input "trycomfrtgmailcom" at bounding box center [821, 85] width 184 height 26
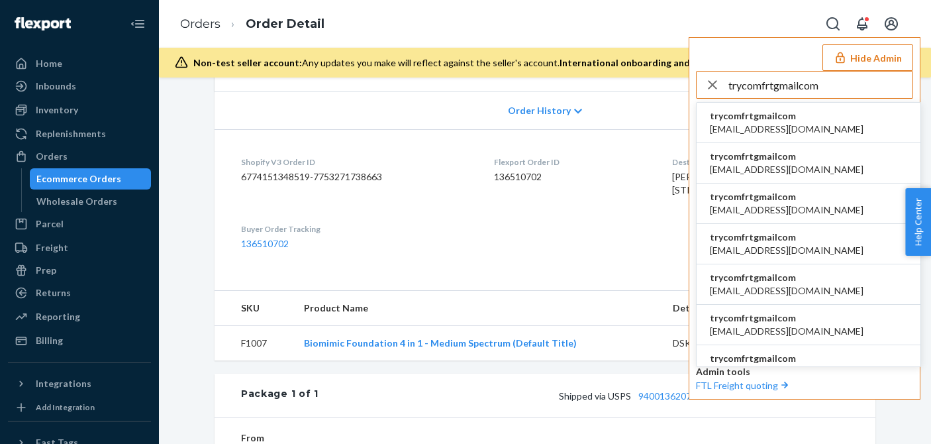
type input "trycomfrtgmailcom"
click at [780, 124] on span "abby@sh-shc.com" at bounding box center [787, 129] width 154 height 13
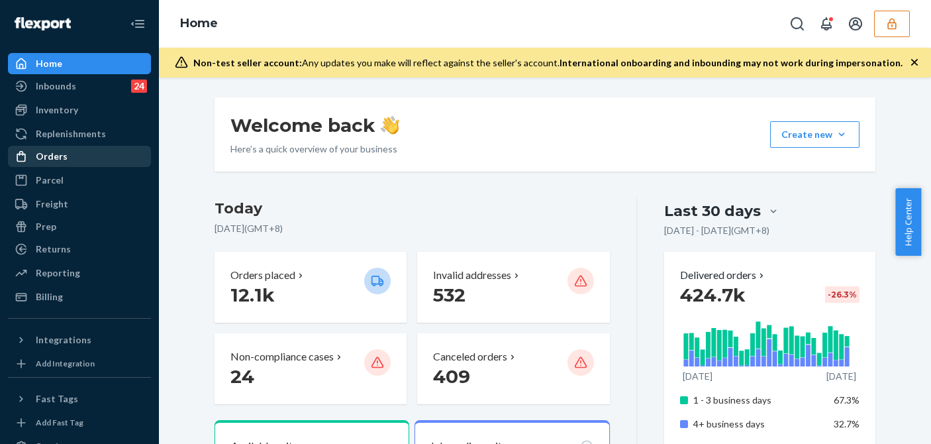
click at [64, 150] on div "Orders" at bounding box center [52, 156] width 32 height 13
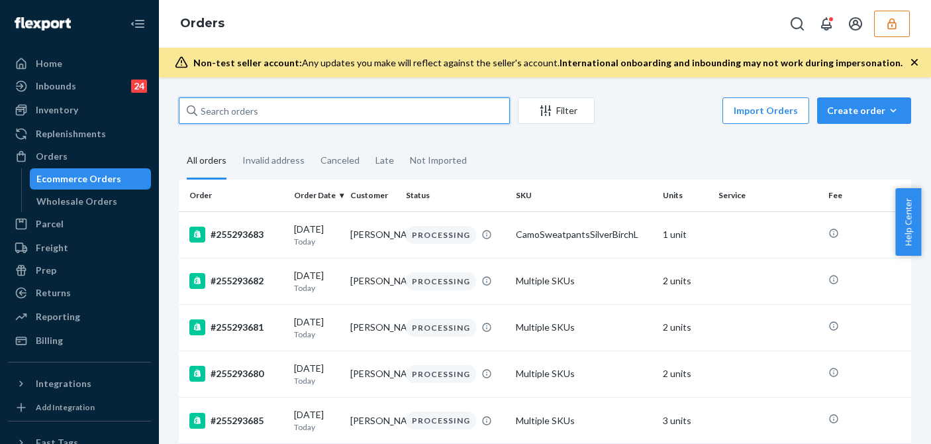
click at [268, 107] on input "text" at bounding box center [344, 110] width 331 height 26
paste input "255252640"
type input "255252640"
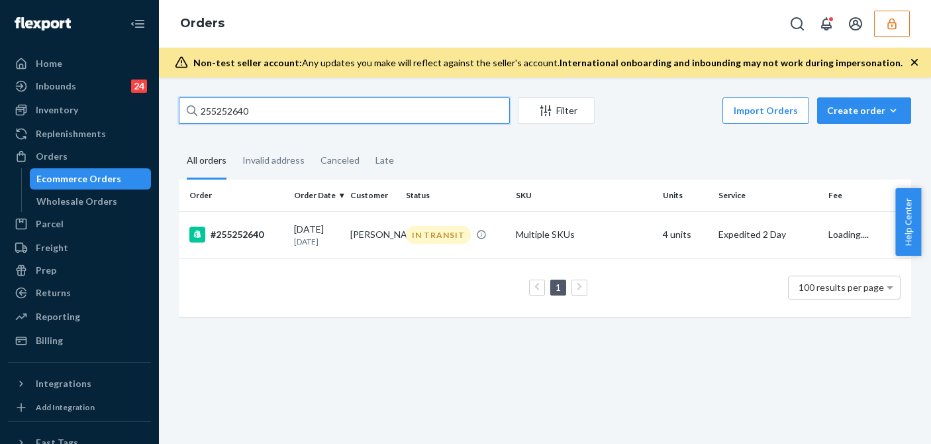
click at [291, 109] on input "255252640" at bounding box center [344, 110] width 331 height 26
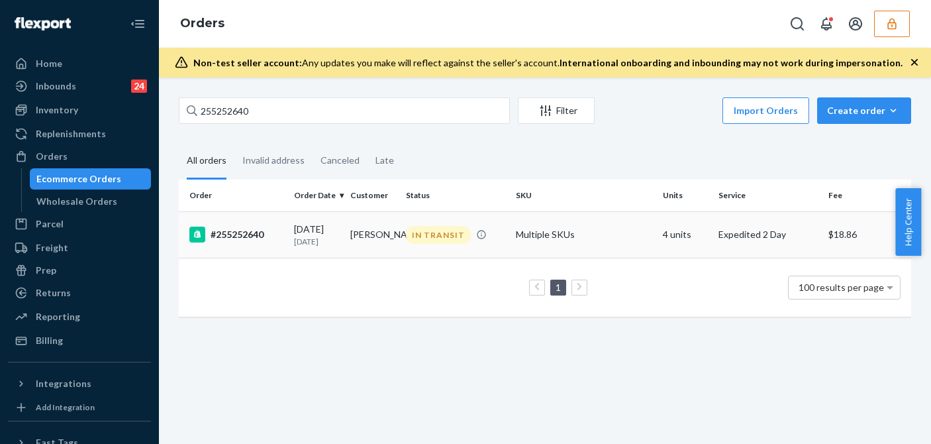
click at [318, 243] on p "3 days ago" at bounding box center [317, 241] width 46 height 11
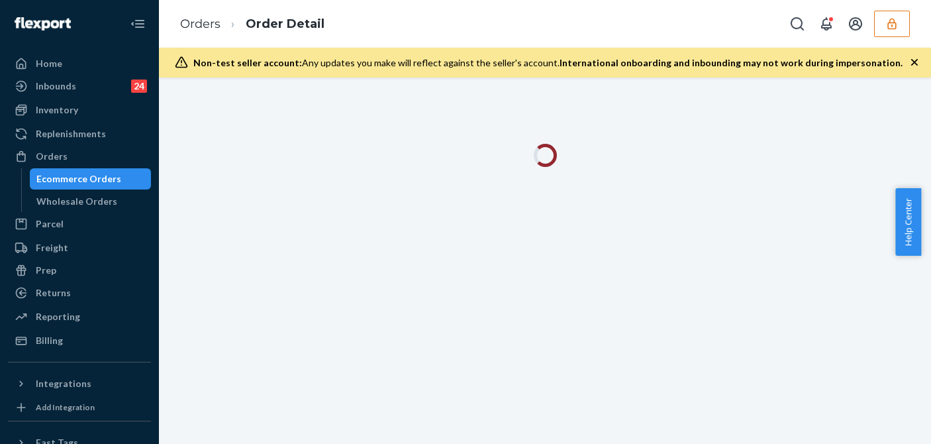
click at [912, 61] on icon "button" at bounding box center [914, 62] width 13 height 13
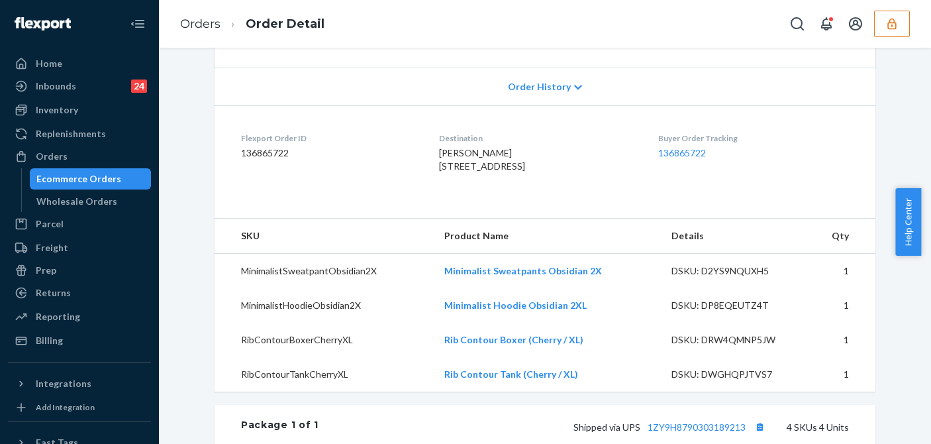
scroll to position [397, 0]
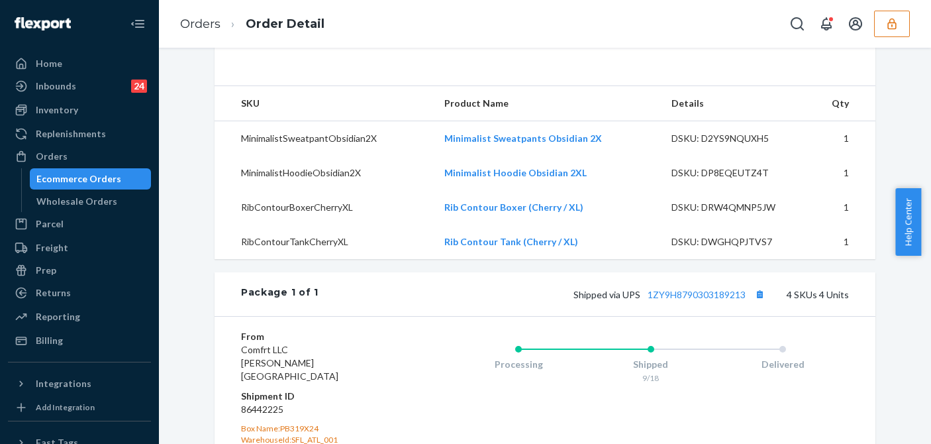
click at [674, 303] on div "Shipped via UPS 1ZY9H8790303189213 4 SKUs 4 Units" at bounding box center [584, 294] width 531 height 17
click at [677, 300] on link "1ZY9H8790303189213" at bounding box center [697, 294] width 98 height 11
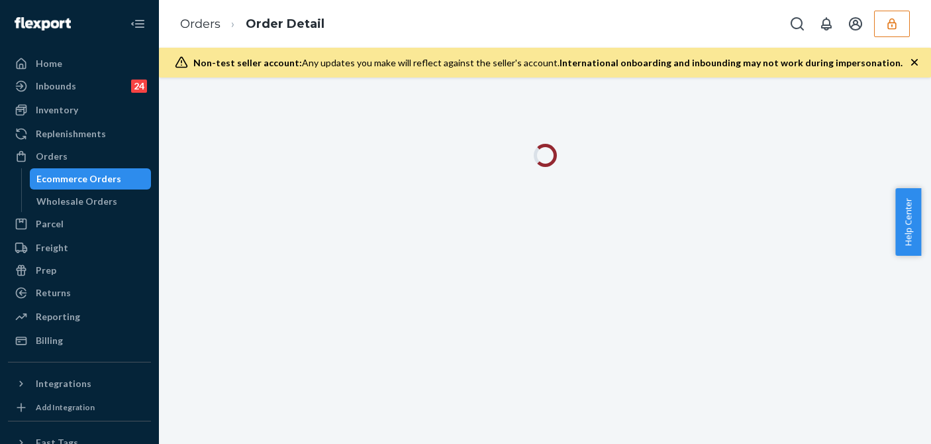
click at [917, 62] on icon "button" at bounding box center [914, 62] width 13 height 13
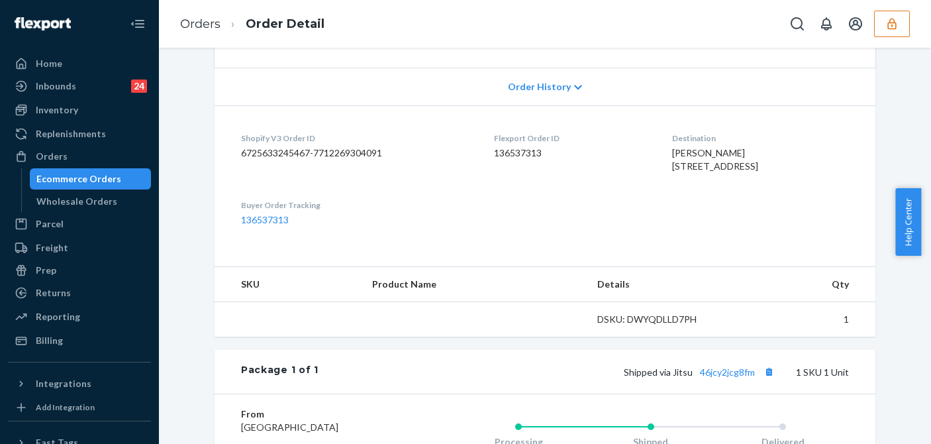
scroll to position [331, 0]
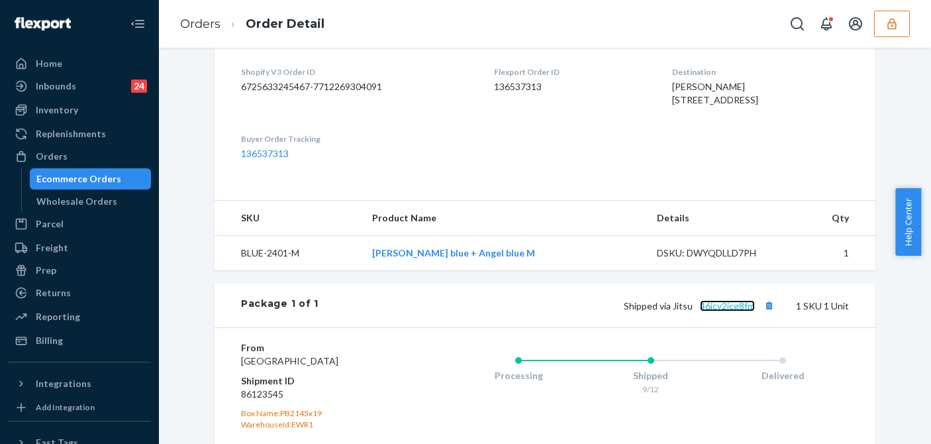
click at [719, 311] on link "46jcy2jcg8fm" at bounding box center [727, 305] width 55 height 11
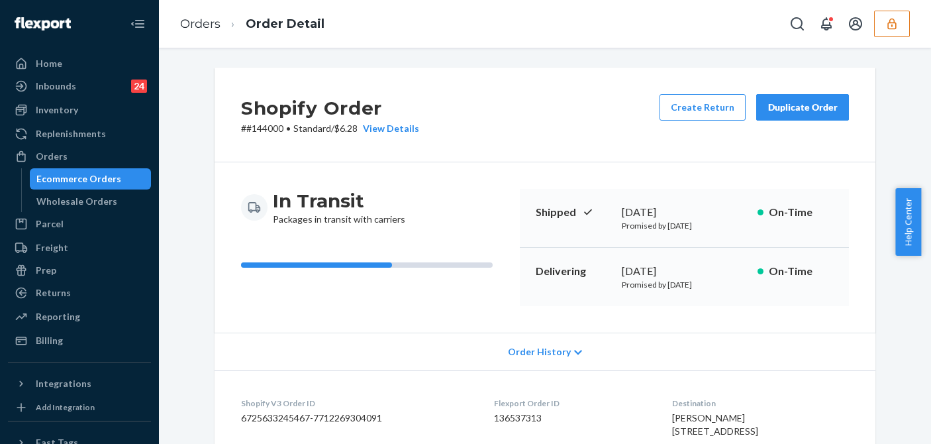
click at [895, 32] on button "button" at bounding box center [892, 24] width 36 height 26
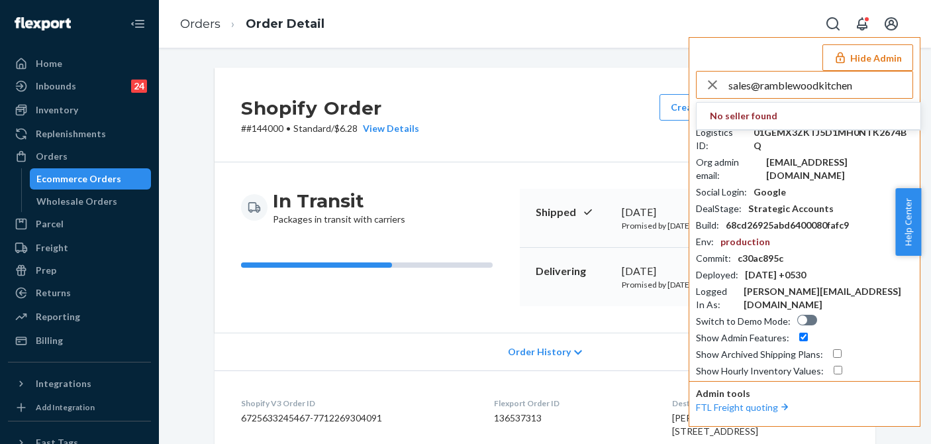
click at [870, 86] on input "sales@ramblewoodkitchen" at bounding box center [821, 85] width 184 height 26
click at [871, 86] on input "sales@ramblewoodkitchen" at bounding box center [821, 85] width 184 height 26
type input "sales@ramblewoodkitchen"
click at [768, 124] on span "sales@ramblewoodkitchen.com" at bounding box center [787, 129] width 154 height 13
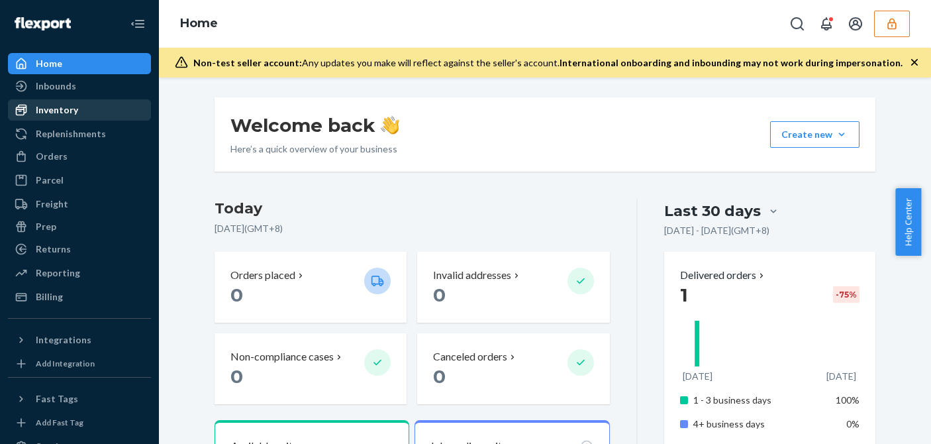
click at [72, 113] on div "Inventory" at bounding box center [57, 109] width 42 height 13
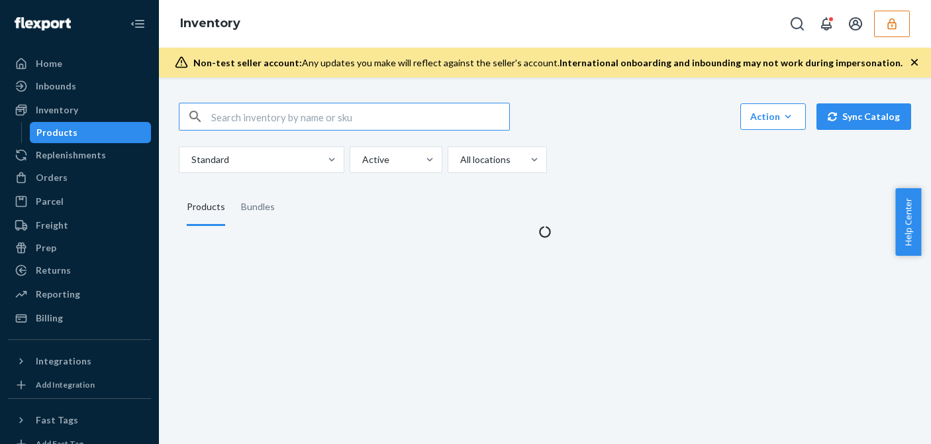
click at [690, 202] on fieldset "Products Bundles" at bounding box center [545, 207] width 733 height 37
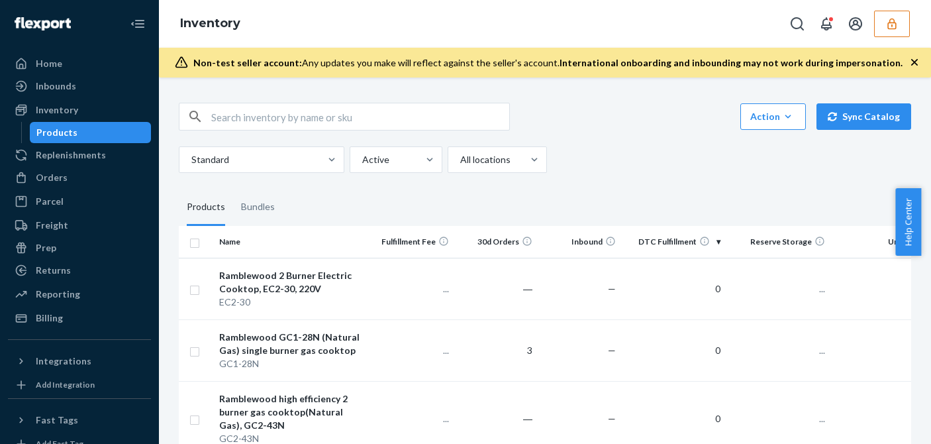
click at [680, 195] on fieldset "Products Bundles" at bounding box center [545, 207] width 733 height 37
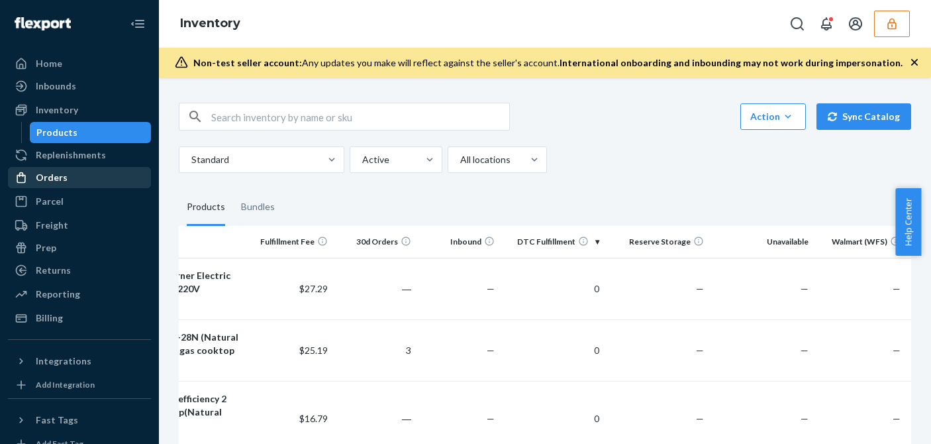
click at [80, 168] on div "Orders" at bounding box center [79, 177] width 140 height 19
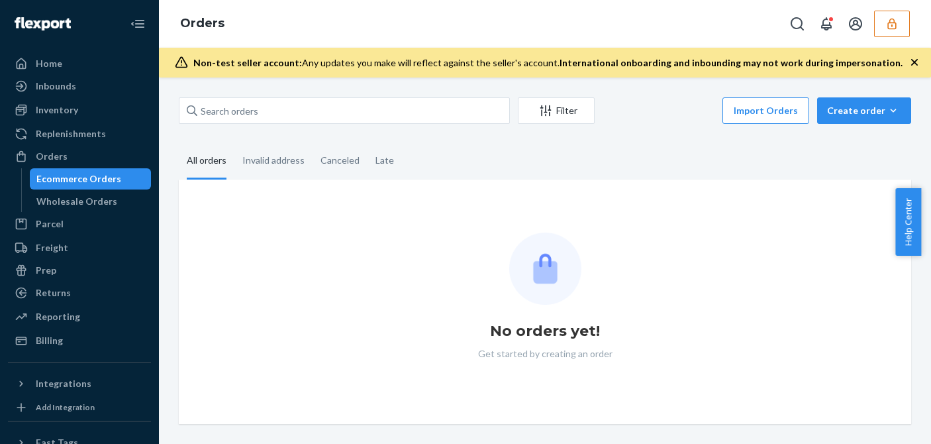
click at [664, 125] on div "Import Orders Create order Ecommerce order Removal order" at bounding box center [757, 112] width 309 height 30
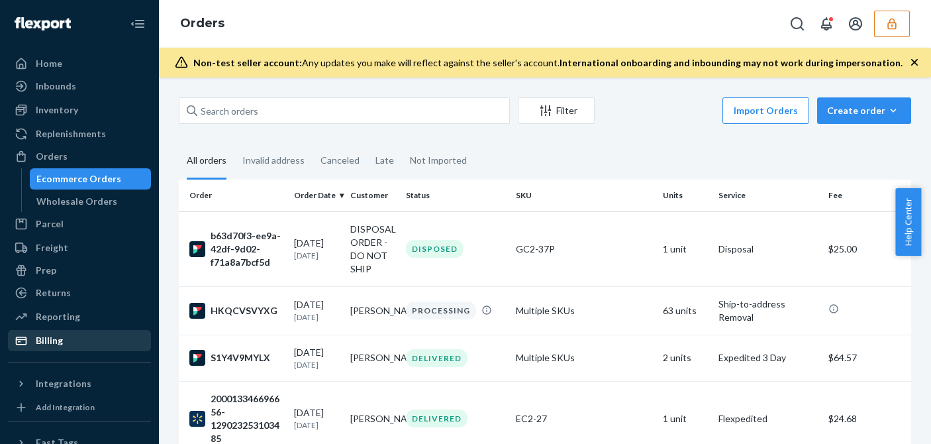
click at [91, 344] on div "Billing" at bounding box center [79, 340] width 140 height 19
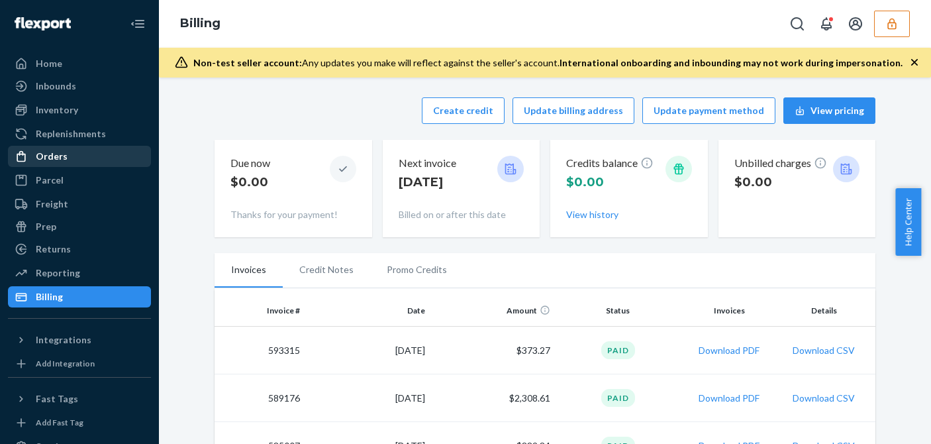
click at [74, 156] on div "Orders" at bounding box center [79, 156] width 140 height 19
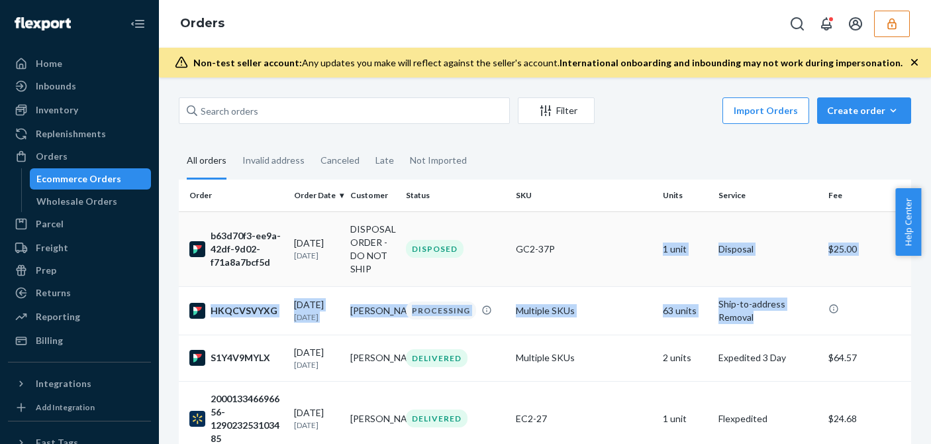
drag, startPoint x: 732, startPoint y: 306, endPoint x: 556, endPoint y: 284, distance: 176.9
click at [323, 324] on td "08/21/2025 1 month ago" at bounding box center [317, 310] width 56 height 48
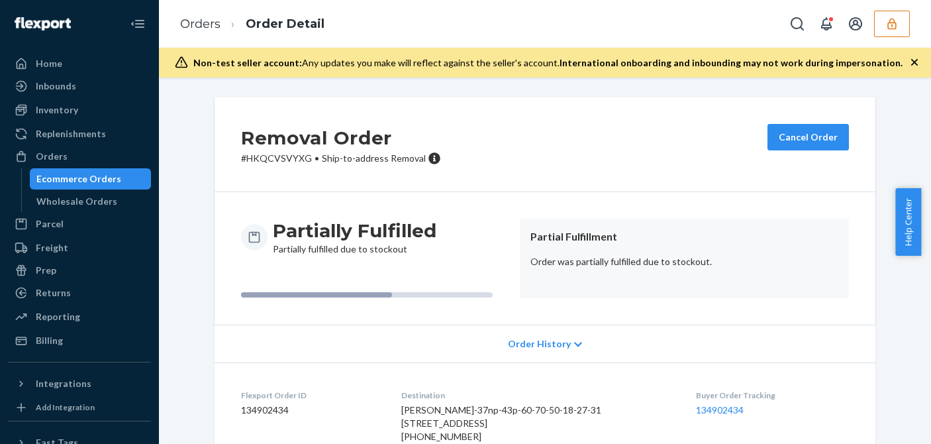
click at [663, 256] on p "Order was partially fulfilled due to stockout." at bounding box center [685, 261] width 308 height 13
click at [662, 255] on p "Order was partially fulfilled due to stockout." at bounding box center [685, 261] width 308 height 13
click at [661, 255] on p "Order was partially fulfilled due to stockout." at bounding box center [685, 261] width 308 height 13
click at [896, 25] on icon "button" at bounding box center [892, 23] width 9 height 11
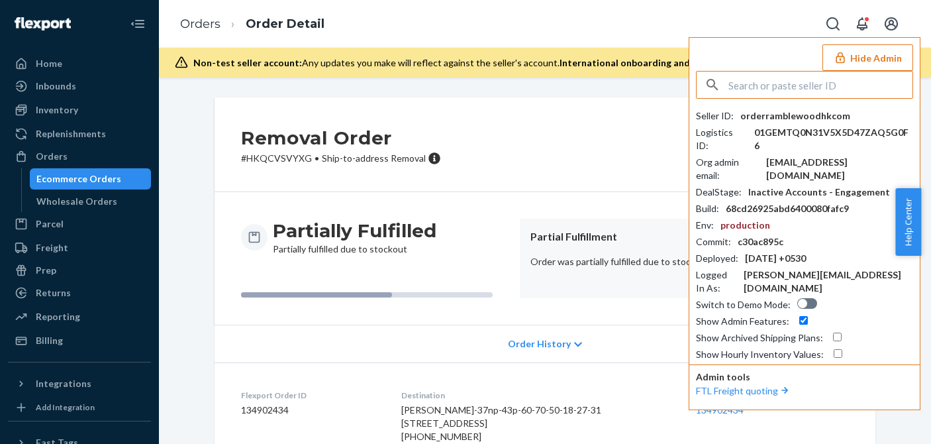
click at [801, 111] on div "orderramblewoodhkcom" at bounding box center [796, 115] width 110 height 13
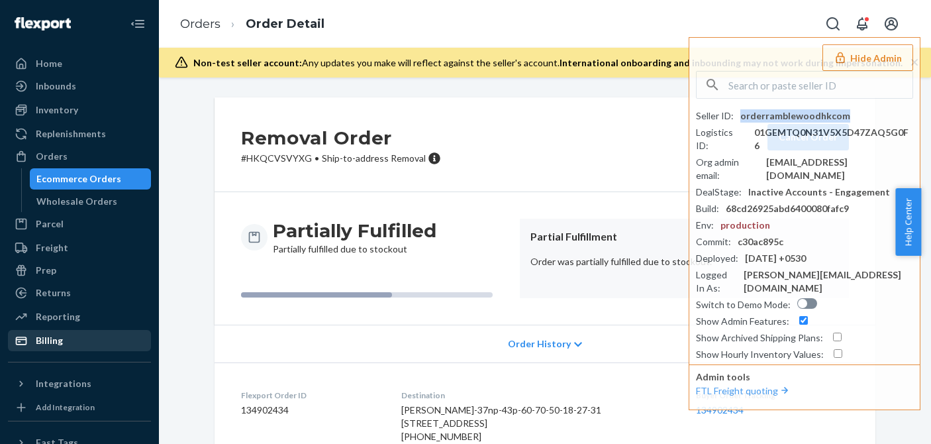
drag, startPoint x: 52, startPoint y: 333, endPoint x: 75, endPoint y: 332, distance: 22.6
click at [52, 333] on div "Billing" at bounding box center [79, 340] width 140 height 19
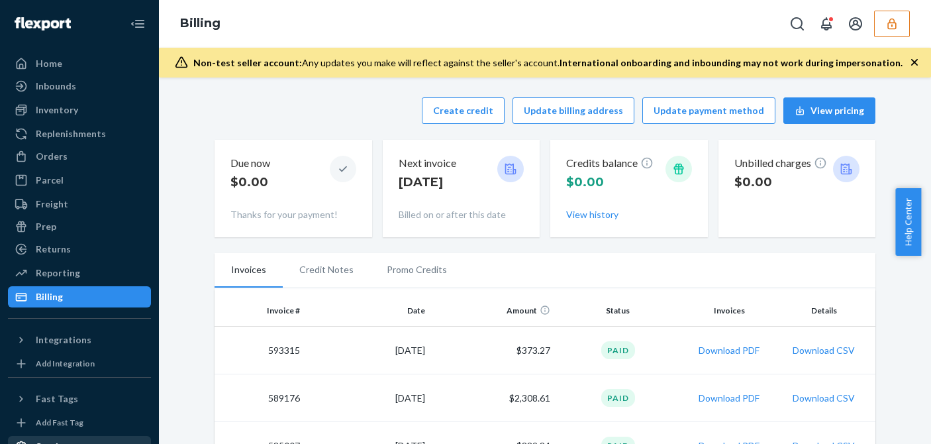
scroll to position [97, 0]
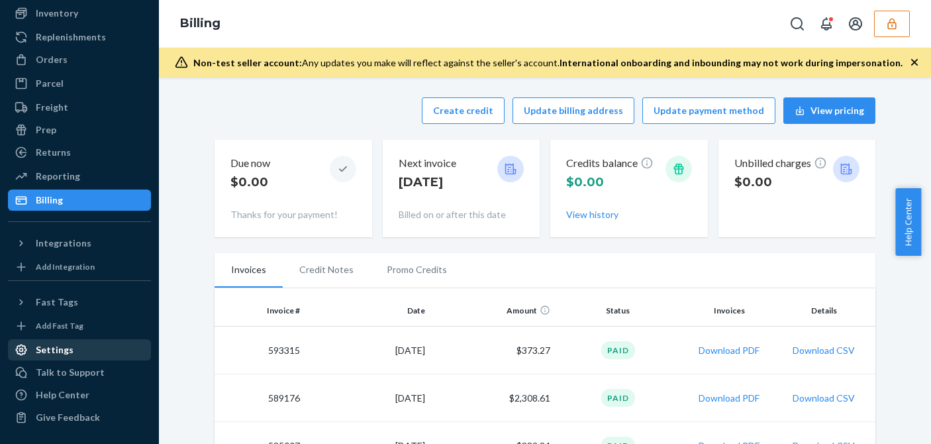
click at [60, 352] on div "Settings" at bounding box center [55, 349] width 38 height 13
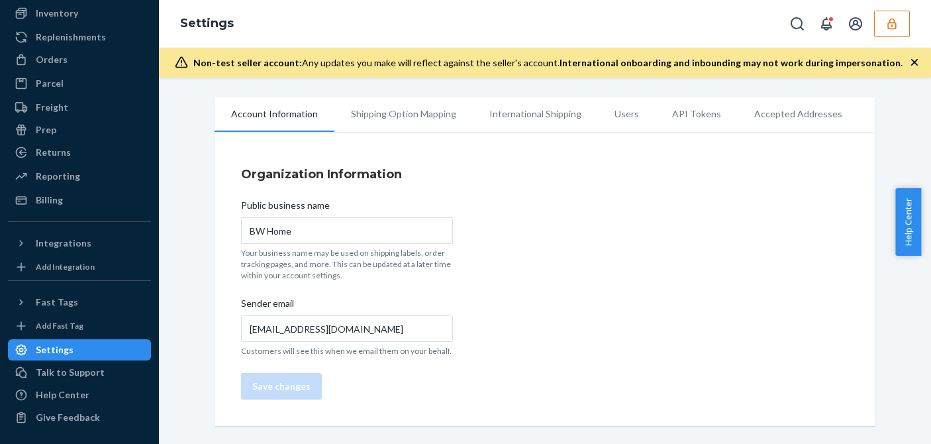
click at [611, 117] on li "Users" at bounding box center [627, 113] width 58 height 33
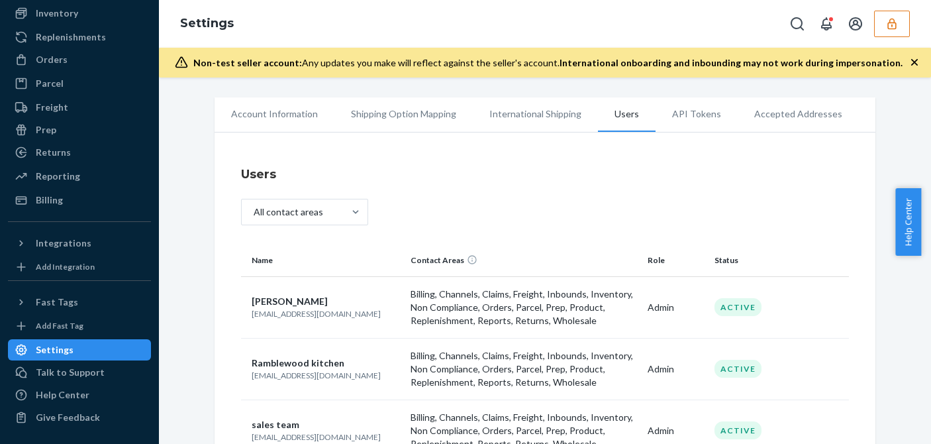
scroll to position [119, 0]
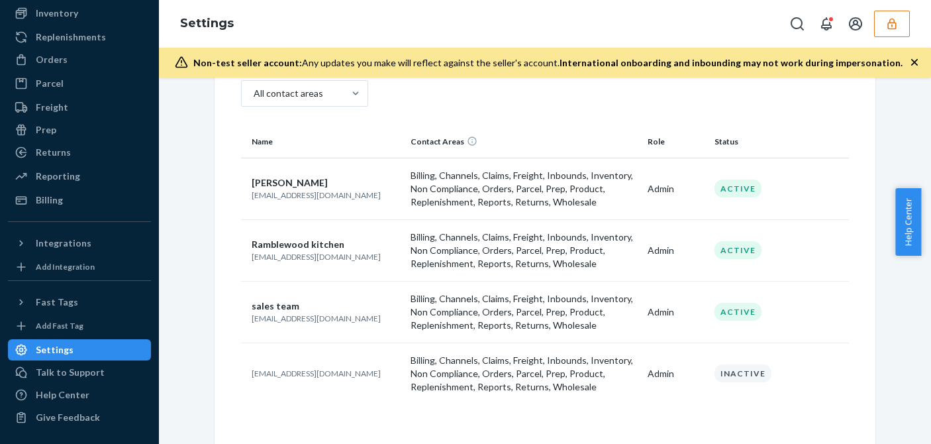
click at [298, 199] on p "fungbor32@hotmail.com" at bounding box center [326, 194] width 148 height 11
copy p "fungbor32@hotmail.com"
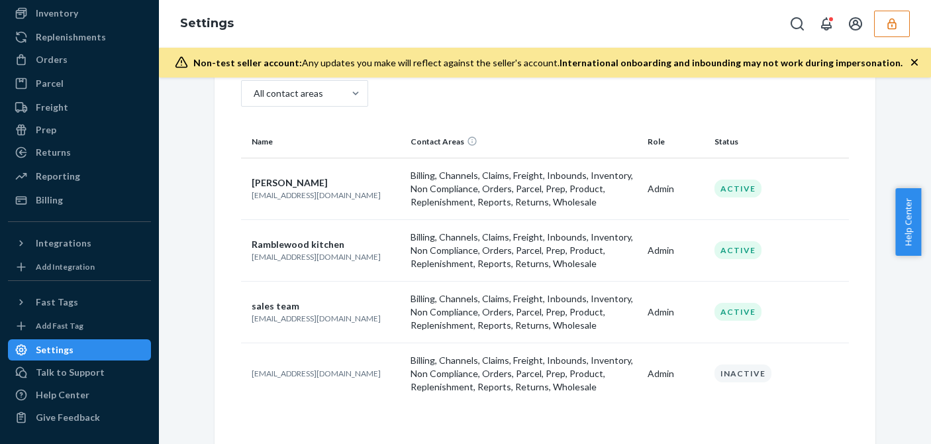
click at [304, 257] on p "ramblewoodkitchen@gmail.com" at bounding box center [326, 256] width 148 height 11
copy p "ramblewoodkitchen@gmail.com"
click at [313, 316] on p "[EMAIL_ADDRESS][DOMAIN_NAME]" at bounding box center [326, 318] width 148 height 11
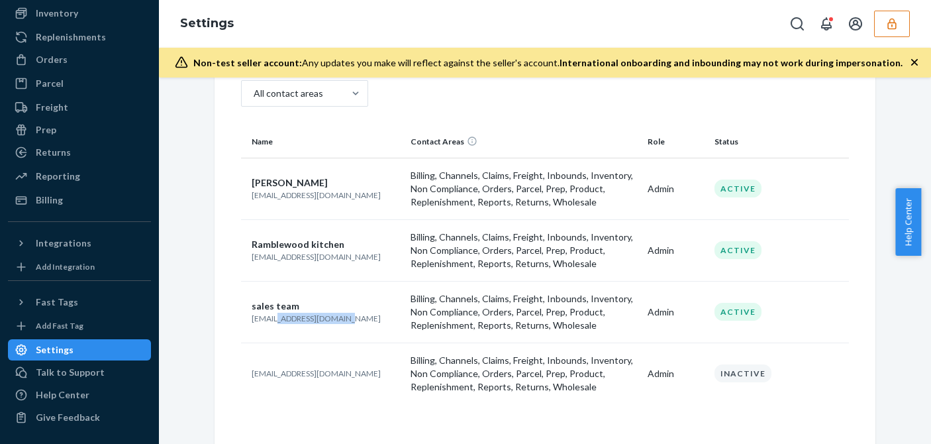
click at [313, 316] on p "[EMAIL_ADDRESS][DOMAIN_NAME]" at bounding box center [326, 318] width 148 height 11
copy p "[EMAIL_ADDRESS][DOMAIN_NAME]"
click at [272, 371] on p "order@ramblewoodhk.com" at bounding box center [326, 373] width 148 height 11
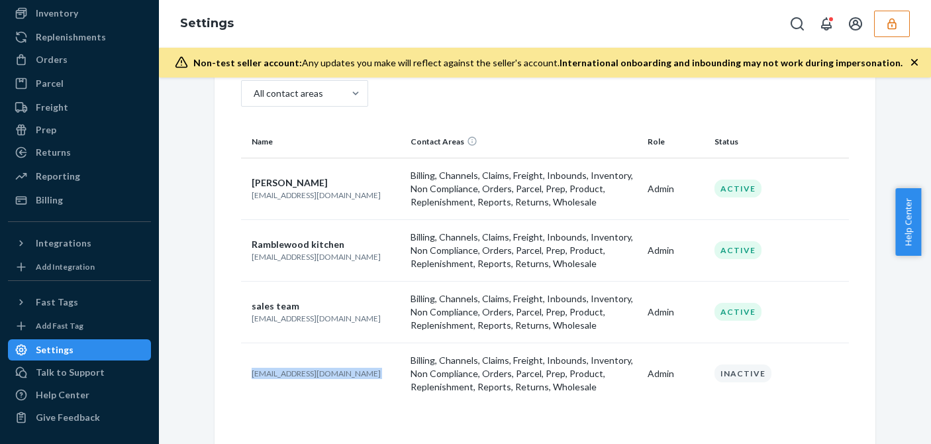
click at [272, 371] on p "order@ramblewoodhk.com" at bounding box center [326, 373] width 148 height 11
copy p "order@ramblewoodhk.com"
click at [843, 141] on th at bounding box center [828, 142] width 42 height 32
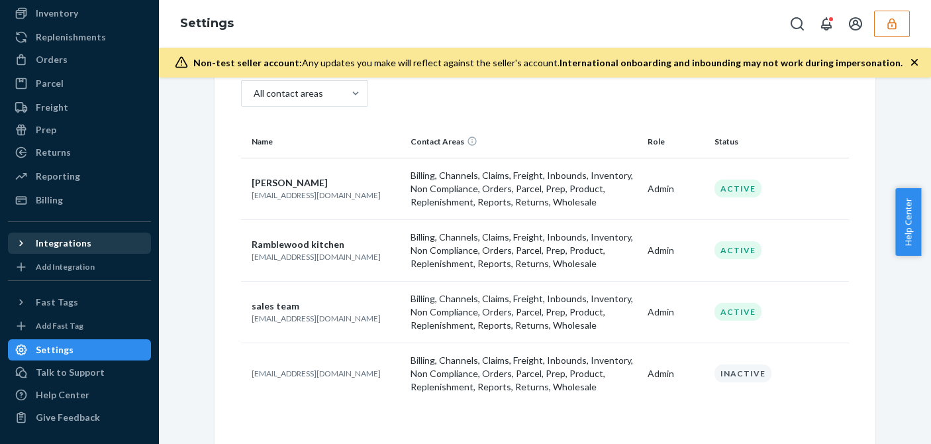
click at [79, 236] on div "Integrations" at bounding box center [64, 242] width 56 height 13
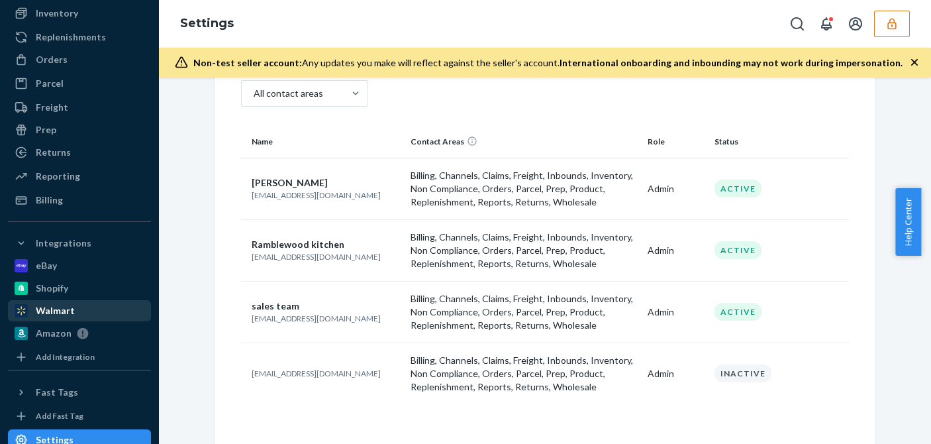
click at [58, 311] on div "Walmart" at bounding box center [55, 310] width 39 height 13
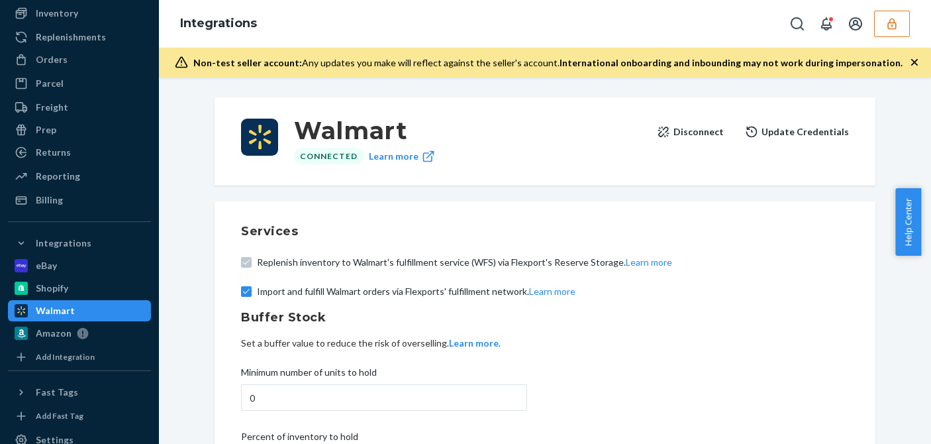
click at [696, 131] on button "Disconnect" at bounding box center [690, 132] width 67 height 26
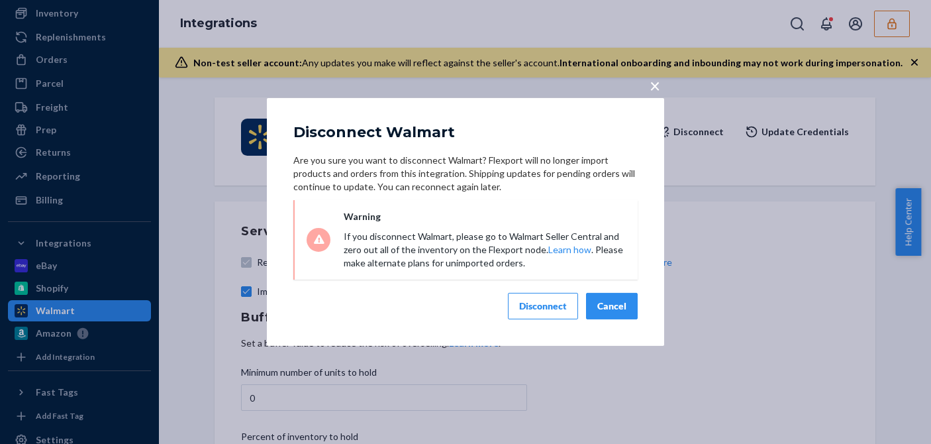
click at [541, 305] on div "Disconnect" at bounding box center [543, 305] width 48 height 13
click at [74, 286] on div "× Disconnect Walmart Are you sure you want to disconnect Walmart? Flexport will…" at bounding box center [465, 222] width 931 height 444
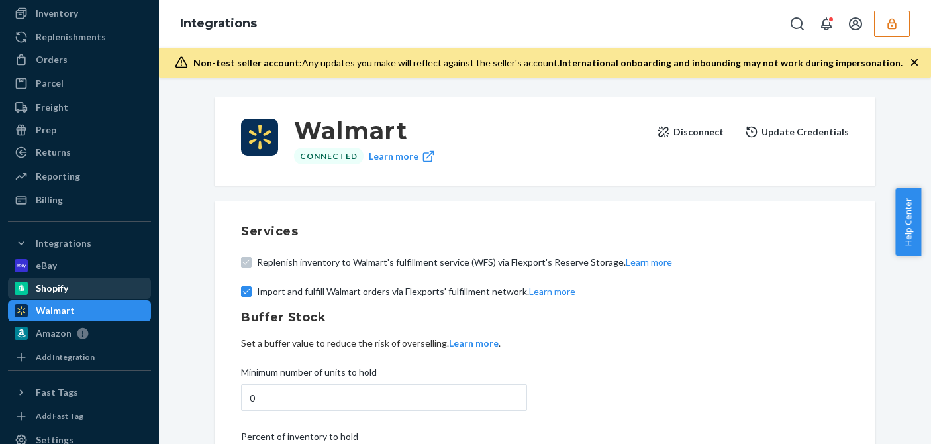
click at [74, 287] on div "Shopify" at bounding box center [79, 288] width 140 height 19
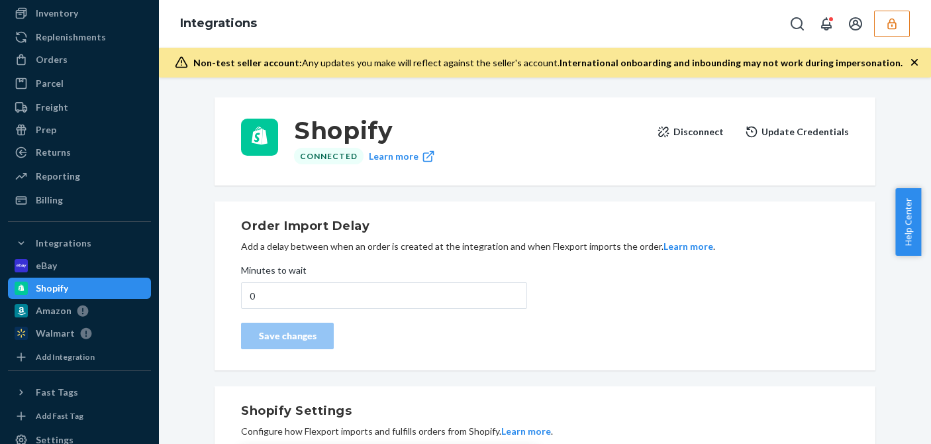
click at [691, 129] on button "Disconnect" at bounding box center [690, 132] width 67 height 26
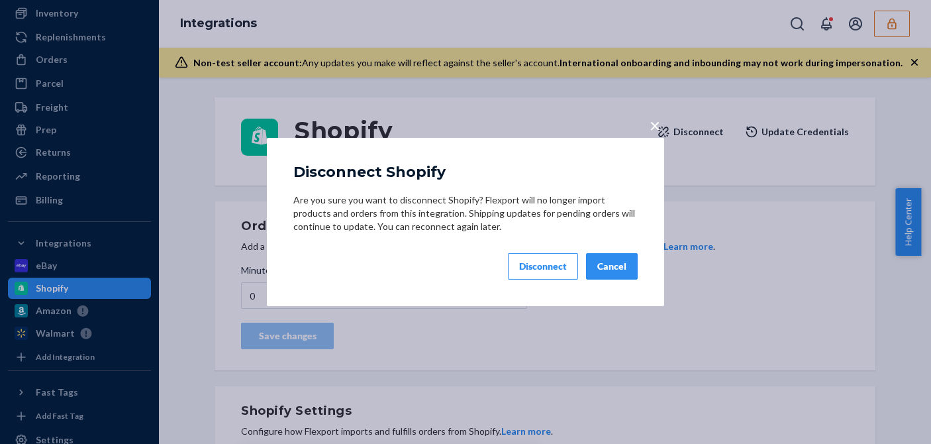
click at [518, 270] on button "Disconnect" at bounding box center [543, 266] width 70 height 26
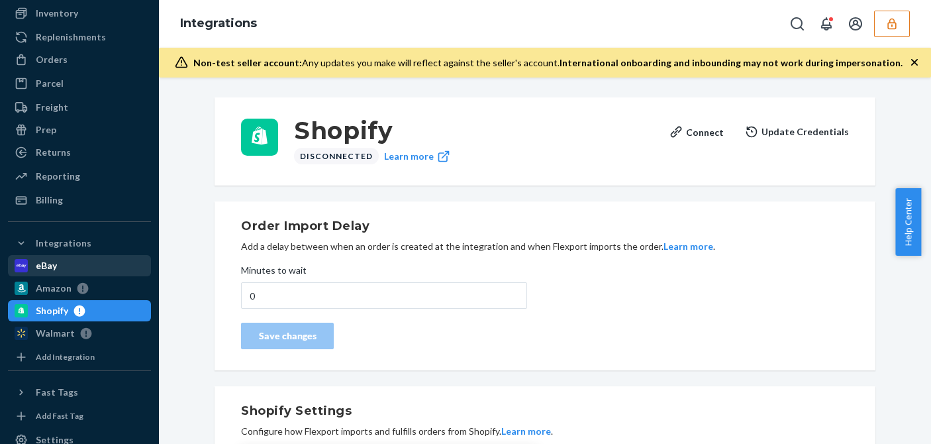
click at [70, 258] on div "eBay" at bounding box center [79, 265] width 140 height 19
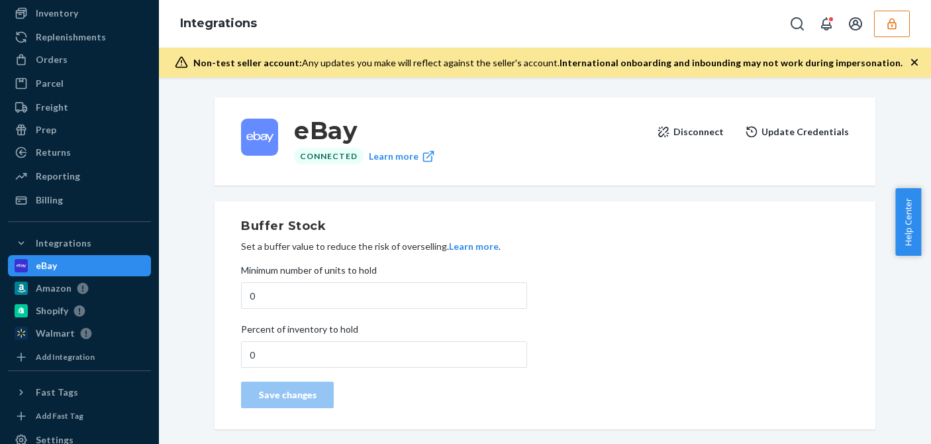
click at [697, 127] on button "Disconnect" at bounding box center [690, 132] width 67 height 26
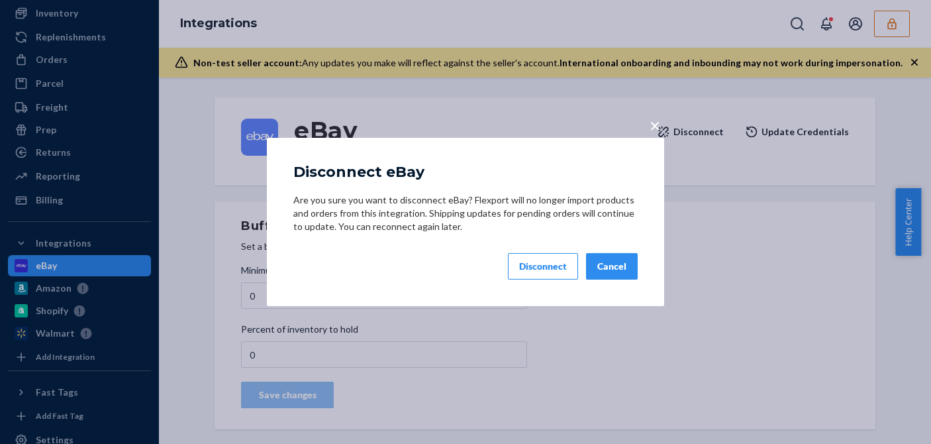
click at [537, 267] on div "Disconnect" at bounding box center [543, 266] width 48 height 13
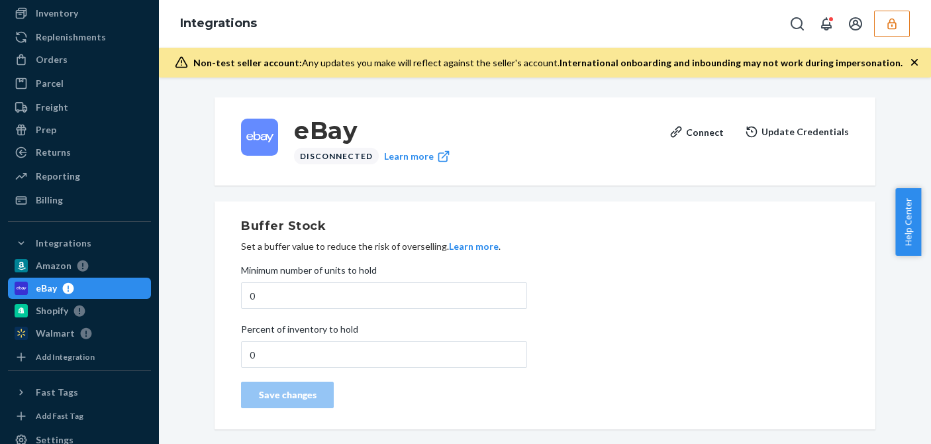
click at [891, 24] on icon "button" at bounding box center [892, 23] width 13 height 13
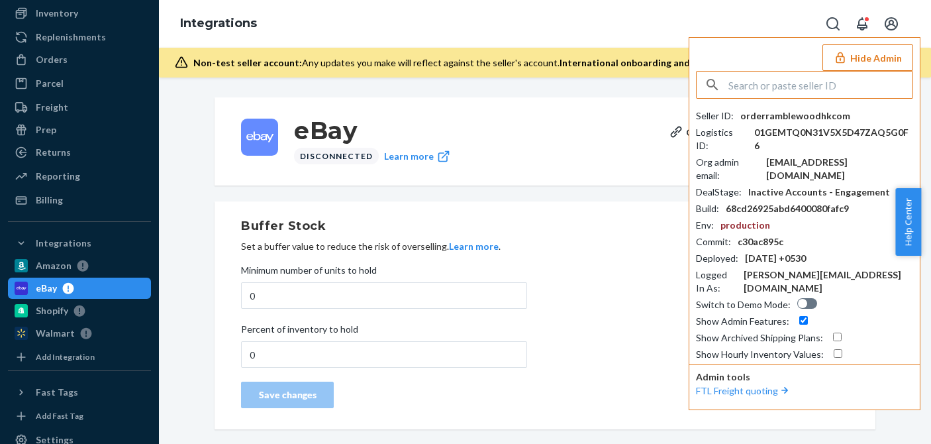
click at [766, 80] on input "text" at bounding box center [821, 85] width 184 height 26
paste input "[EMAIL_ADDRESS][DOMAIN_NAME]"
click at [791, 86] on input "[EMAIL_ADDRESS][DOMAIN_NAME]" at bounding box center [821, 85] width 184 height 26
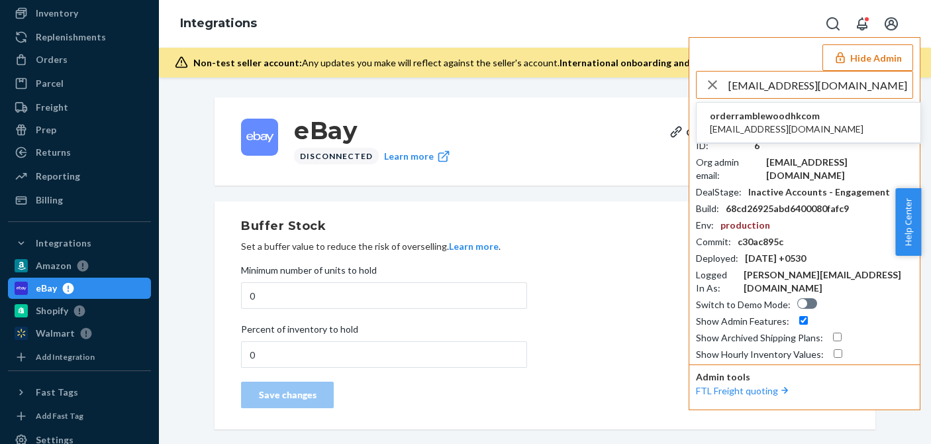
click at [791, 86] on input "[EMAIL_ADDRESS][DOMAIN_NAME]" at bounding box center [821, 85] width 184 height 26
type input "[EMAIL_ADDRESS][DOMAIN_NAME]"
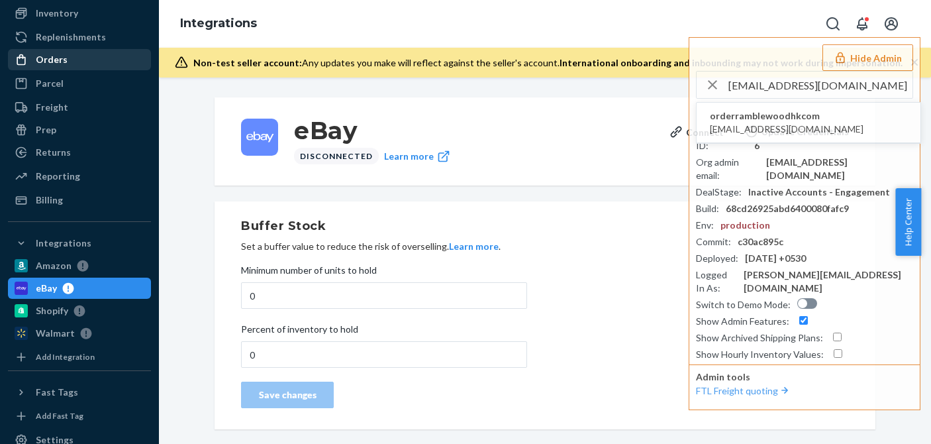
drag, startPoint x: 70, startPoint y: 53, endPoint x: 133, endPoint y: 68, distance: 64.6
click at [70, 53] on div "Orders" at bounding box center [79, 59] width 140 height 19
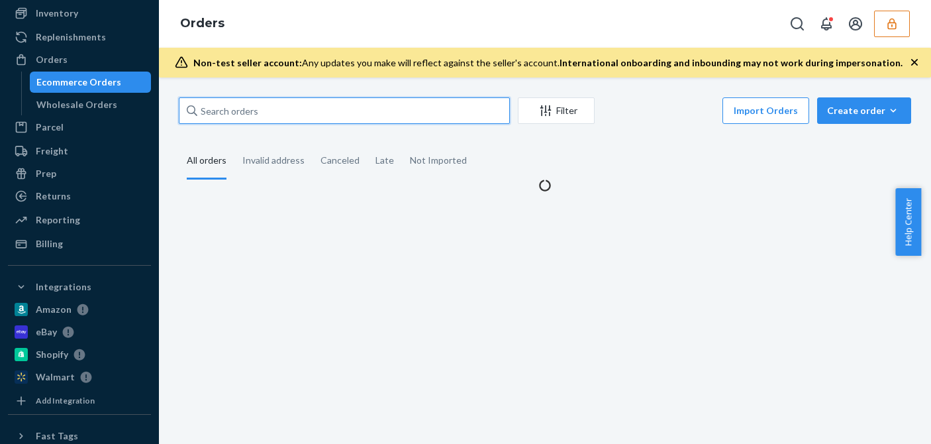
click at [247, 121] on input "text" at bounding box center [344, 110] width 331 height 26
click at [260, 113] on input "text" at bounding box center [344, 110] width 331 height 26
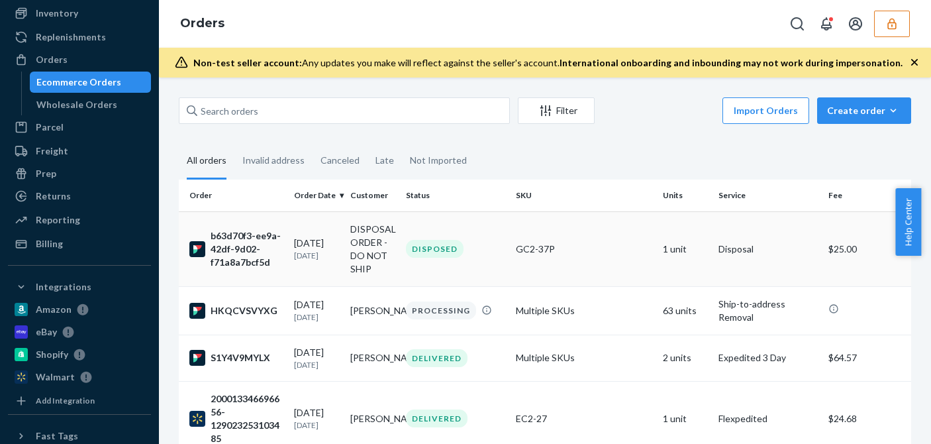
click at [258, 256] on div "b63d70f3-ee9a-42df-9d02-f71a8a7bcf5d" at bounding box center [236, 249] width 94 height 40
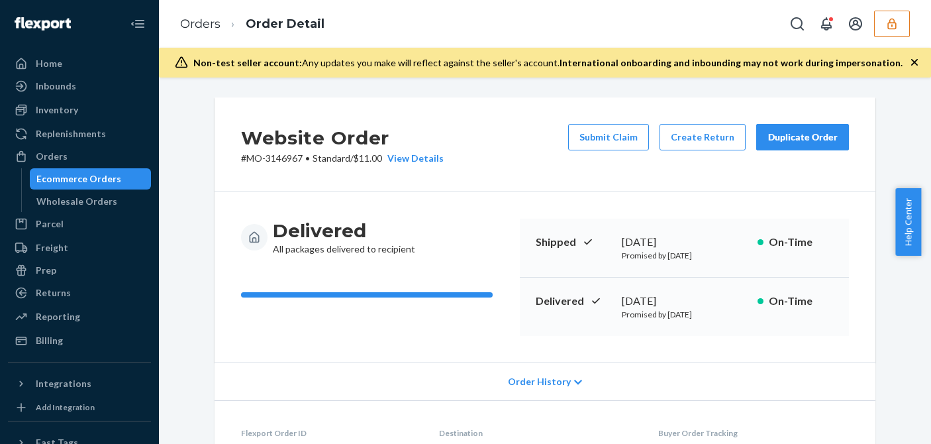
scroll to position [265, 0]
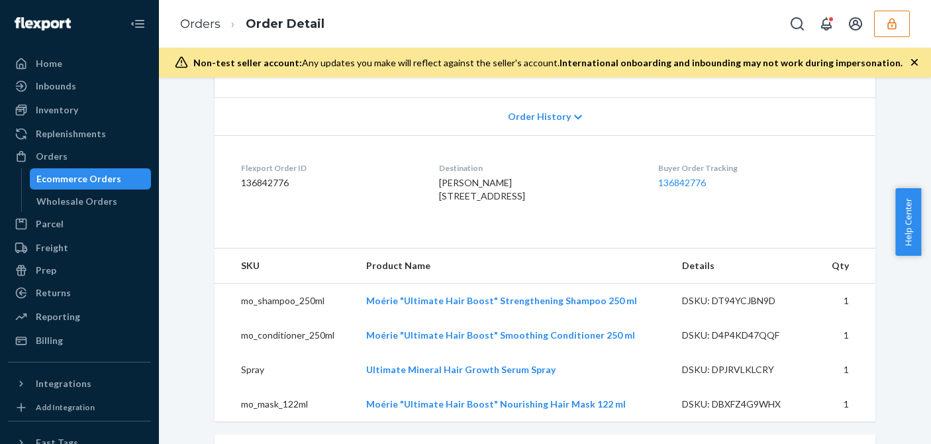
drag, startPoint x: 440, startPoint y: 227, endPoint x: 421, endPoint y: 185, distance: 45.9
click at [421, 185] on dl "Flexport Order ID 136842776 Destination [PERSON_NAME] [STREET_ADDRESS] US Buyer…" at bounding box center [545, 184] width 661 height 99
copy span "[PERSON_NAME] [STREET_ADDRESS]"
click at [831, 235] on dl "Flexport Order ID 136842776 Destination [PERSON_NAME] [STREET_ADDRESS] US Buyer…" at bounding box center [545, 184] width 661 height 99
click at [892, 21] on icon "button" at bounding box center [892, 23] width 13 height 13
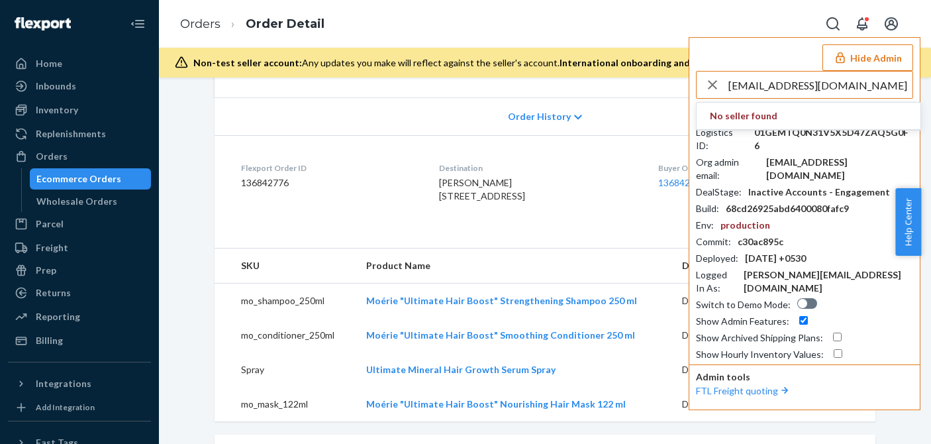
click at [876, 85] on input "[EMAIL_ADDRESS][DOMAIN_NAME]" at bounding box center [821, 85] width 184 height 26
type input "[EMAIL_ADDRESS][DOMAIN_NAME]"
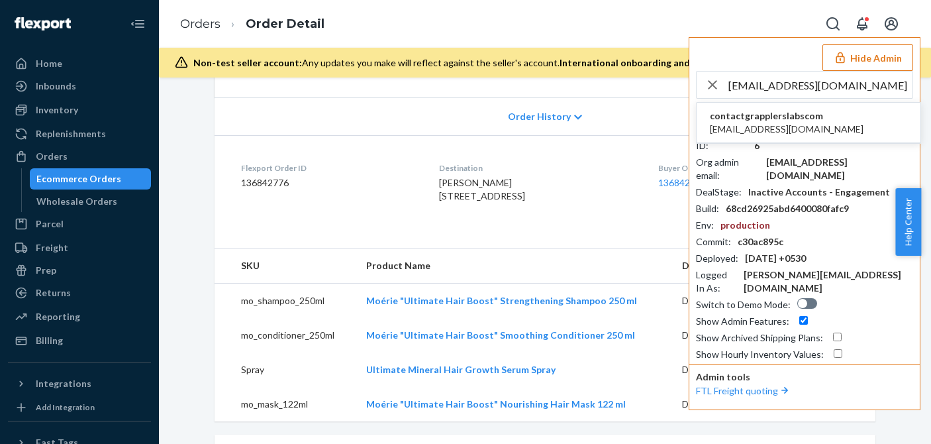
click at [799, 119] on span "contactgrapplerslabscom" at bounding box center [787, 115] width 154 height 13
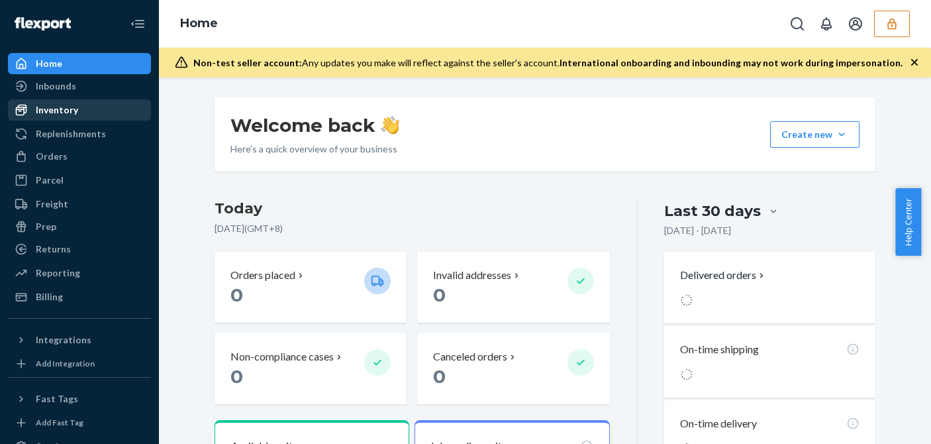
drag, startPoint x: 73, startPoint y: 107, endPoint x: 86, endPoint y: 109, distance: 13.5
click at [73, 107] on div "Inventory" at bounding box center [57, 109] width 42 height 13
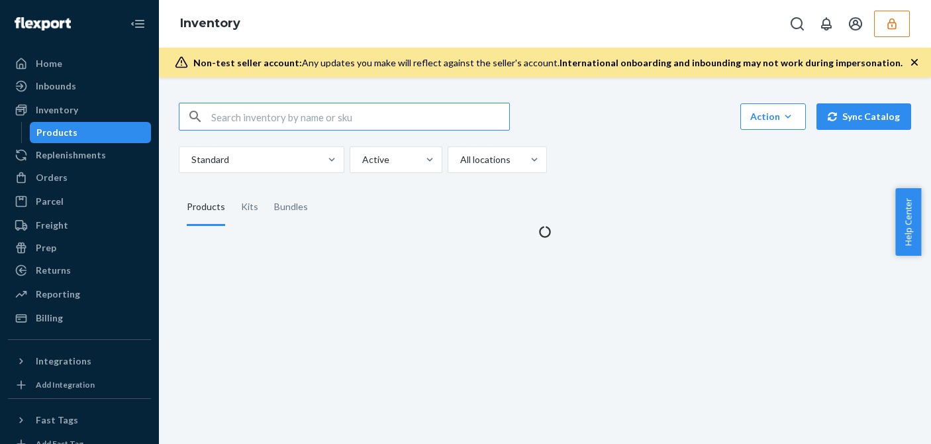
click at [645, 131] on div "Action Create product Create kit or bundle Bulk create products Bulk update pro…" at bounding box center [545, 138] width 733 height 70
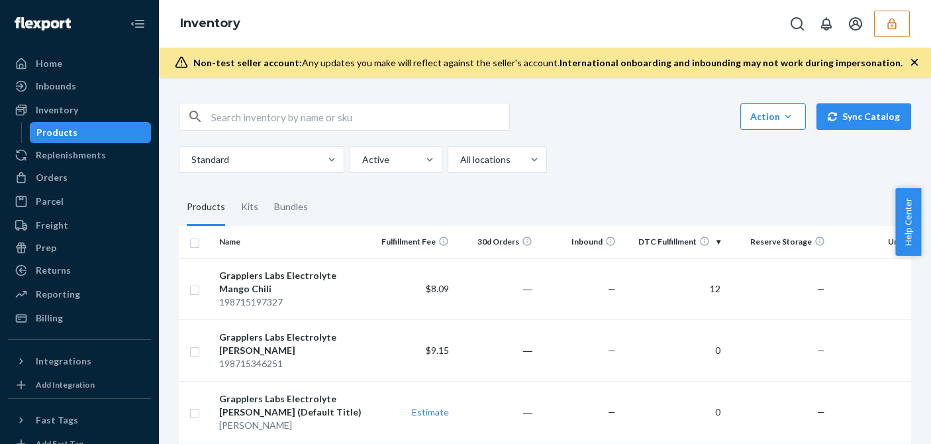
click at [892, 22] on icon "button" at bounding box center [892, 23] width 9 height 11
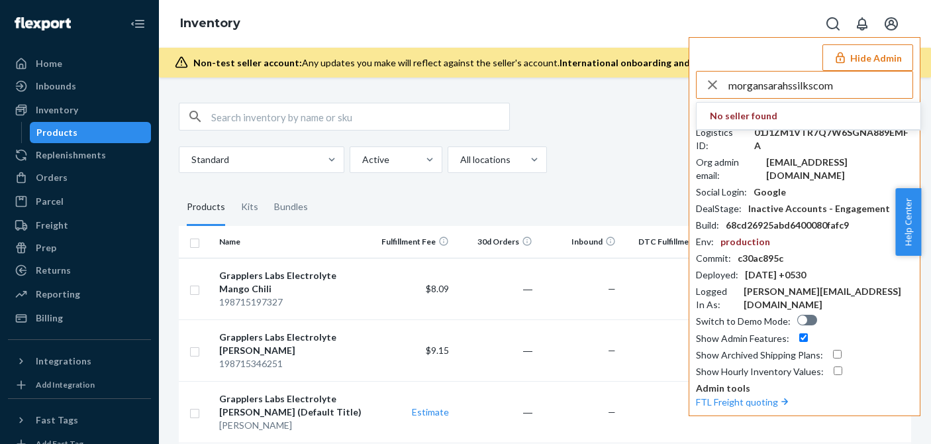
click at [832, 89] on input "morgansarahssilkscom" at bounding box center [821, 85] width 184 height 26
click at [838, 88] on input "morgansarahssilkscom" at bounding box center [821, 85] width 184 height 26
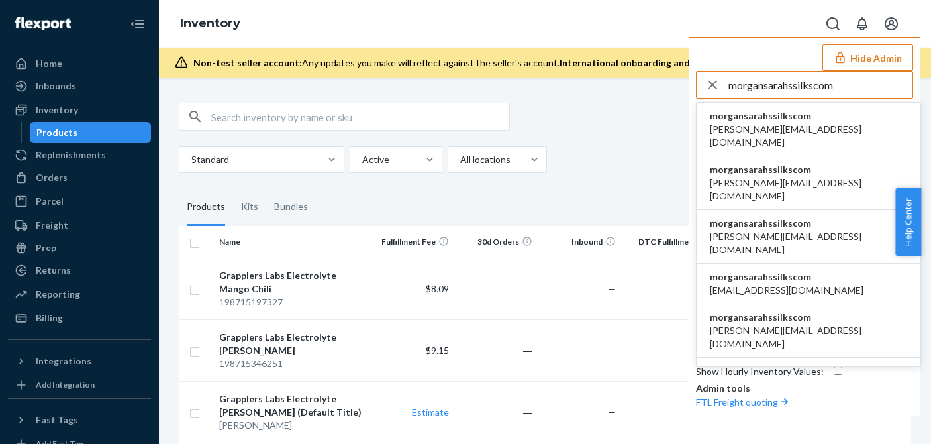
type input "morgansarahssilkscom"
click at [785, 117] on span "morgansarahssilkscom" at bounding box center [808, 115] width 197 height 13
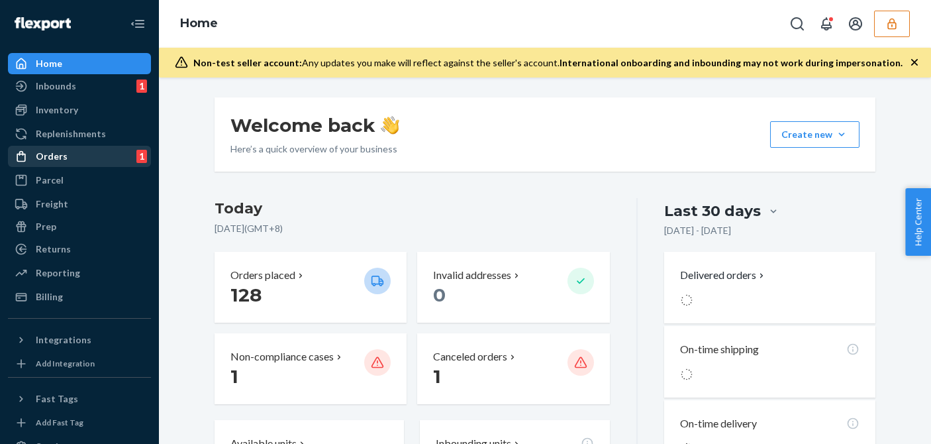
click at [59, 160] on div "Orders" at bounding box center [52, 156] width 32 height 13
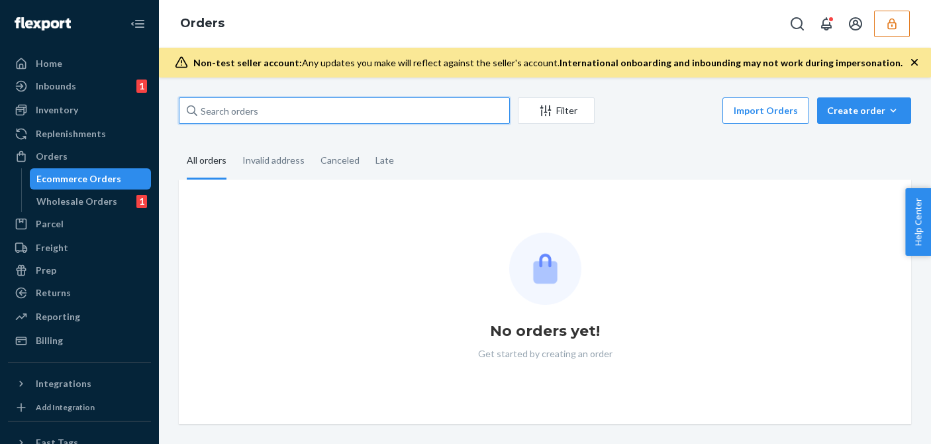
click at [232, 111] on input "text" at bounding box center [344, 110] width 331 height 26
paste input "392404"
type input "392404"
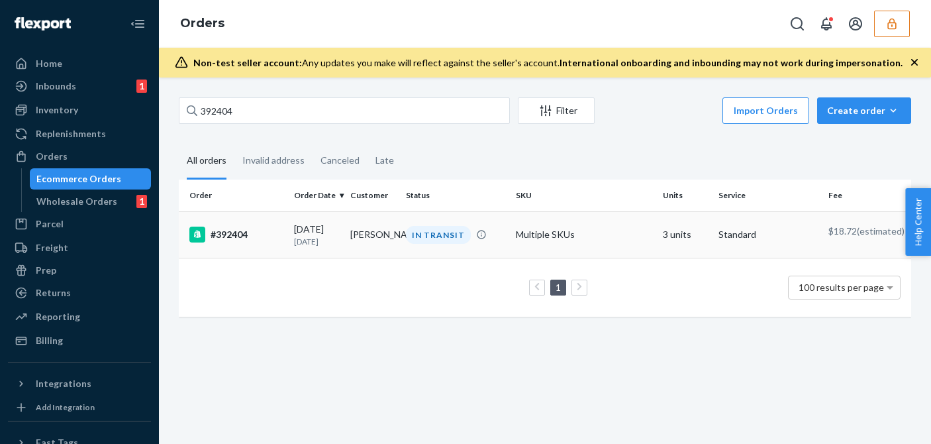
click at [294, 247] on p "[DATE]" at bounding box center [317, 241] width 46 height 11
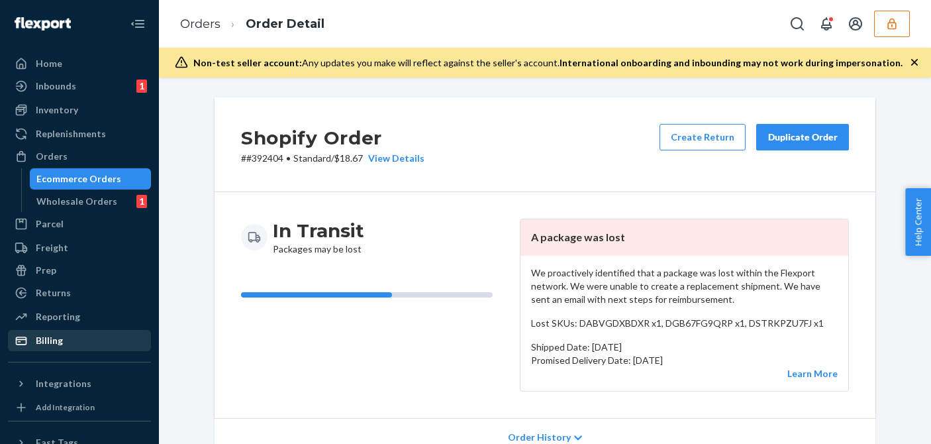
drag, startPoint x: 39, startPoint y: 340, endPoint x: 142, endPoint y: 345, distance: 102.8
click at [39, 340] on div "Billing" at bounding box center [49, 340] width 27 height 13
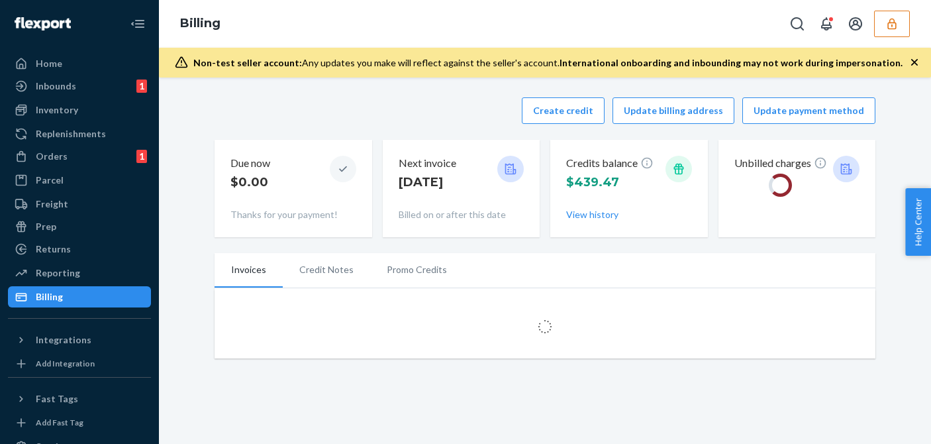
click at [364, 125] on div "Create credit Update billing address Update payment method Due now $0.00 Thanks…" at bounding box center [545, 167] width 661 height 156
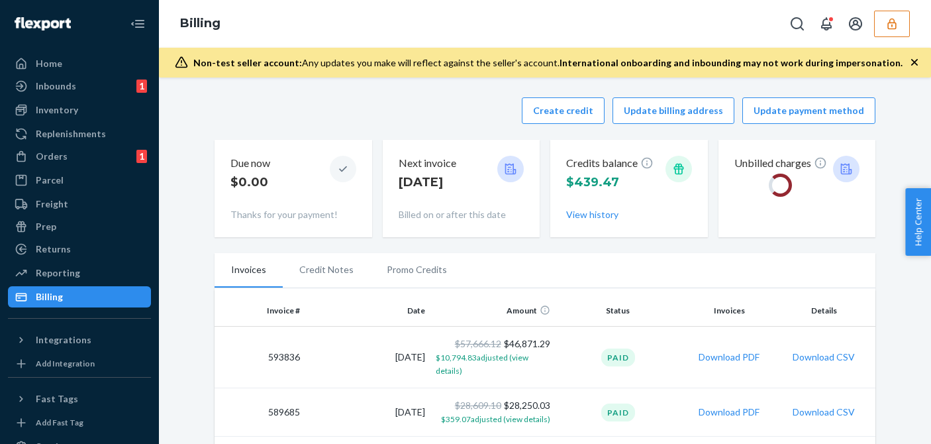
click at [350, 92] on div "Create credit Update billing address Update payment method Due now $0.00 Thanks…" at bounding box center [545, 167] width 661 height 156
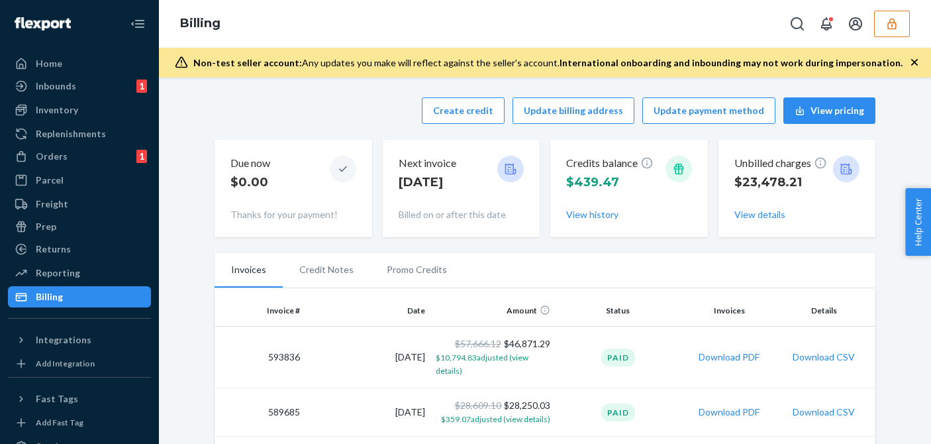
click at [372, 121] on div "Create credit Update billing address Update payment method View pricing" at bounding box center [545, 110] width 661 height 26
click at [473, 117] on button "Create credit" at bounding box center [463, 110] width 83 height 26
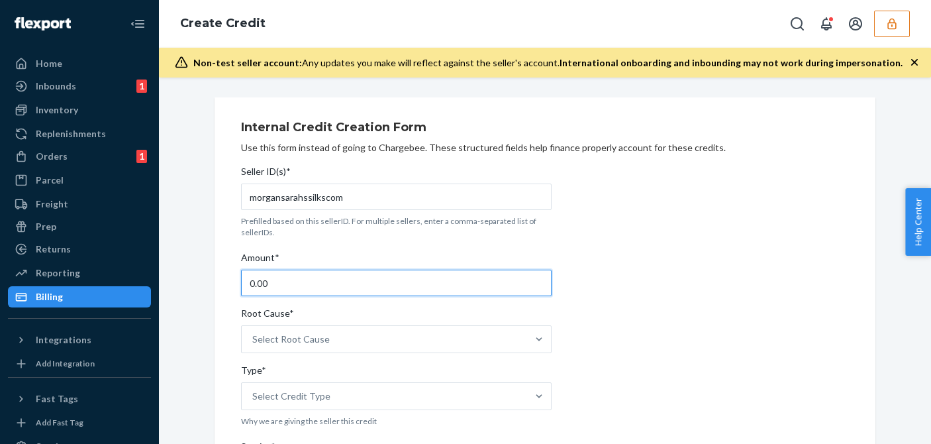
click at [287, 280] on input "0.00" at bounding box center [396, 283] width 311 height 26
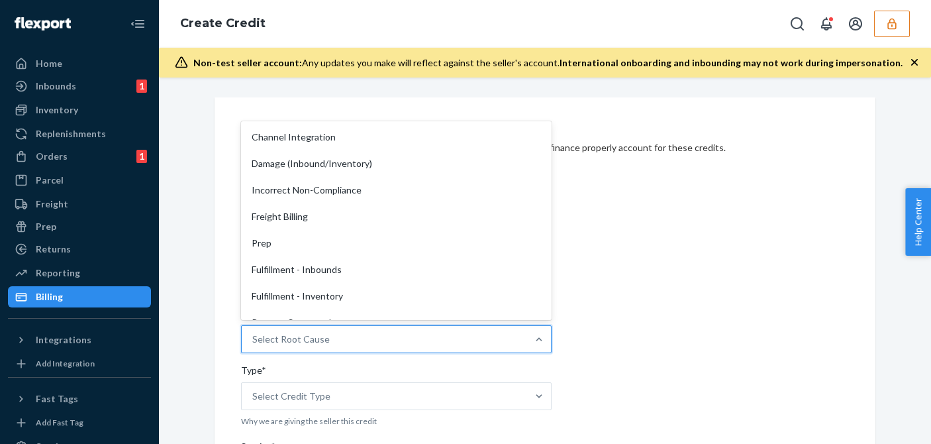
click at [283, 336] on div "Select Root Cause" at bounding box center [291, 339] width 78 height 13
click at [254, 336] on input "Root Cause* option Channel Integration focused, 1 of 29. 29 results available. …" at bounding box center [252, 339] width 1 height 13
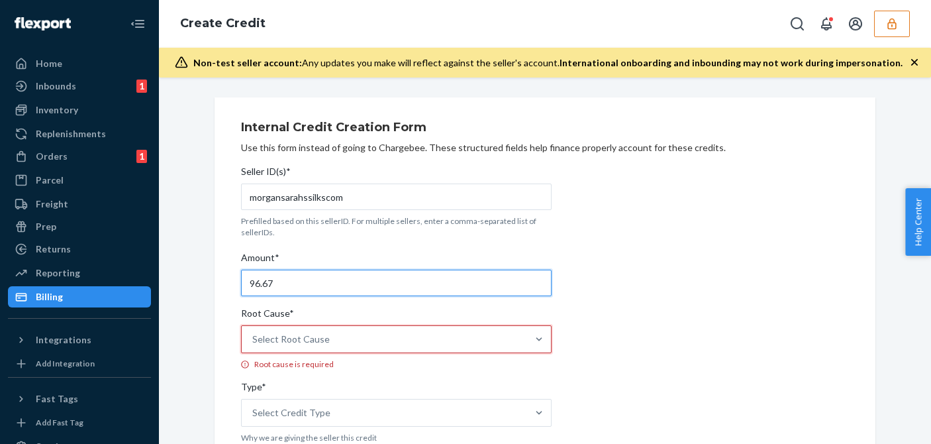
click at [296, 289] on input "96.67" at bounding box center [396, 283] width 311 height 26
type input "49.87"
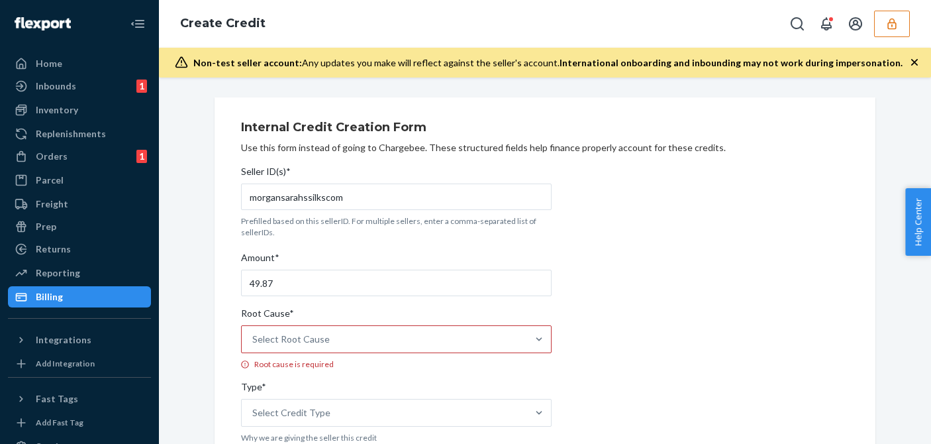
click at [331, 335] on div "Select Root Cause" at bounding box center [385, 339] width 286 height 26
click at [254, 335] on input "Root Cause* Select Root Cause Root cause is required" at bounding box center [252, 339] width 1 height 13
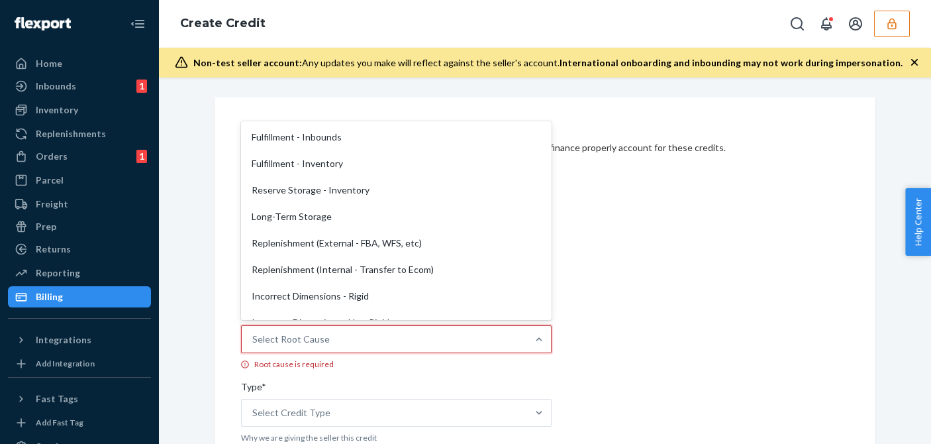
scroll to position [331, 0]
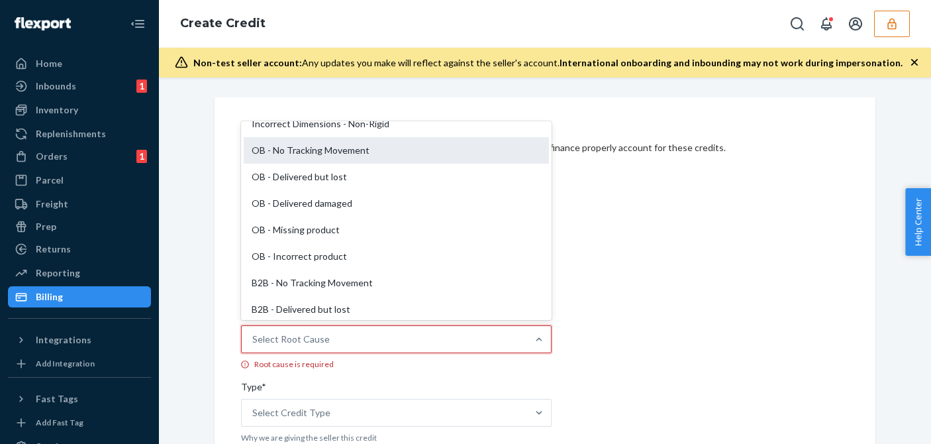
click at [322, 154] on div "OB - No Tracking Movement" at bounding box center [396, 150] width 305 height 26
click at [254, 333] on input "Root Cause* option OB - No Tracking Movement focused, 14 of 29. 29 results avai…" at bounding box center [252, 339] width 1 height 13
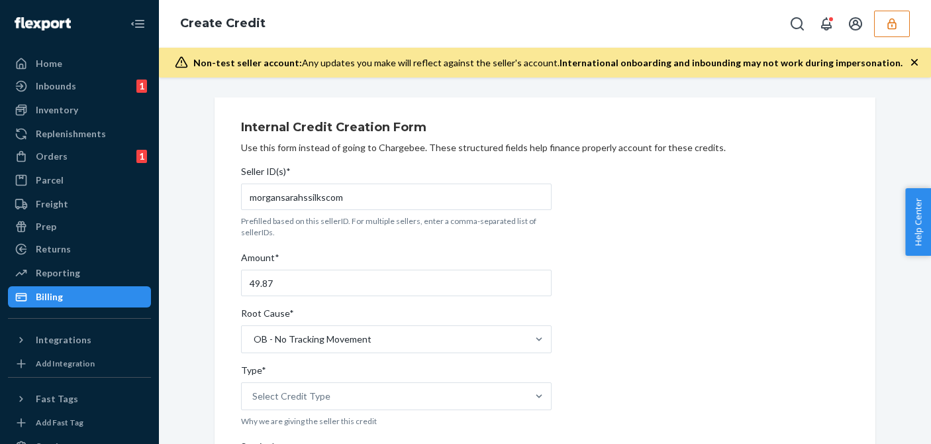
scroll to position [199, 0]
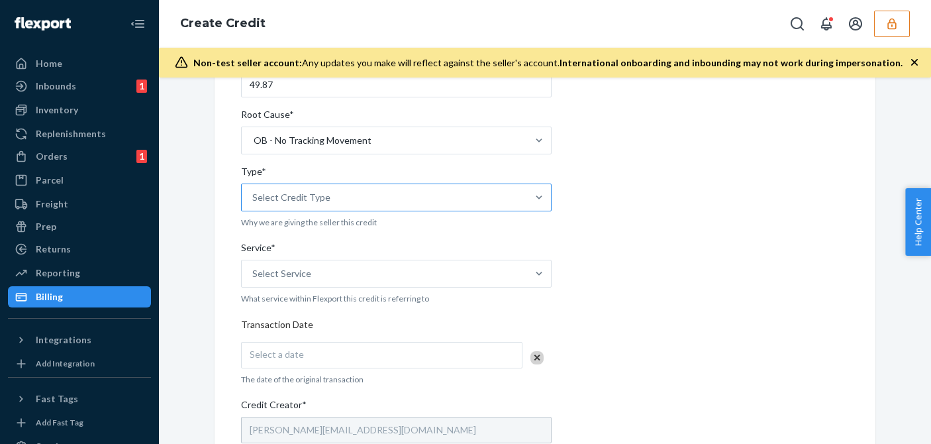
click at [360, 190] on div "Select Credit Type" at bounding box center [385, 197] width 286 height 26
click at [254, 191] on input "Type* Select Credit Type" at bounding box center [252, 197] width 1 height 13
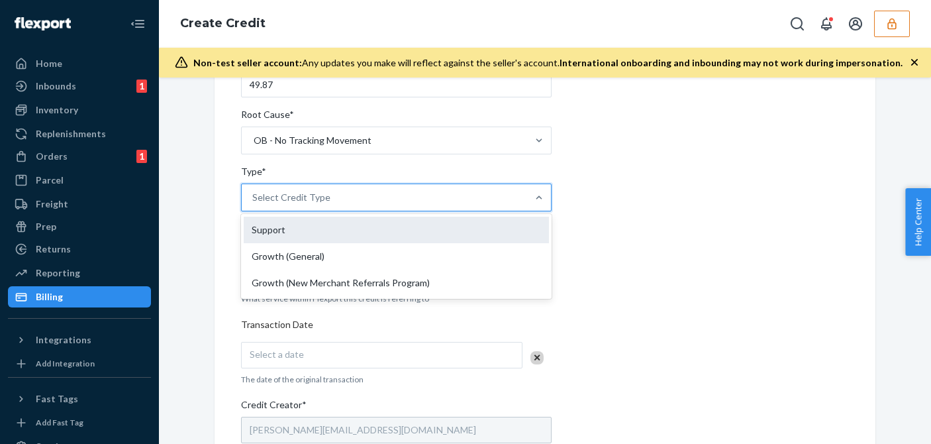
click at [258, 232] on div "Support" at bounding box center [396, 230] width 305 height 26
click at [254, 204] on input "Type* option Support focused, 1 of 3. 3 results available. Use Up and Down to c…" at bounding box center [252, 197] width 1 height 13
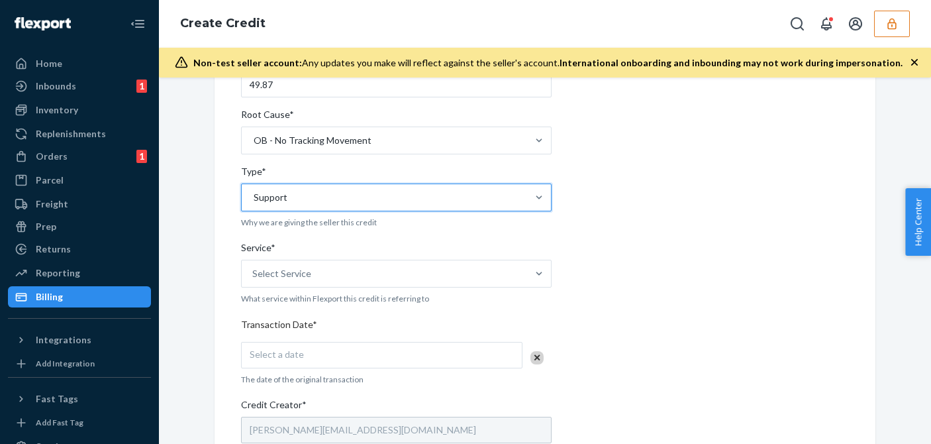
drag, startPoint x: 296, startPoint y: 288, endPoint x: 314, endPoint y: 291, distance: 18.1
click at [298, 288] on div "Seller ID(s)* morgansarahssilkscom Prefilled based on this sellerID. For multip…" at bounding box center [396, 345] width 311 height 768
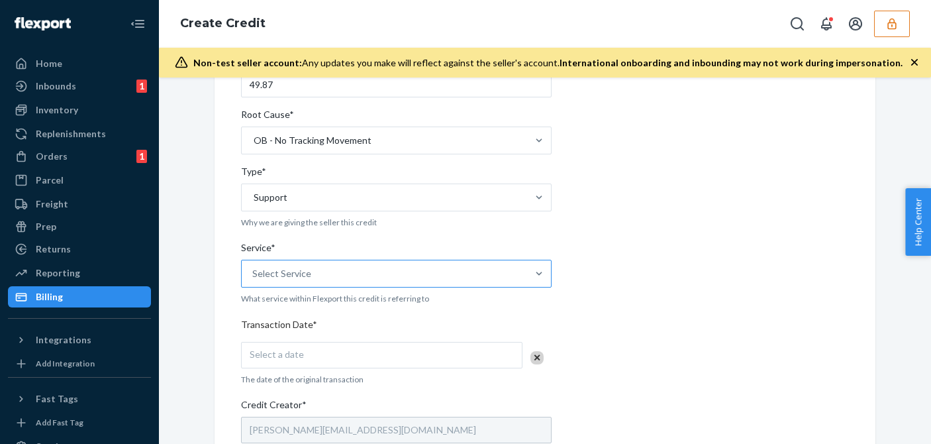
click at [359, 272] on div "Select Service" at bounding box center [385, 273] width 286 height 26
click at [254, 272] on input "Service* Select Service" at bounding box center [252, 273] width 1 height 13
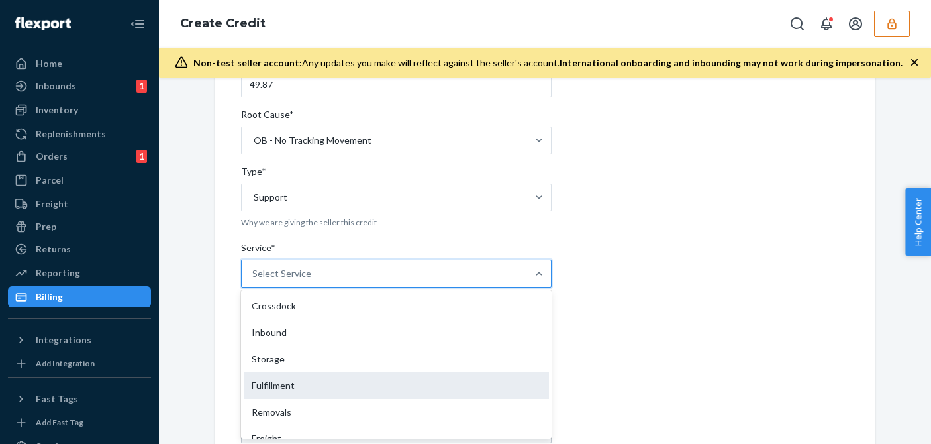
click at [260, 392] on div "Fulfillment" at bounding box center [396, 385] width 305 height 26
click at [254, 280] on input "Service* option Fulfillment focused, 4 of 10. 10 results available. Use Up and …" at bounding box center [252, 273] width 1 height 13
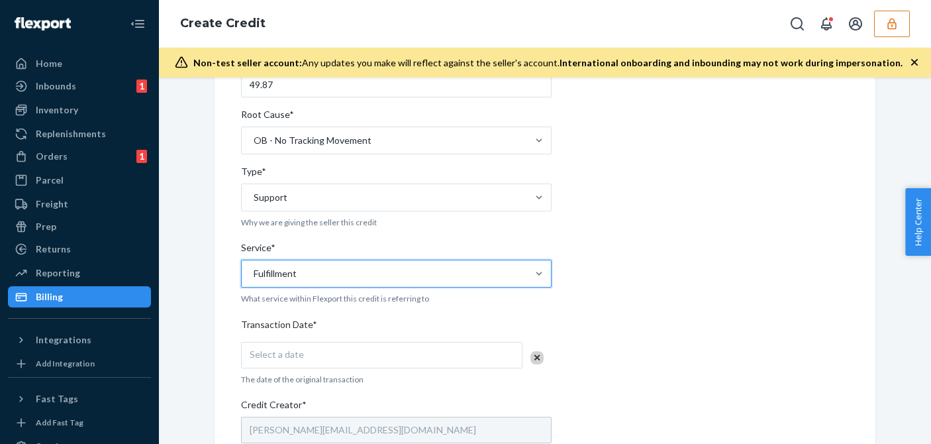
scroll to position [331, 0]
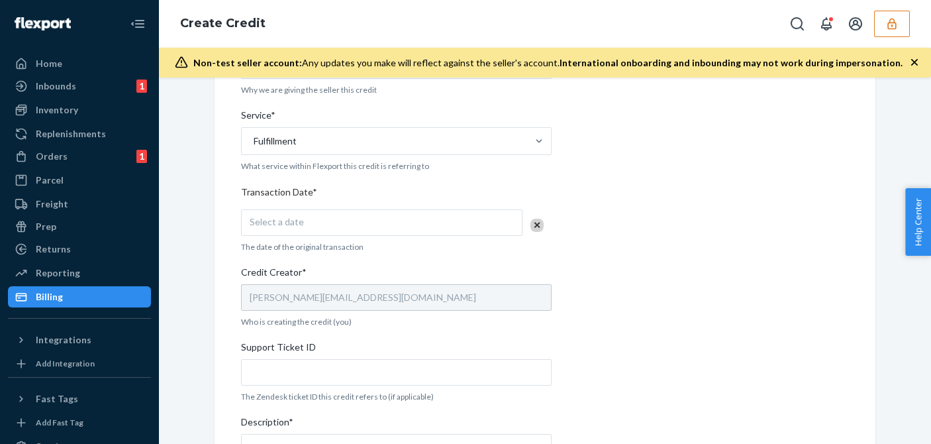
click at [326, 215] on div "Select a date" at bounding box center [382, 222] width 282 height 26
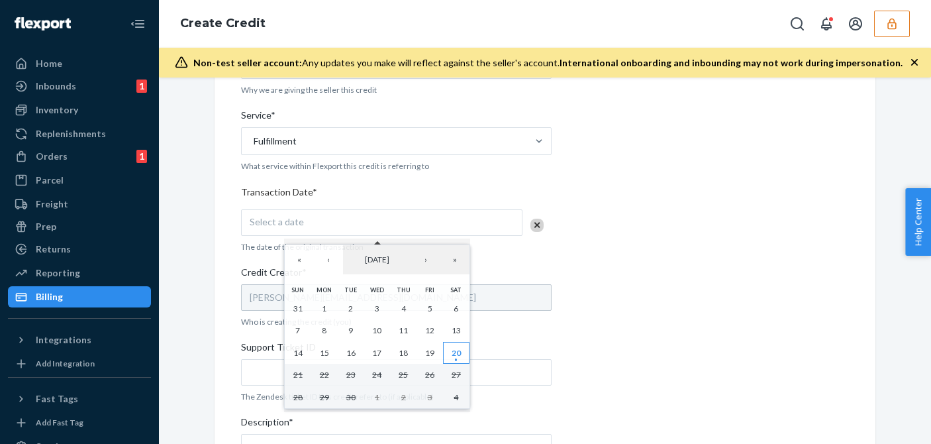
click at [456, 353] on abbr "20" at bounding box center [456, 353] width 9 height 10
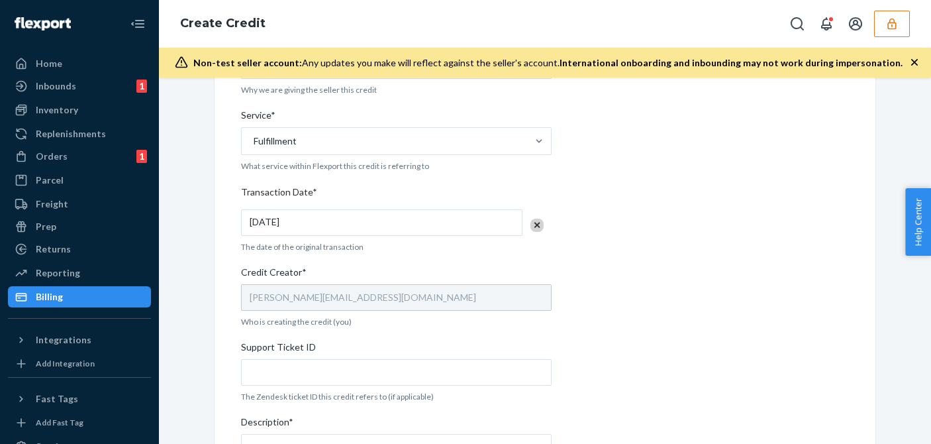
scroll to position [500, 0]
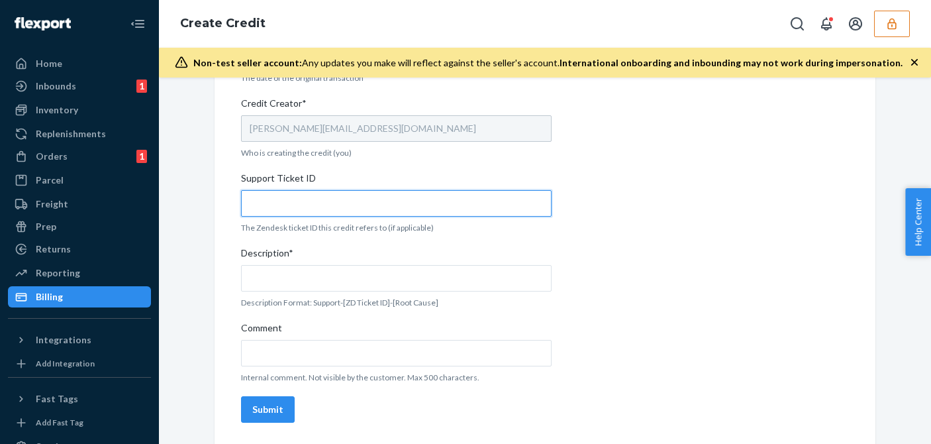
click at [321, 208] on input "Support Ticket ID" at bounding box center [396, 203] width 311 height 26
paste input "822569"
type input "822569"
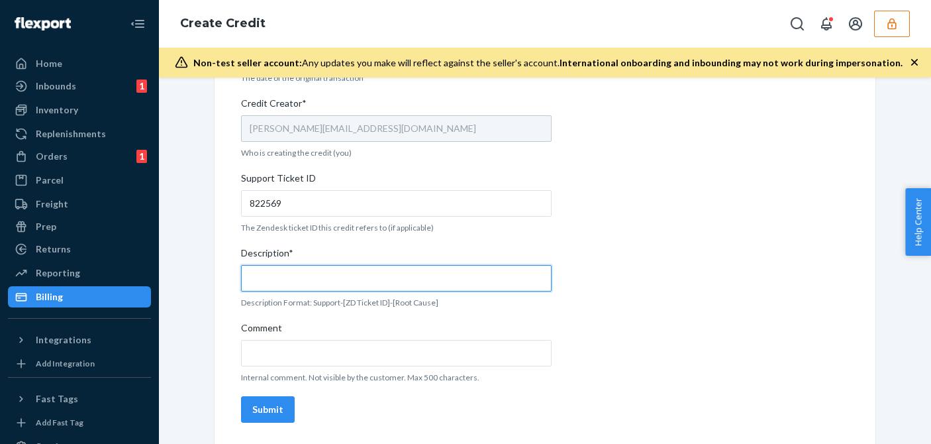
drag, startPoint x: 299, startPoint y: 286, endPoint x: 310, endPoint y: 280, distance: 12.4
click at [301, 285] on input "Description*" at bounding box center [396, 278] width 311 height 26
paste input "822569"
type input "Support 822569 / OB - No tracking movement"
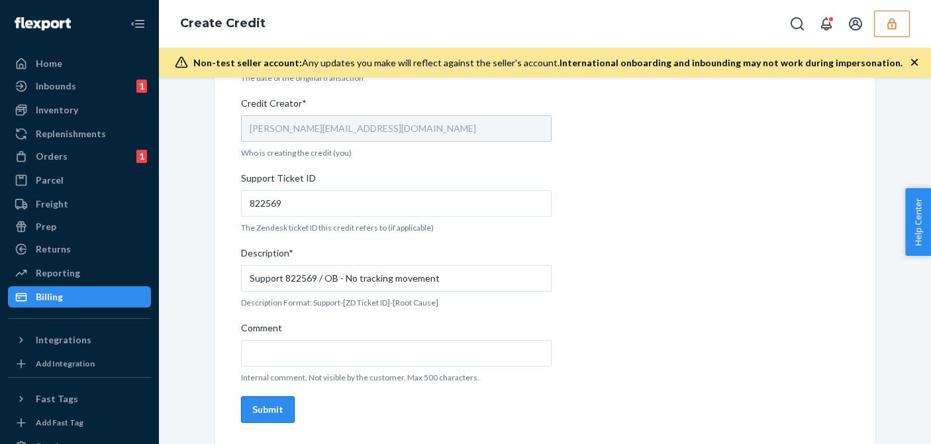
click at [259, 412] on div "Submit" at bounding box center [267, 409] width 31 height 13
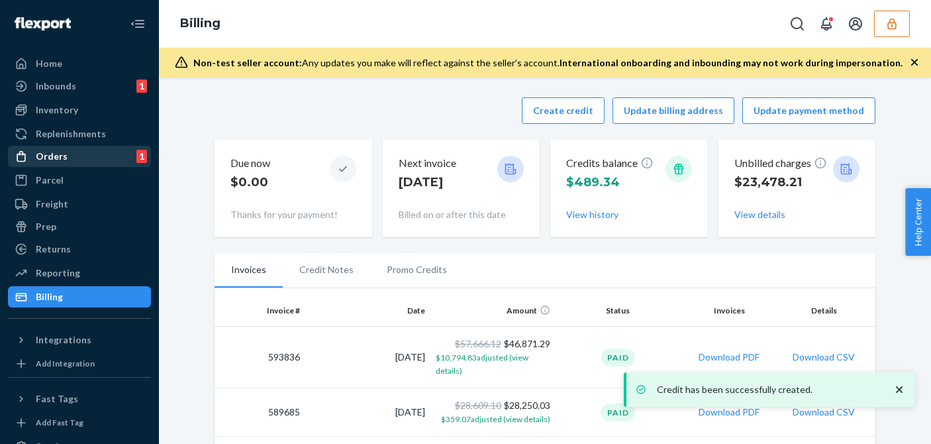
drag, startPoint x: 73, startPoint y: 152, endPoint x: 83, endPoint y: 154, distance: 10.1
click at [73, 152] on div "Orders 1" at bounding box center [79, 156] width 140 height 19
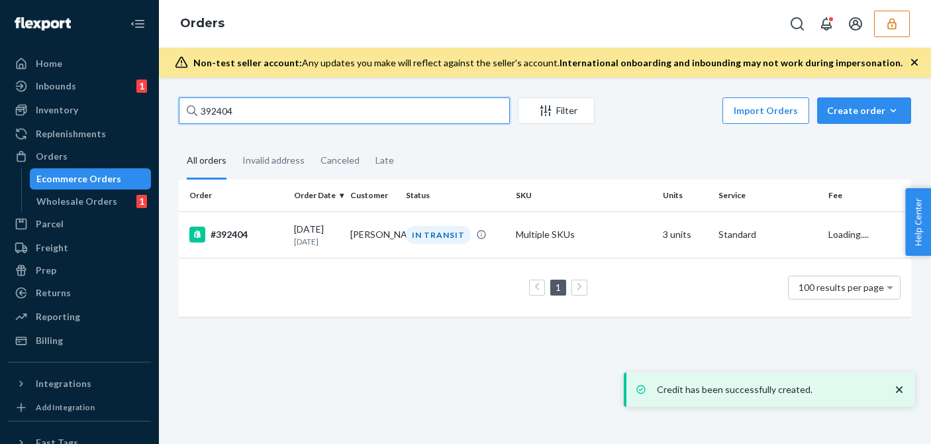
click at [271, 105] on input "392404" at bounding box center [344, 110] width 331 height 26
paste input "721"
type input "392721"
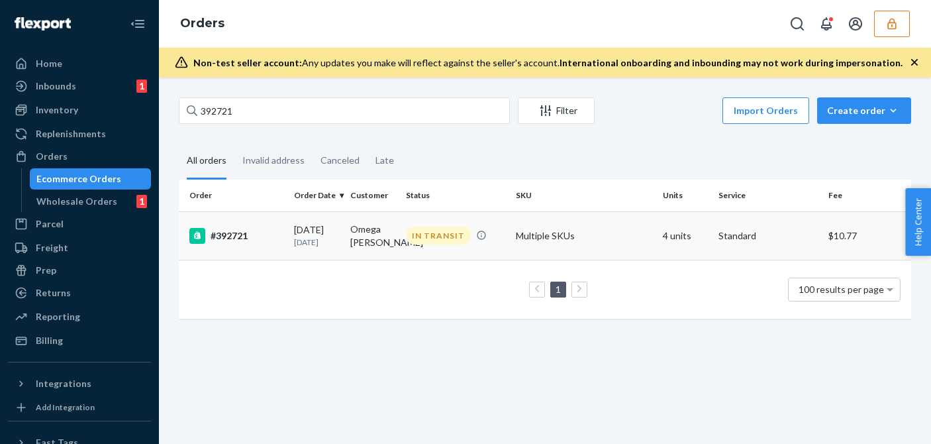
click at [278, 248] on td "#392721" at bounding box center [234, 235] width 110 height 48
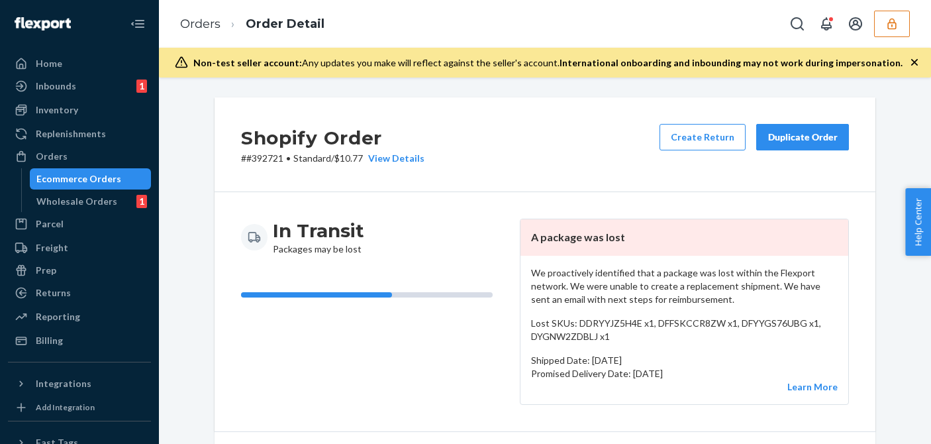
click at [626, 324] on p "Lost SKUs: DDRYYJZ5H4E x1, DFFSKCCR8ZW x1, DFYYGS76UBG x1, DYGNW2ZDBLJ x1" at bounding box center [684, 330] width 307 height 26
click at [681, 318] on p "Lost SKUs: DDRYYJZ5H4E x1, DFFSKCCR8ZW x1, DFYYGS76UBG x1, DYGNW2ZDBLJ x1" at bounding box center [684, 330] width 307 height 26
drag, startPoint x: 628, startPoint y: 321, endPoint x: 687, endPoint y: 319, distance: 59.0
click at [629, 321] on p "Lost SKUs: DDRYYJZ5H4E x1, DFFSKCCR8ZW x1, DFYYGS76UBG x1, DYGNW2ZDBLJ x1" at bounding box center [684, 330] width 307 height 26
click at [692, 319] on p "Lost SKUs: DDRYYJZ5H4E x1, DFFSKCCR8ZW x1, DFYYGS76UBG x1, DYGNW2ZDBLJ x1" at bounding box center [684, 330] width 307 height 26
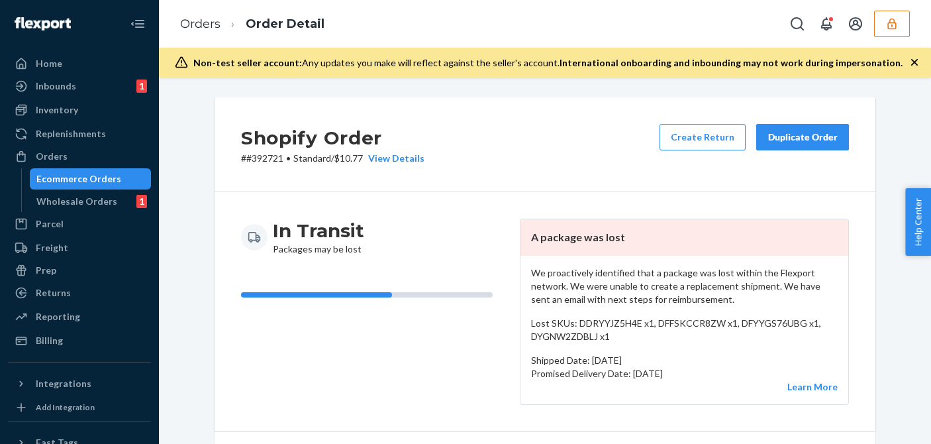
click at [810, 319] on p "Lost SKUs: DDRYYJZ5H4E x1, DFFSKCCR8ZW x1, DFYYGS76UBG x1, DYGNW2ZDBLJ x1" at bounding box center [684, 330] width 307 height 26
click at [49, 345] on div "Billing" at bounding box center [49, 340] width 27 height 13
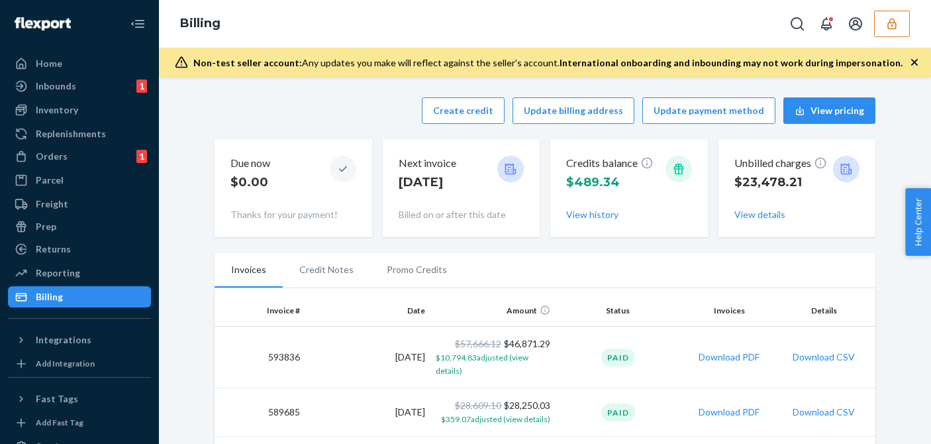
click at [351, 111] on div "Create credit Update billing address Update payment method View pricing" at bounding box center [545, 110] width 661 height 26
click at [461, 111] on button "Create credit" at bounding box center [463, 110] width 83 height 26
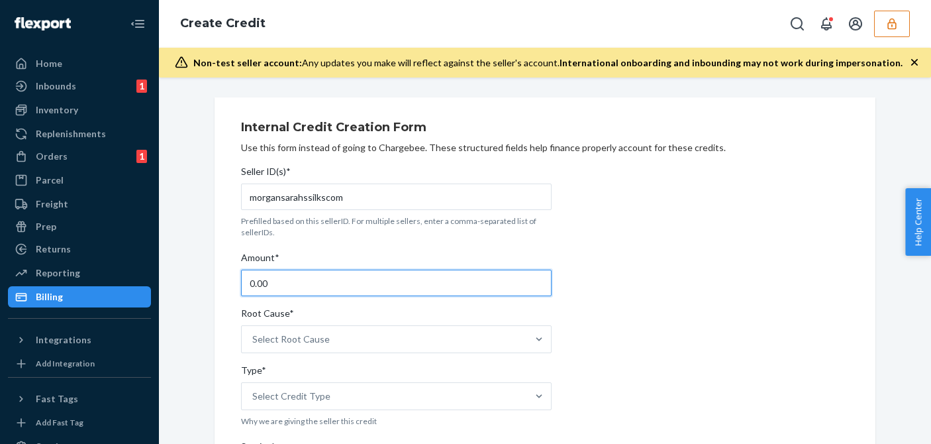
click at [299, 283] on input "0.00" at bounding box center [396, 283] width 311 height 26
click at [299, 282] on input "0.00" at bounding box center [396, 283] width 311 height 26
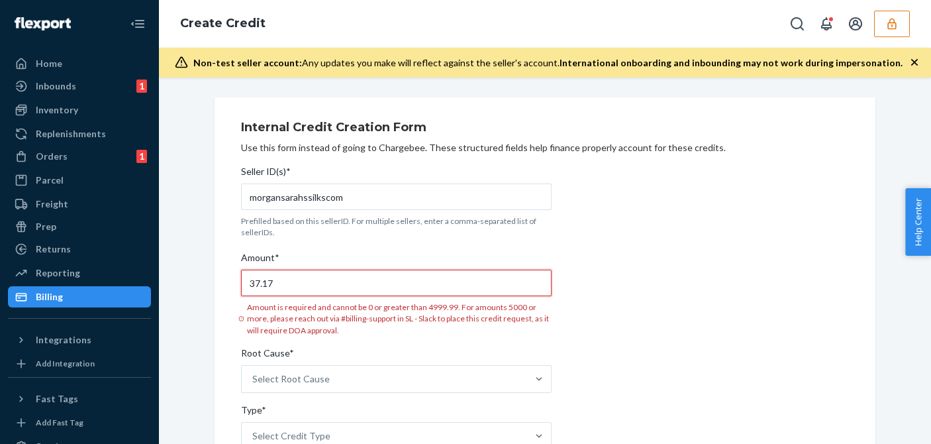
scroll to position [132, 0]
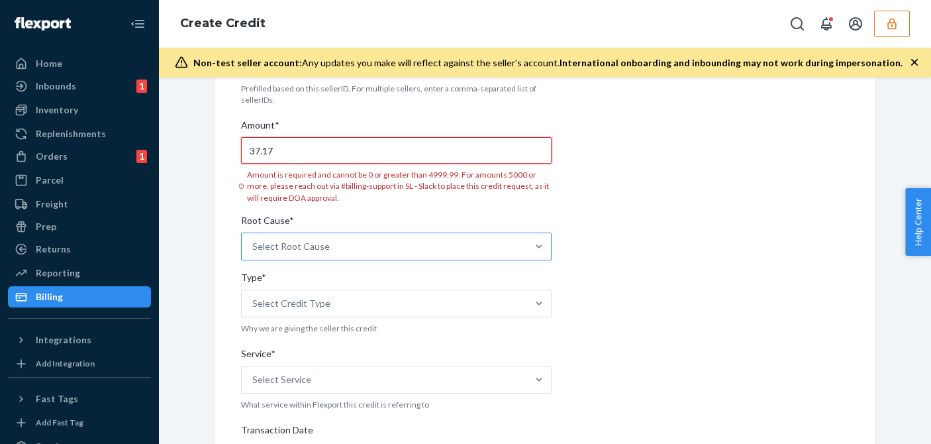
type input "37.17"
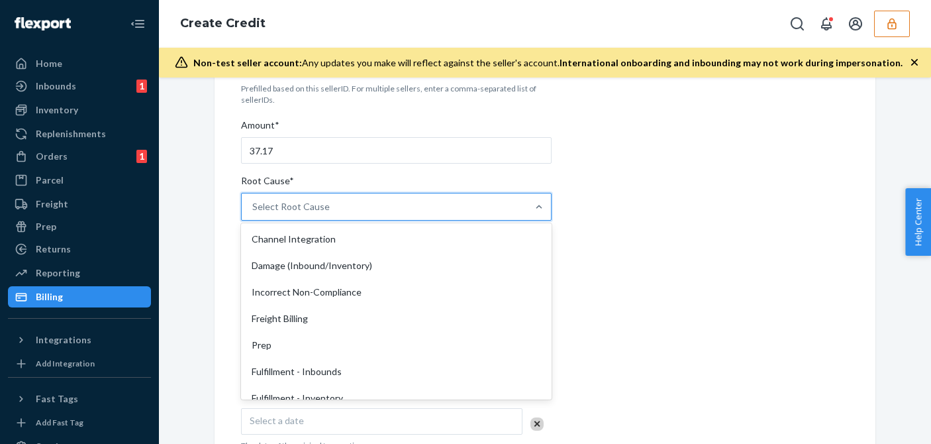
click at [289, 221] on div "option Damage (Inbound/Inventory) focused, 2 of 29. 29 results available. Use U…" at bounding box center [396, 207] width 311 height 28
click at [254, 213] on input "Root Cause* option Damage (Inbound/Inventory) focused, 2 of 29. 29 results avai…" at bounding box center [252, 206] width 1 height 13
click at [679, 207] on div "Internal Credit Creation Form Use this form instead of going to Chargebee. Thes…" at bounding box center [545, 388] width 608 height 815
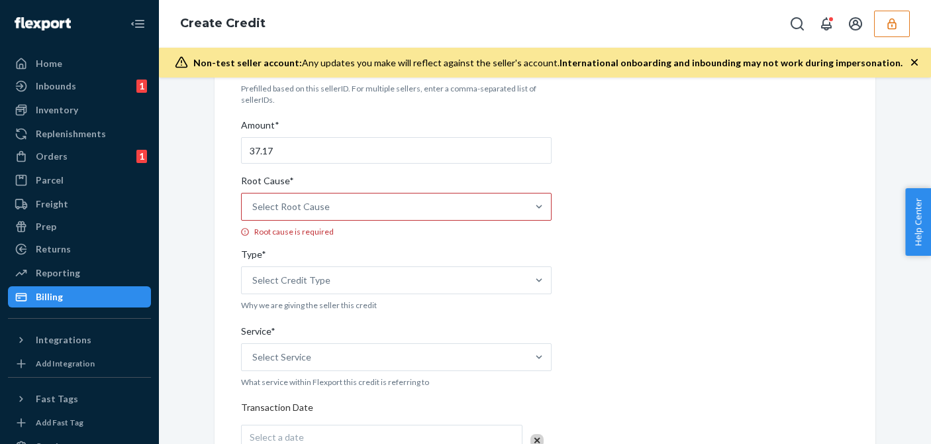
click at [297, 216] on div "Select Root Cause" at bounding box center [385, 206] width 286 height 26
click at [254, 213] on input "Root Cause* Select Root Cause Root cause is required" at bounding box center [252, 206] width 1 height 13
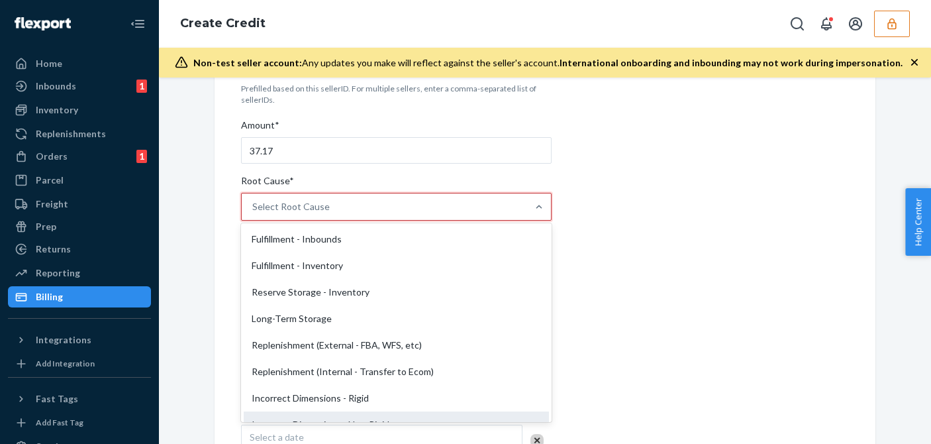
scroll to position [265, 0]
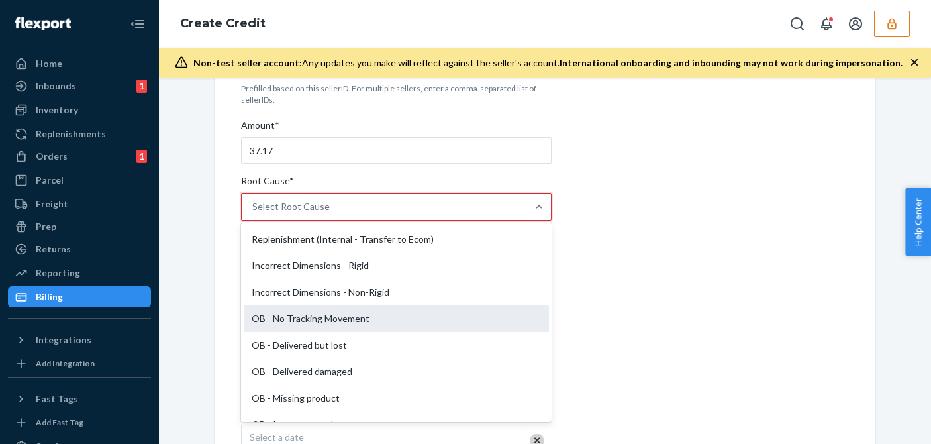
click at [320, 316] on div "OB - No Tracking Movement" at bounding box center [396, 318] width 305 height 26
click at [254, 213] on input "Root Cause* option OB - No Tracking Movement focused, 14 of 29. 29 results avai…" at bounding box center [252, 206] width 1 height 13
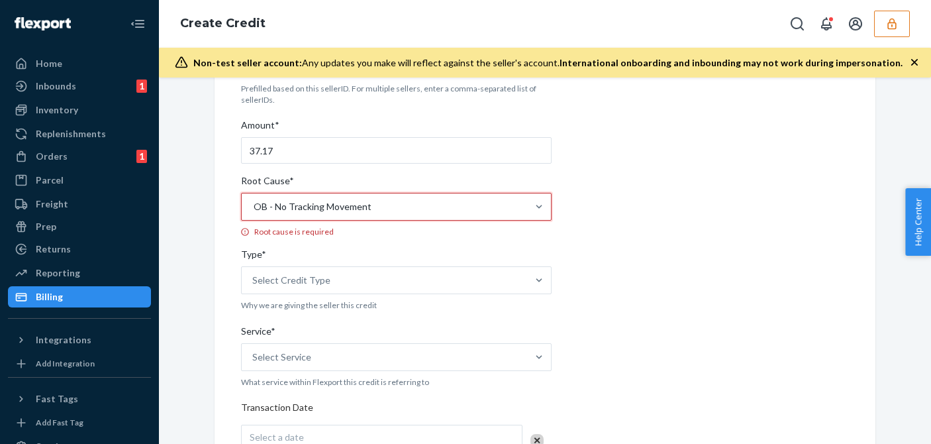
click at [830, 300] on div "Internal Credit Creation Form Use this form instead of going to Chargebee. Thes…" at bounding box center [545, 396] width 608 height 831
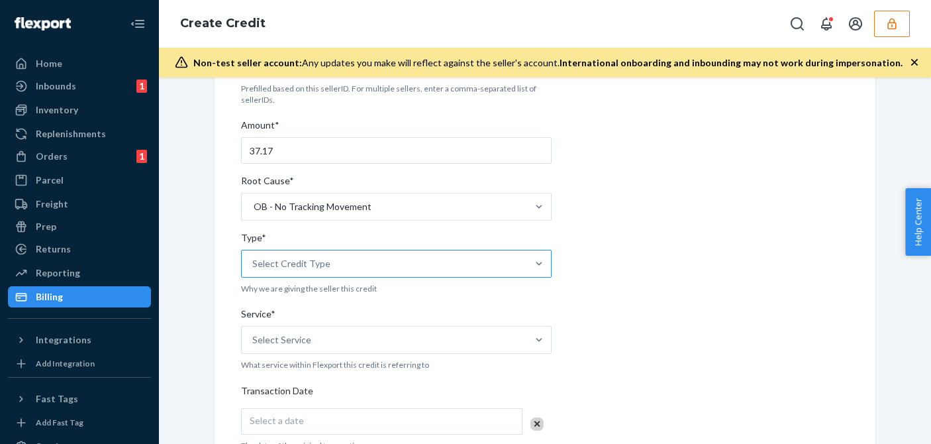
click at [373, 268] on div "Select Credit Type" at bounding box center [385, 263] width 286 height 26
click at [254, 268] on input "Type* Select Credit Type" at bounding box center [252, 263] width 1 height 13
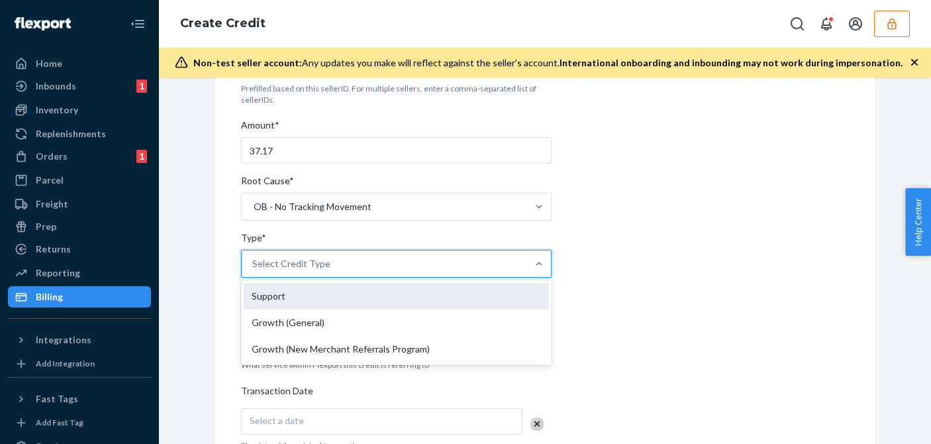
click at [256, 291] on div "Support" at bounding box center [396, 296] width 305 height 26
click at [254, 270] on input "Type* option Support focused, 1 of 3. 3 results available. Use Up and Down to c…" at bounding box center [252, 263] width 1 height 13
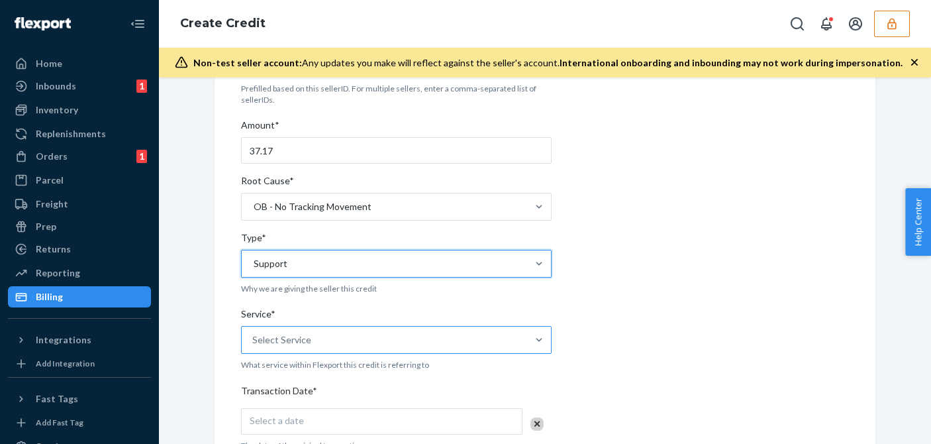
click at [277, 329] on div "Select Service" at bounding box center [385, 340] width 286 height 26
click at [254, 333] on input "Service* Select Service" at bounding box center [252, 339] width 1 height 13
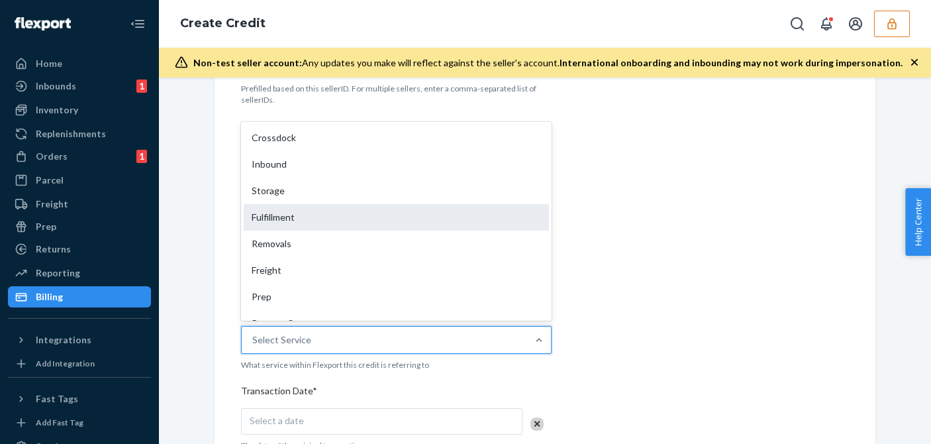
click at [337, 208] on div "Fulfillment" at bounding box center [396, 217] width 305 height 26
click at [254, 333] on input "Service* option Fulfillment focused, 4 of 10. 10 results available. Use Up and …" at bounding box center [252, 339] width 1 height 13
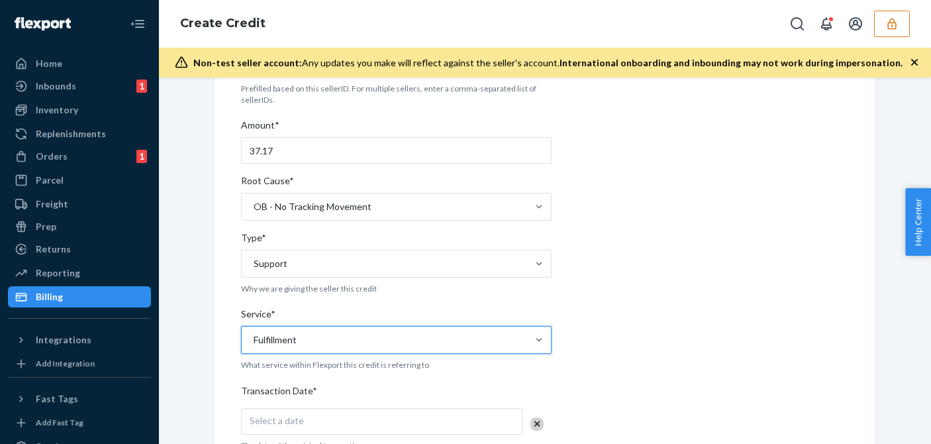
scroll to position [397, 0]
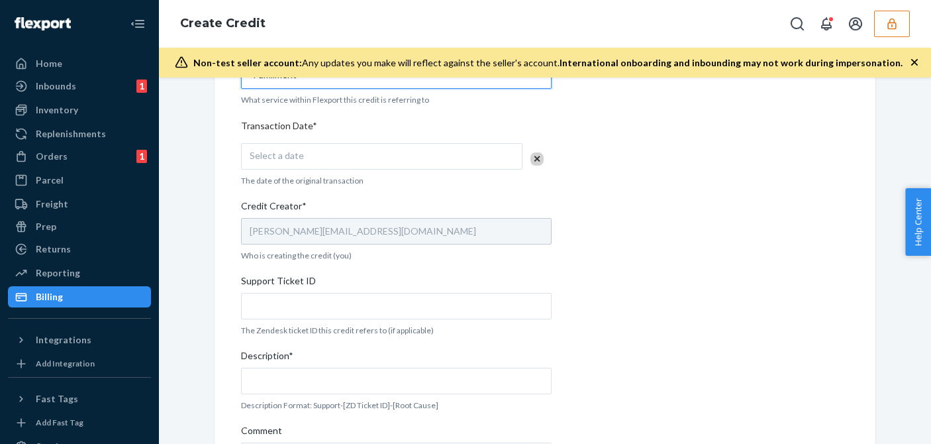
click at [364, 155] on div "Select a date" at bounding box center [382, 156] width 282 height 26
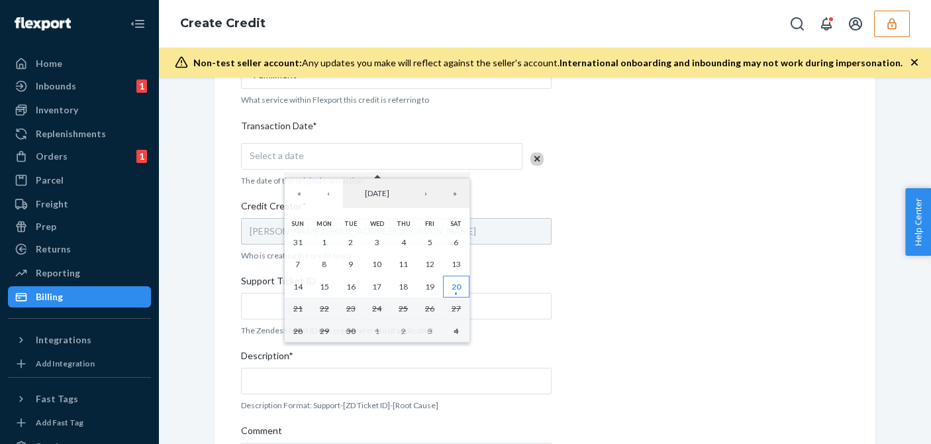
click at [452, 291] on abbr "20" at bounding box center [456, 287] width 9 height 10
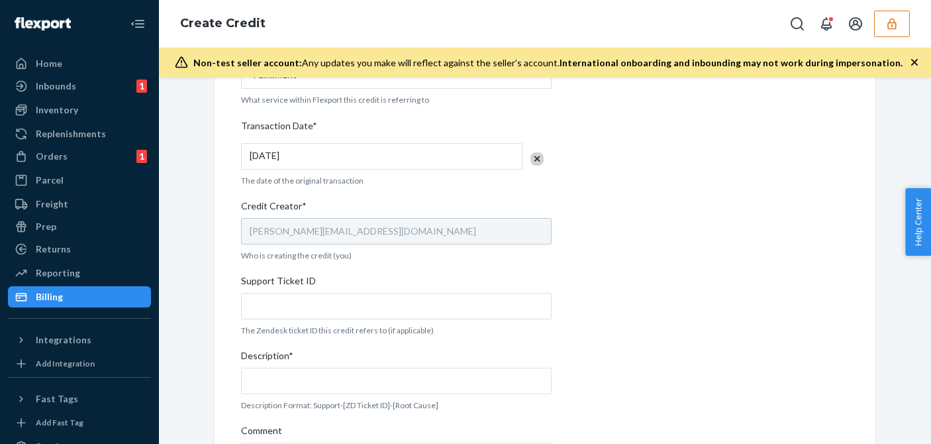
scroll to position [500, 0]
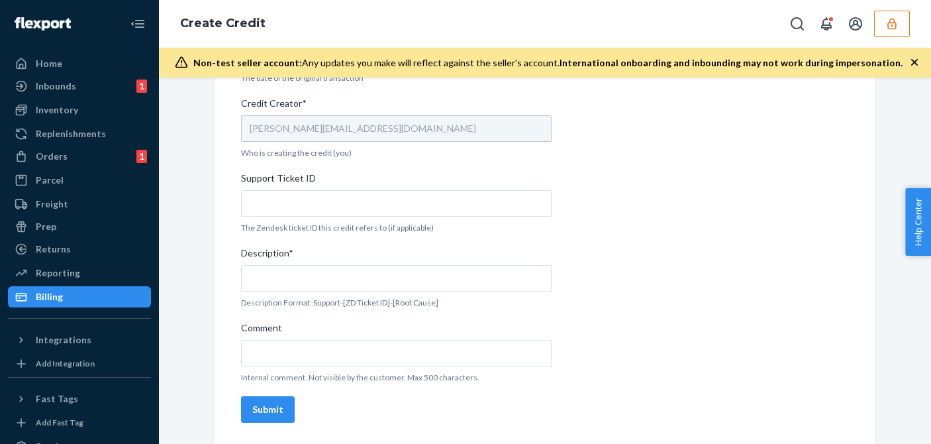
click at [291, 184] on span "Support Ticket ID" at bounding box center [278, 181] width 75 height 19
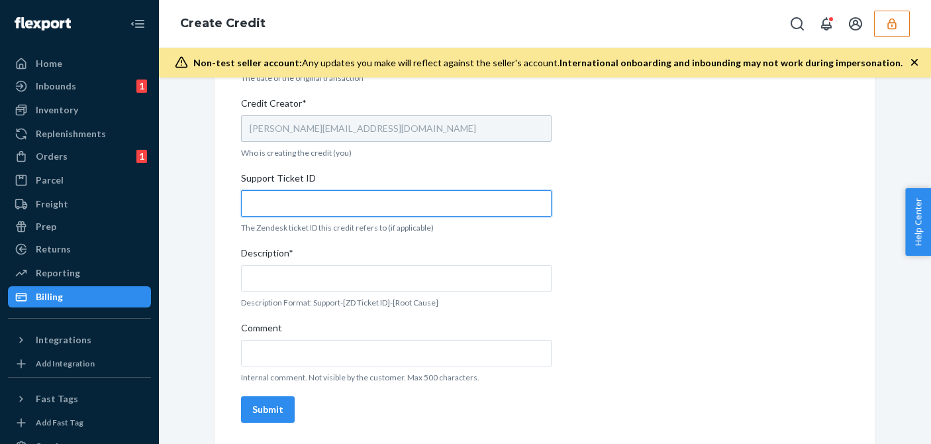
click at [291, 190] on input "Support Ticket ID" at bounding box center [396, 203] width 311 height 26
click at [288, 207] on input "Support Ticket ID" at bounding box center [396, 203] width 311 height 26
paste input "822573"
type input "822573"
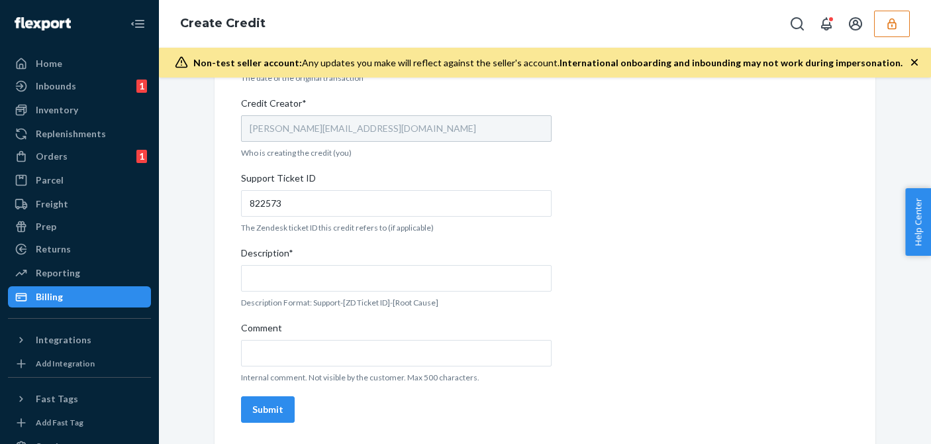
click at [286, 291] on div "Seller ID(s)* morgansarahssilkscom Prefilled based on this sellerID. For multip…" at bounding box center [396, 44] width 311 height 768
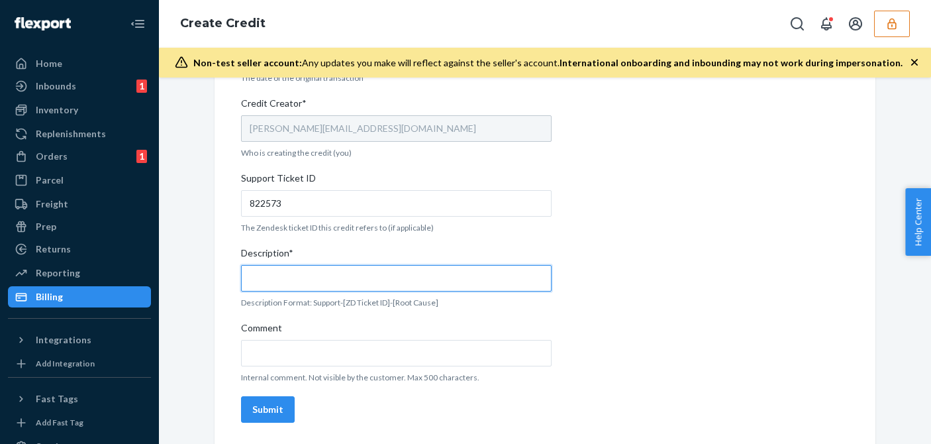
click at [311, 285] on input "Description*" at bounding box center [396, 278] width 311 height 26
paste input "822573"
type input "Support 822573 / OB - No tracking movement"
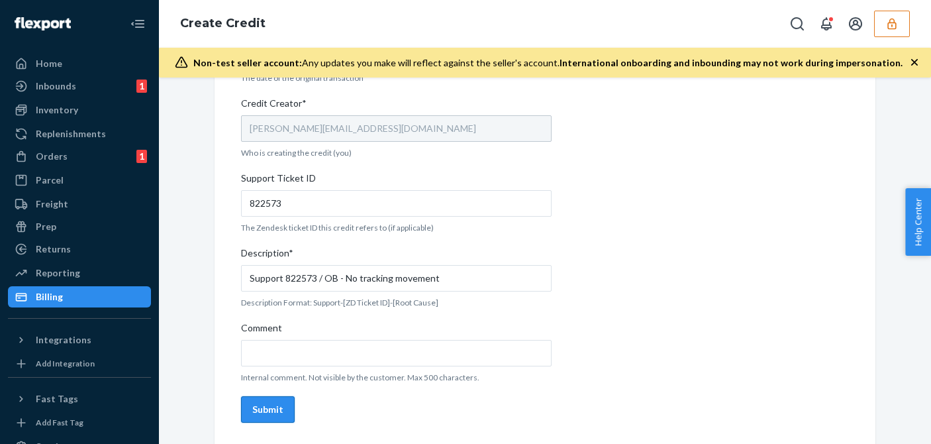
click at [266, 411] on div "Submit" at bounding box center [267, 409] width 31 height 13
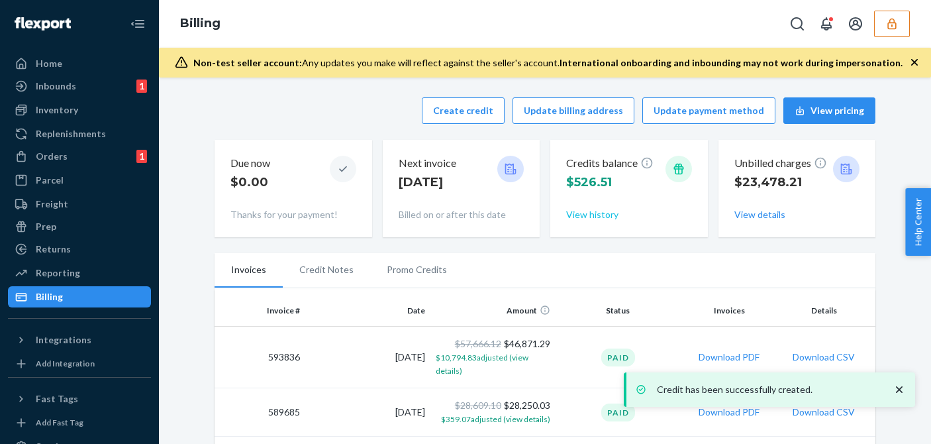
click at [591, 218] on button "View history" at bounding box center [592, 214] width 52 height 13
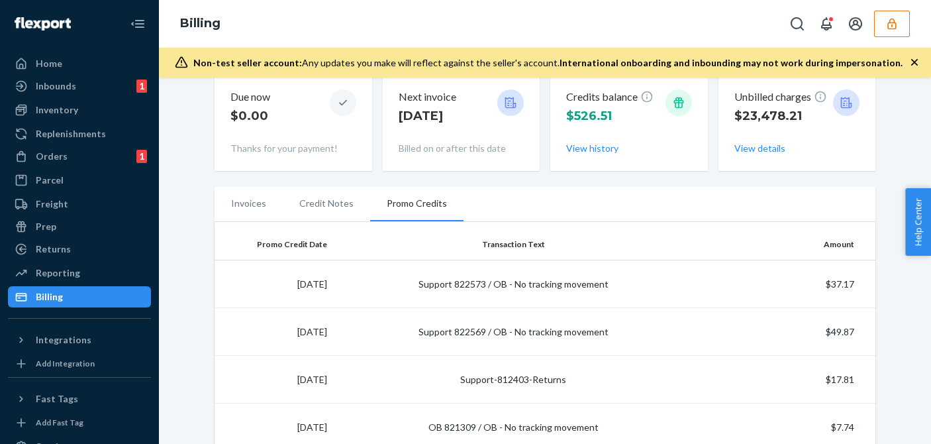
scroll to position [132, 0]
